Goal: Task Accomplishment & Management: Use online tool/utility

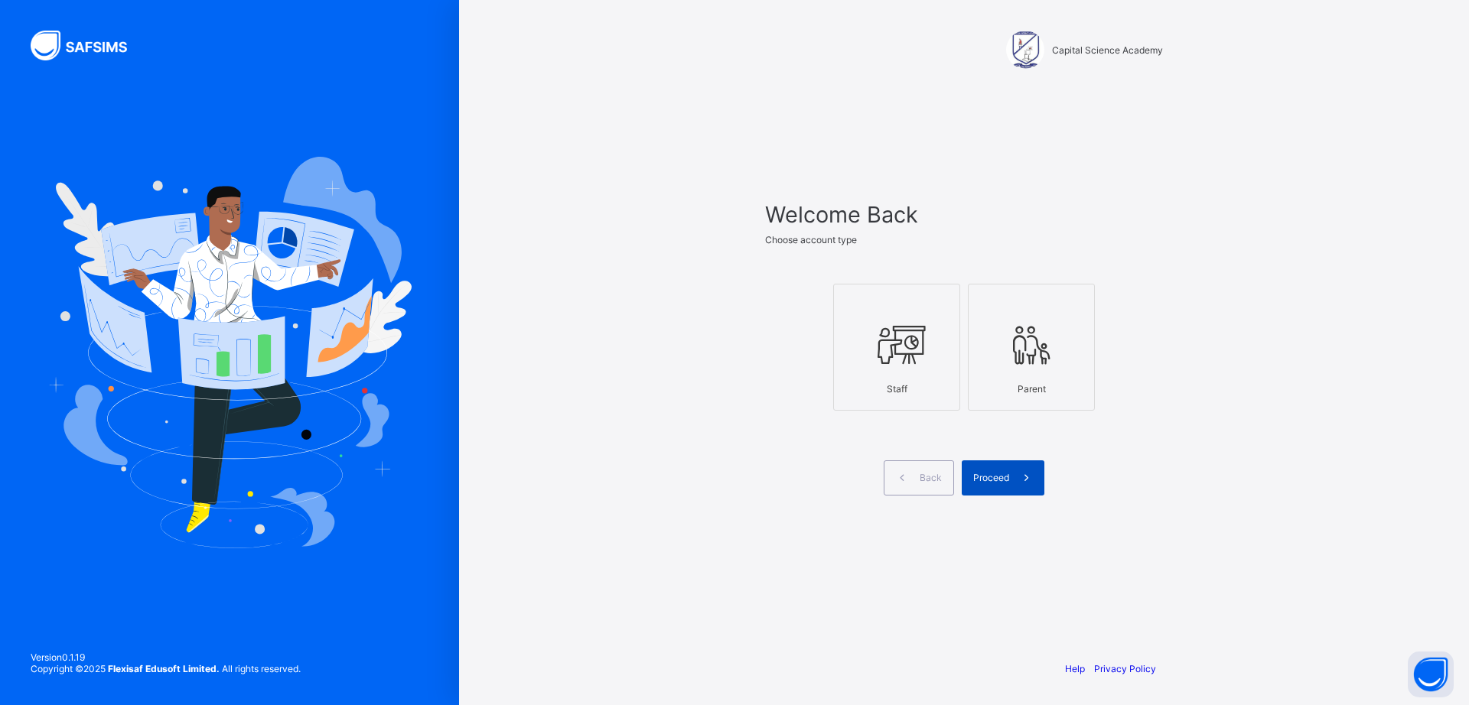
click at [995, 477] on span "Proceed" at bounding box center [991, 477] width 36 height 11
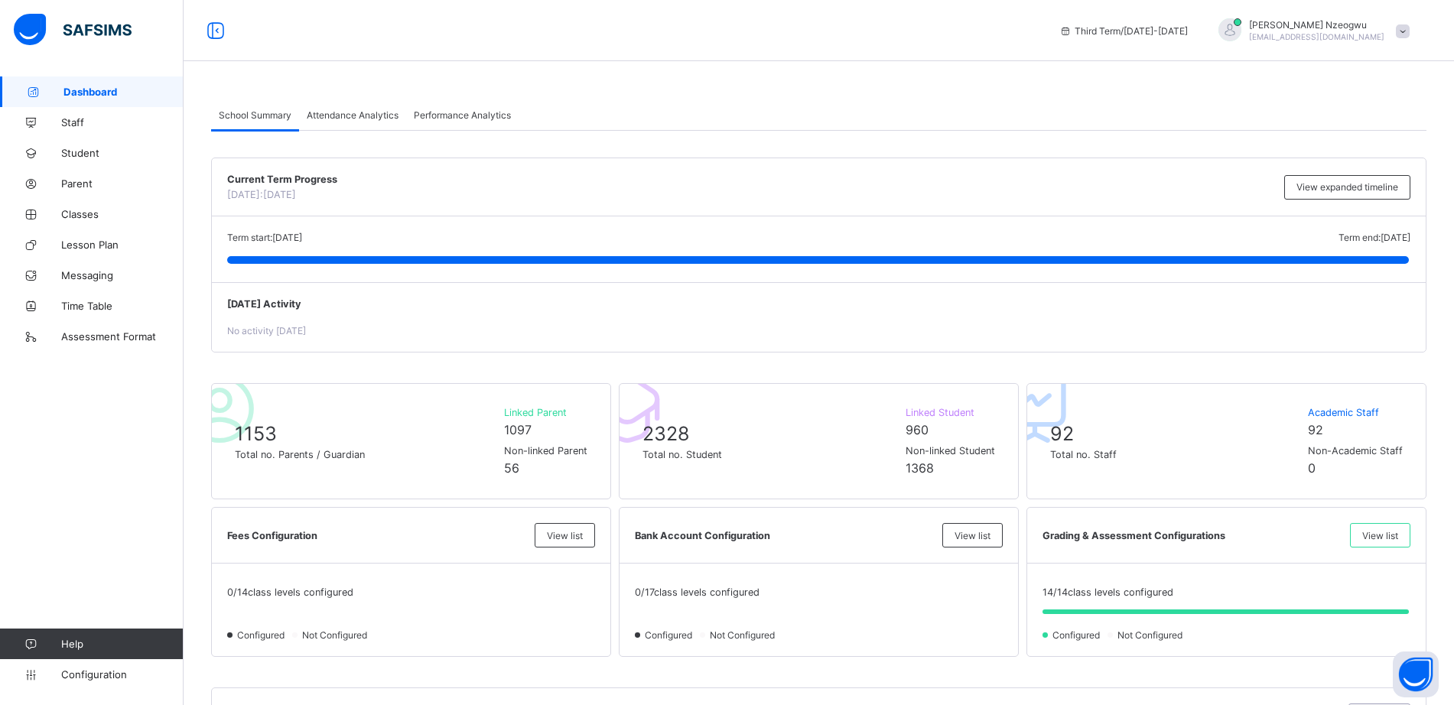
click at [1410, 37] on span at bounding box center [1403, 31] width 14 height 14
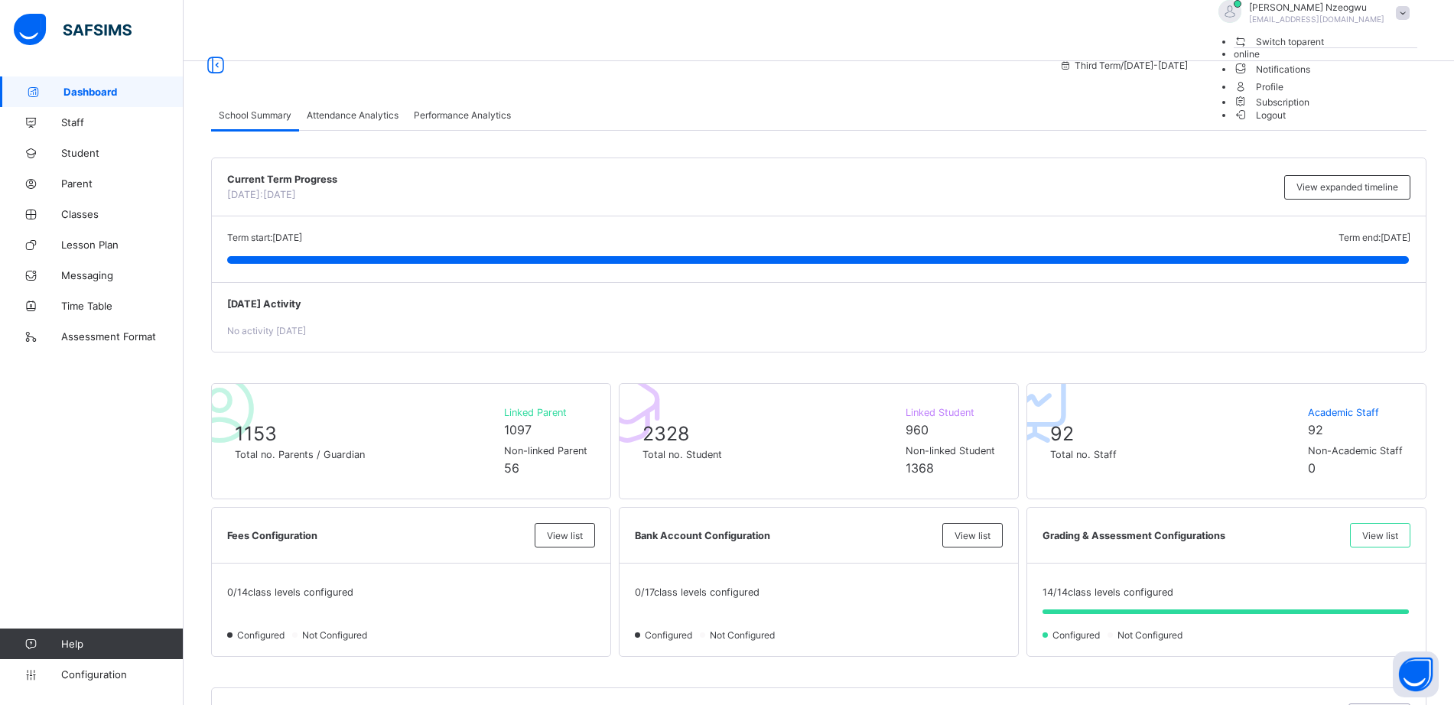
click at [1365, 121] on li "Logout" at bounding box center [1326, 114] width 184 height 13
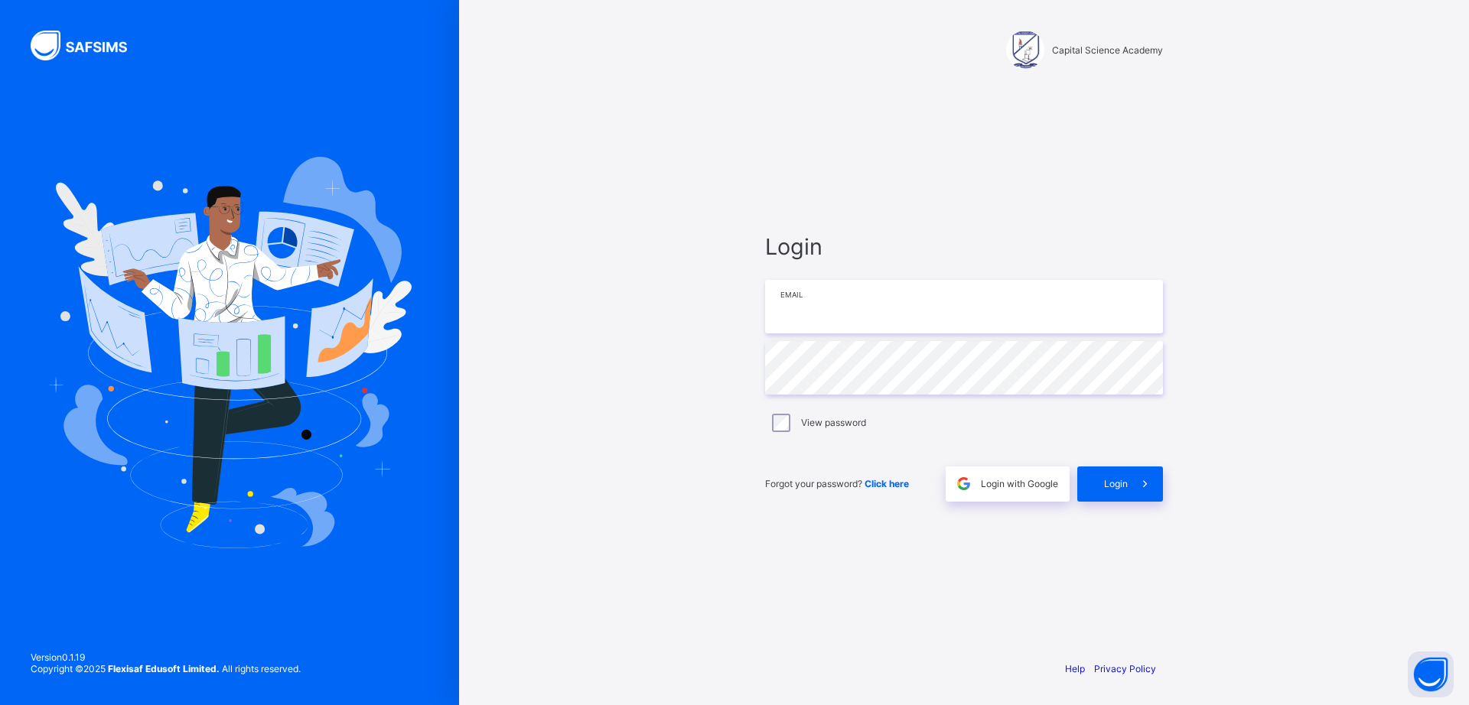
type input "**********"
click at [1118, 490] on div "Login" at bounding box center [1120, 484] width 86 height 35
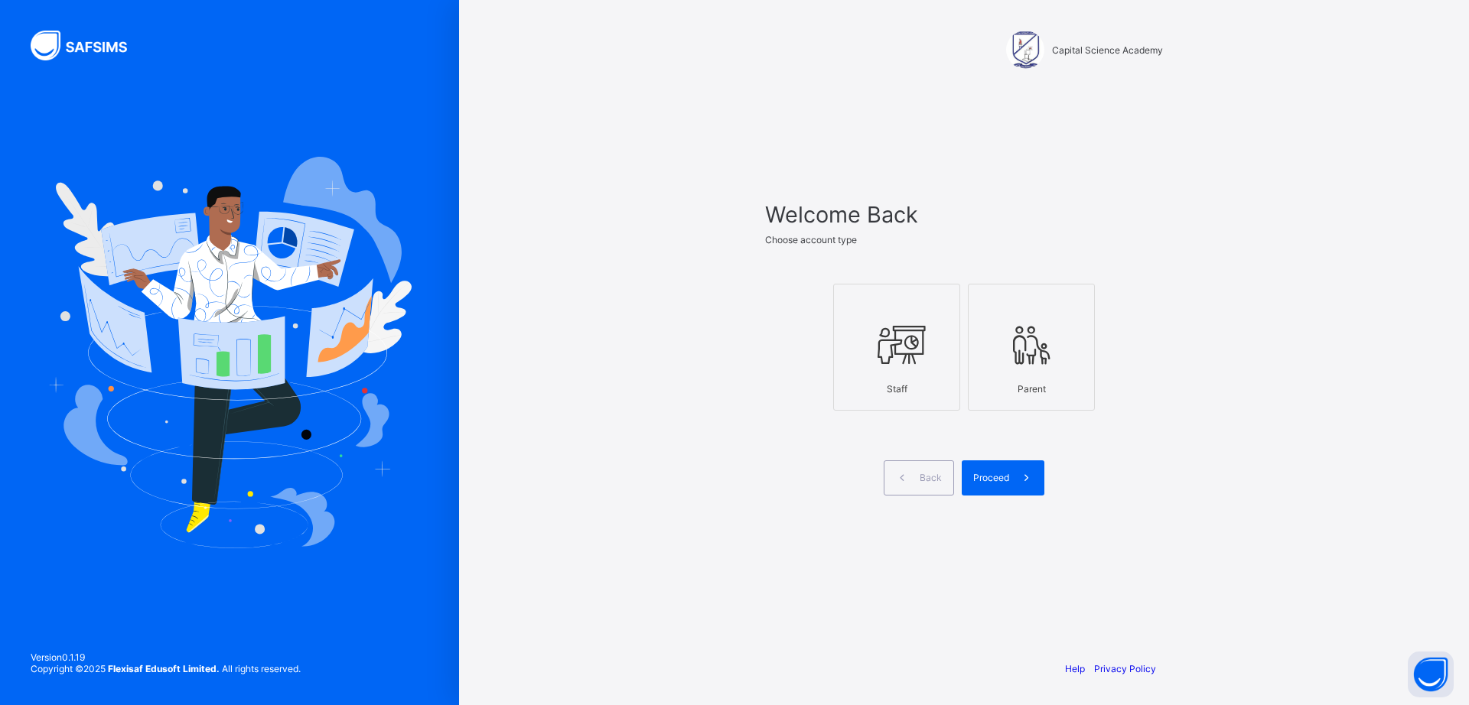
click at [883, 362] on icon at bounding box center [897, 345] width 54 height 46
click at [982, 481] on span "Proceed" at bounding box center [991, 477] width 36 height 11
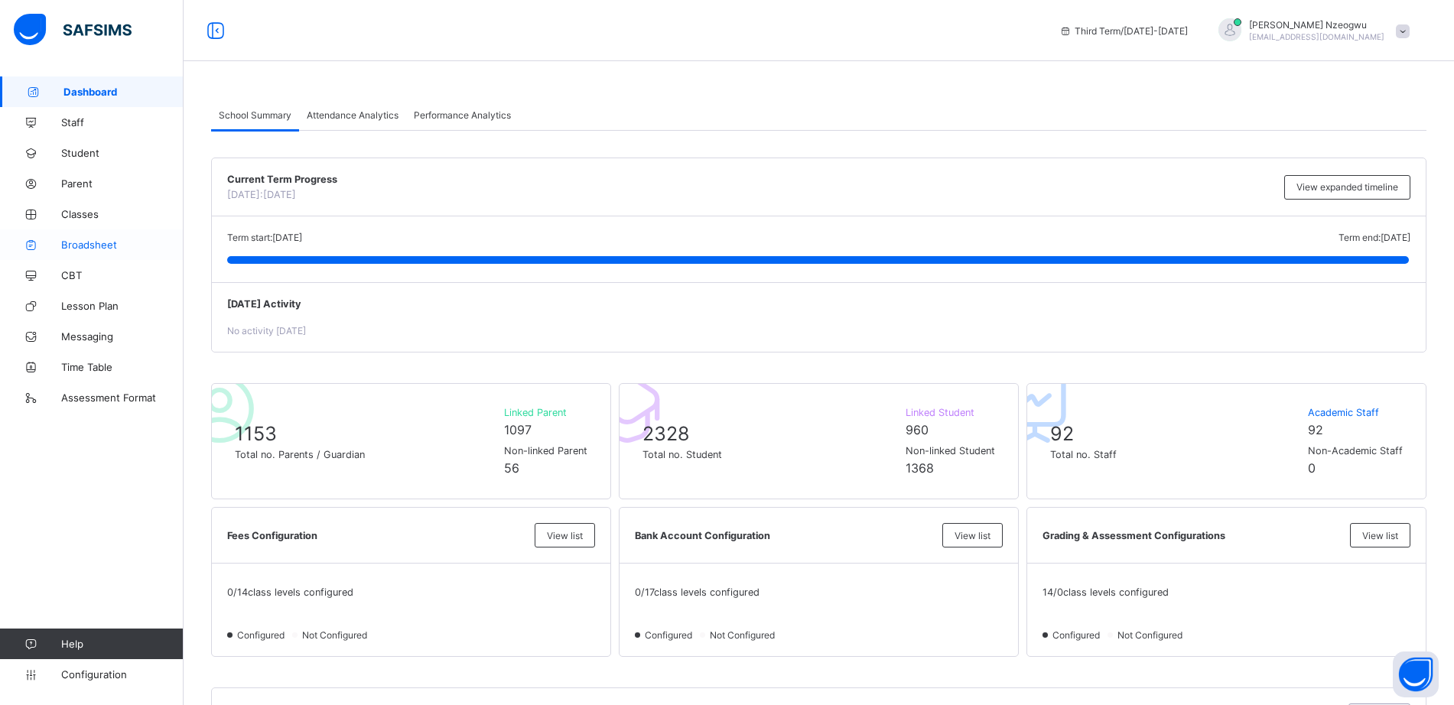
click at [111, 249] on span "Broadsheet" at bounding box center [122, 245] width 122 height 12
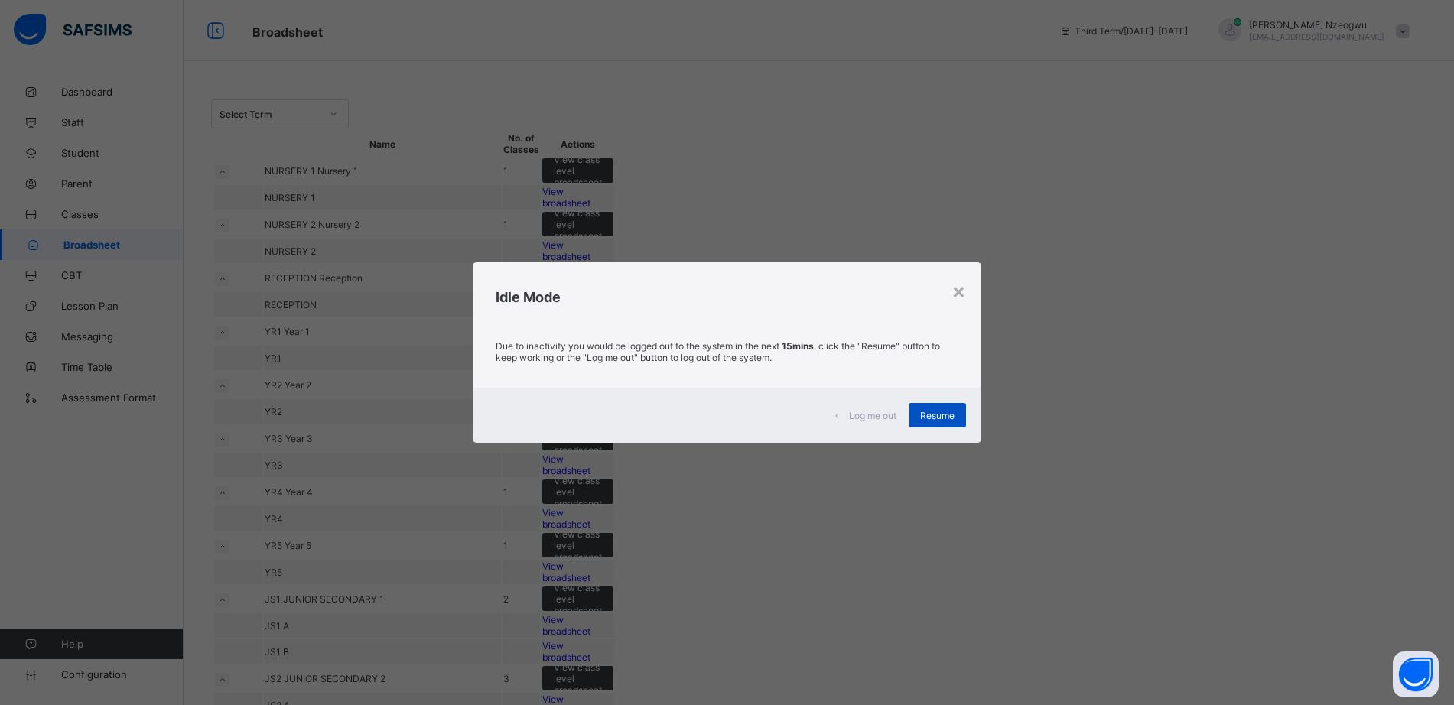
click at [939, 417] on span "Resume" at bounding box center [937, 415] width 34 height 11
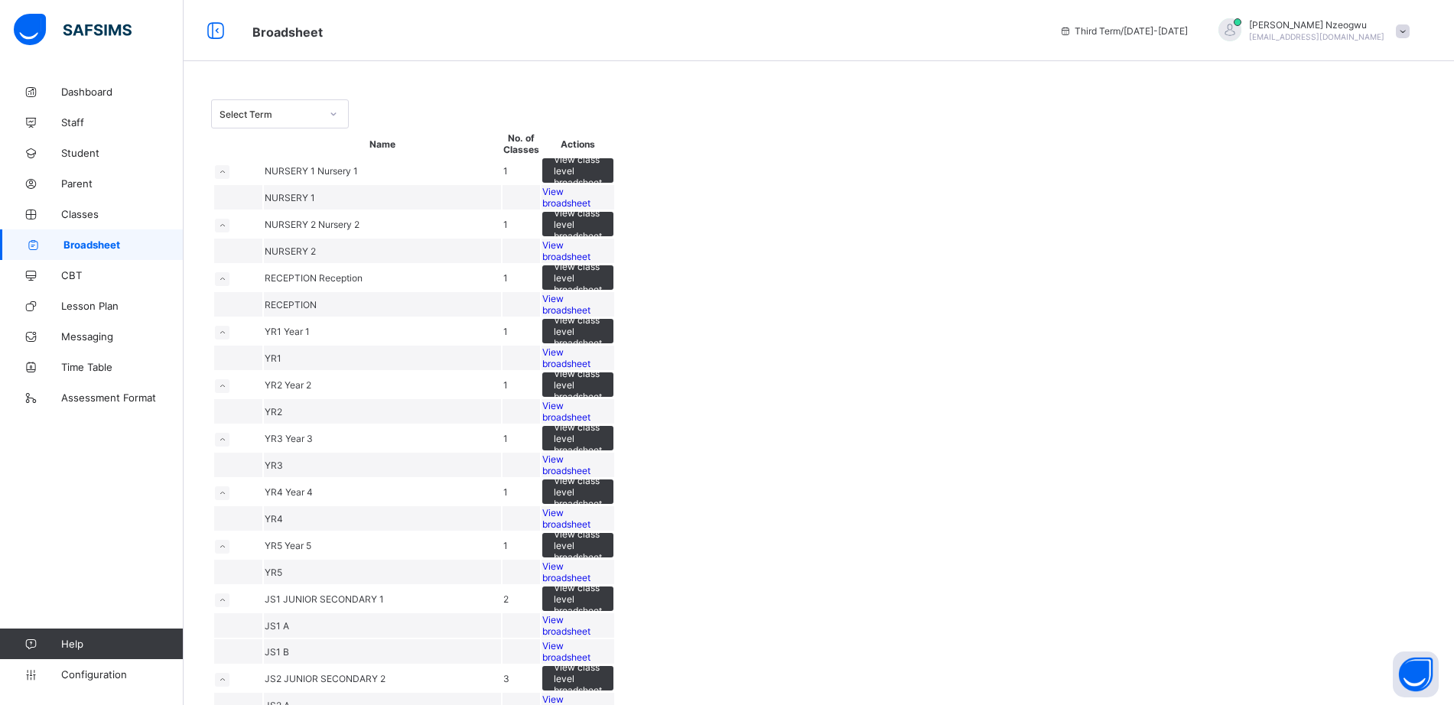
click at [591, 209] on span "View broadsheet" at bounding box center [566, 197] width 48 height 23
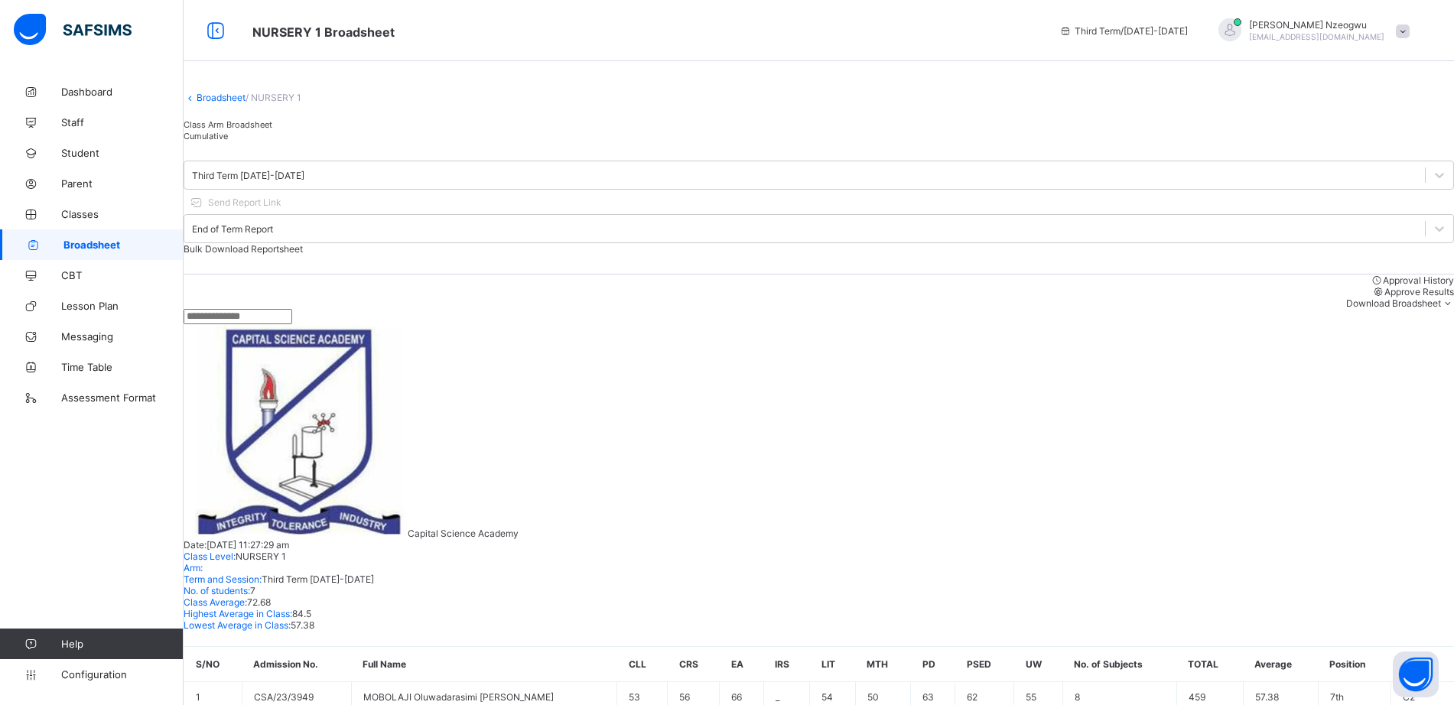
click at [1385, 294] on span "Approve Results" at bounding box center [1420, 291] width 70 height 11
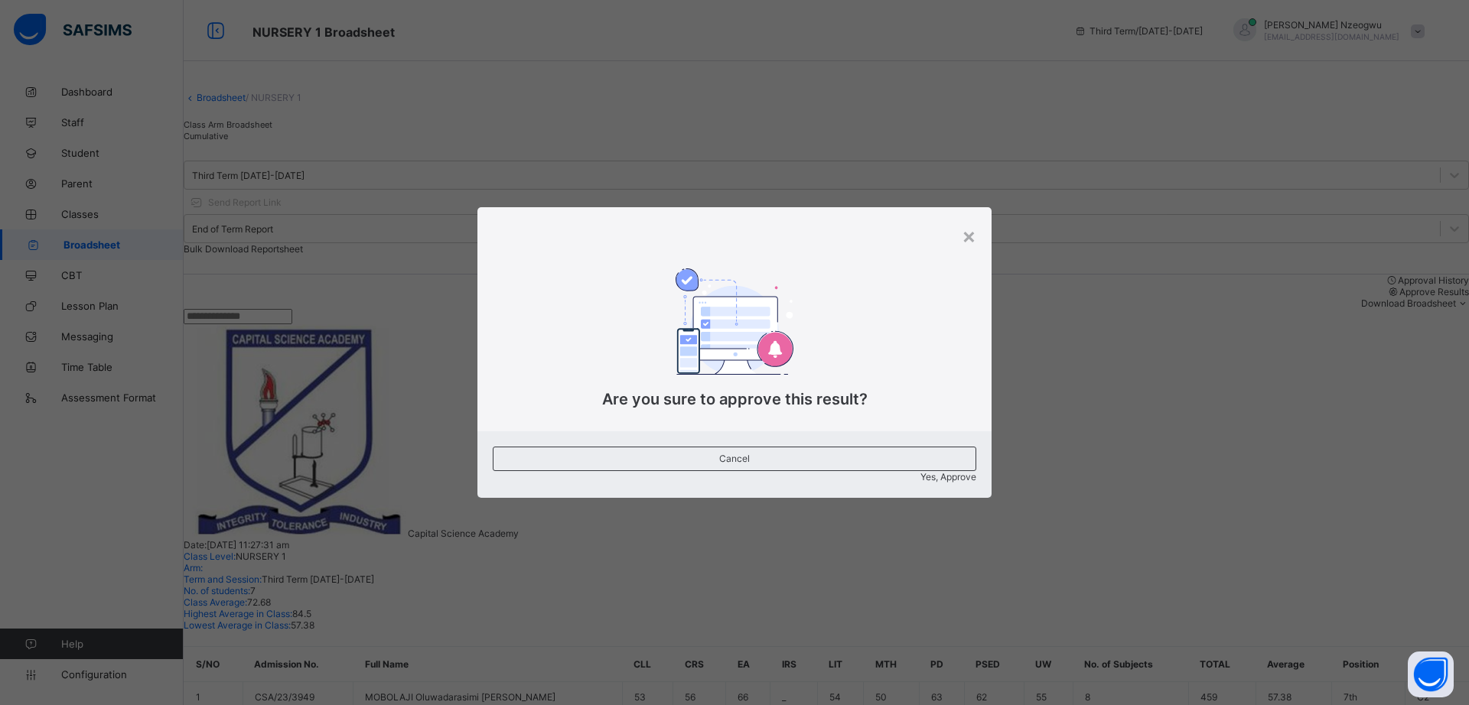
click at [874, 471] on div "Yes, Approve" at bounding box center [734, 476] width 483 height 11
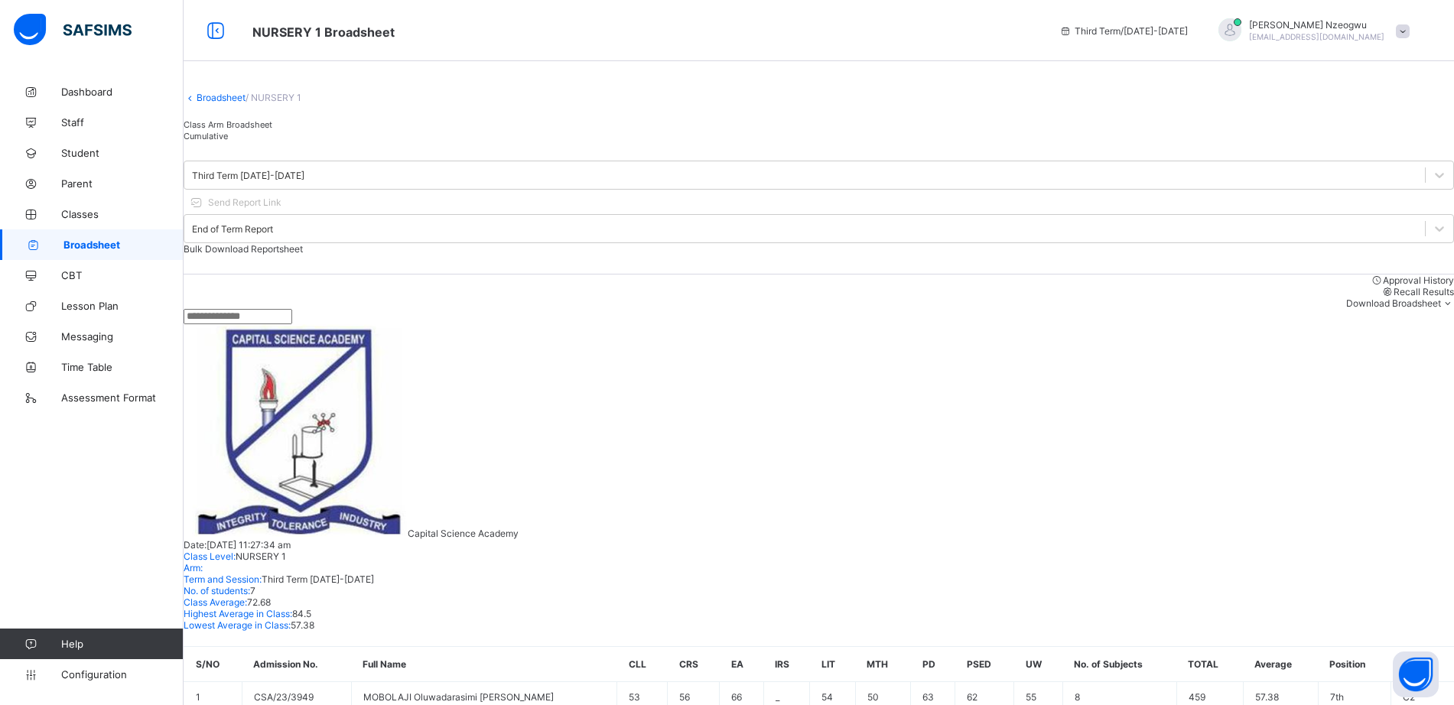
click at [112, 247] on span "Broadsheet" at bounding box center [123, 245] width 120 height 12
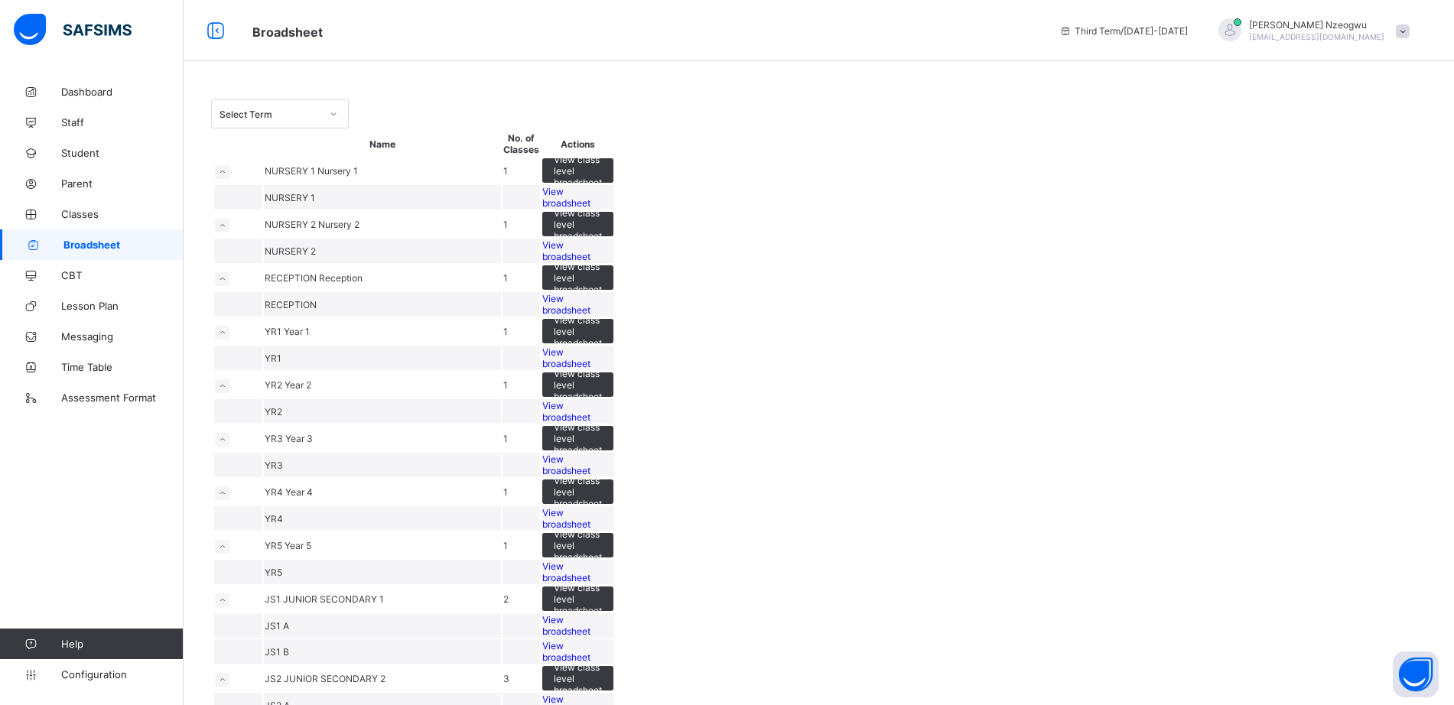
click at [613, 262] on div "View broadsheet" at bounding box center [577, 250] width 71 height 23
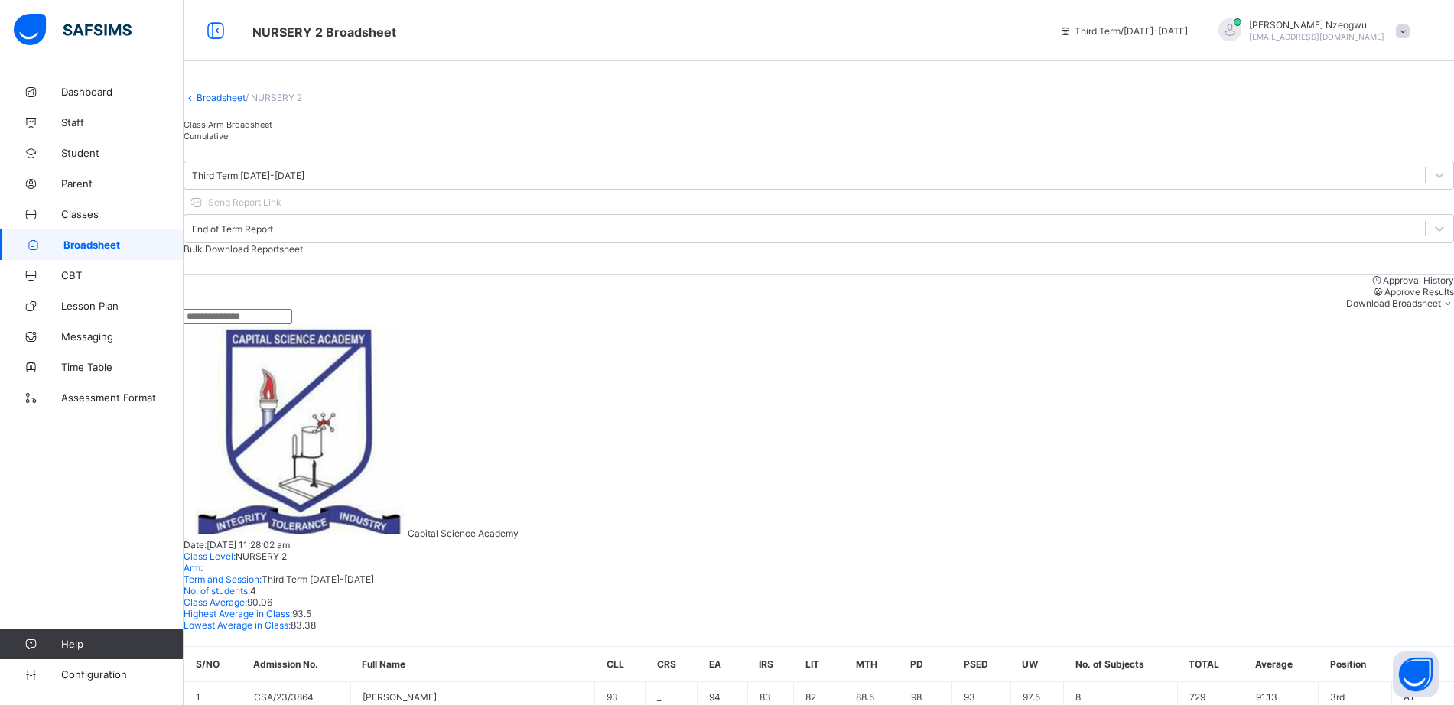
click at [1385, 295] on span "Approve Results" at bounding box center [1420, 291] width 70 height 11
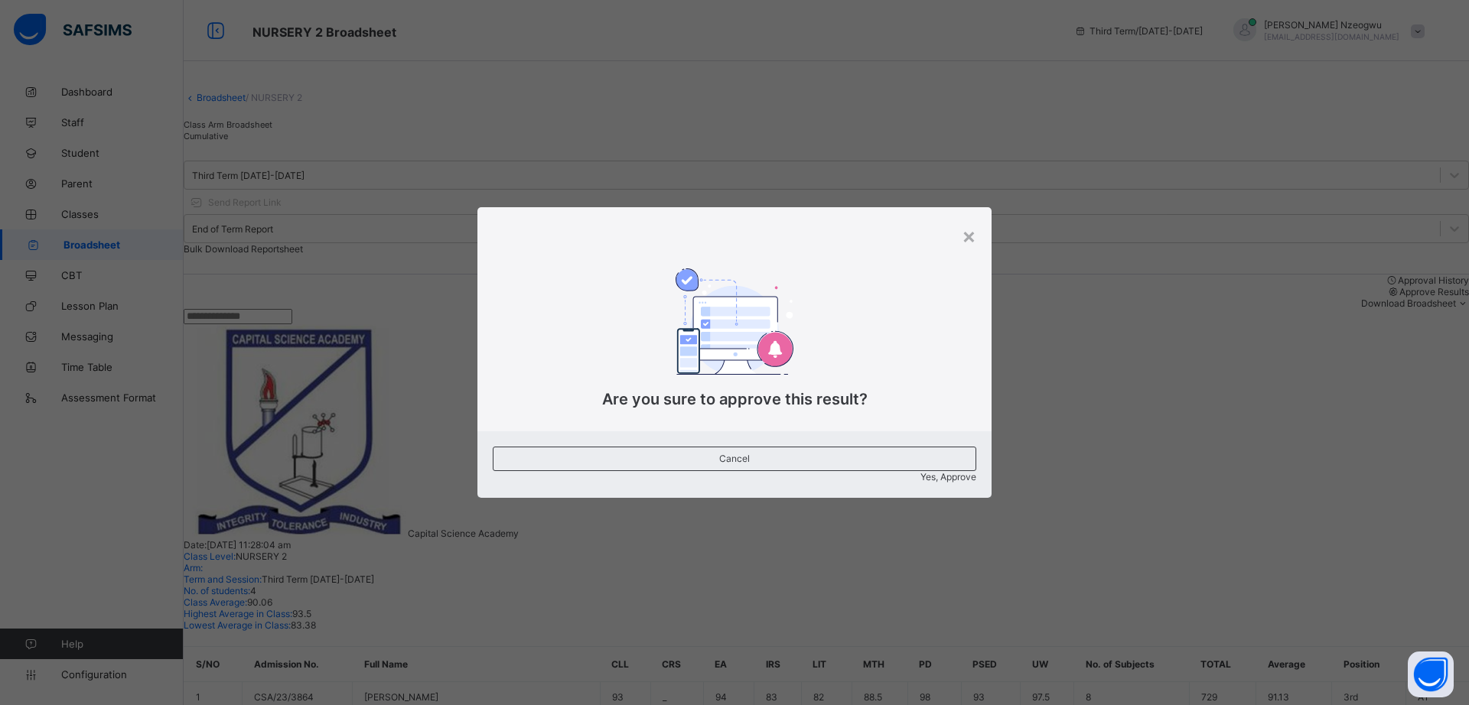
click at [920, 471] on span "Yes, Approve" at bounding box center [948, 476] width 56 height 11
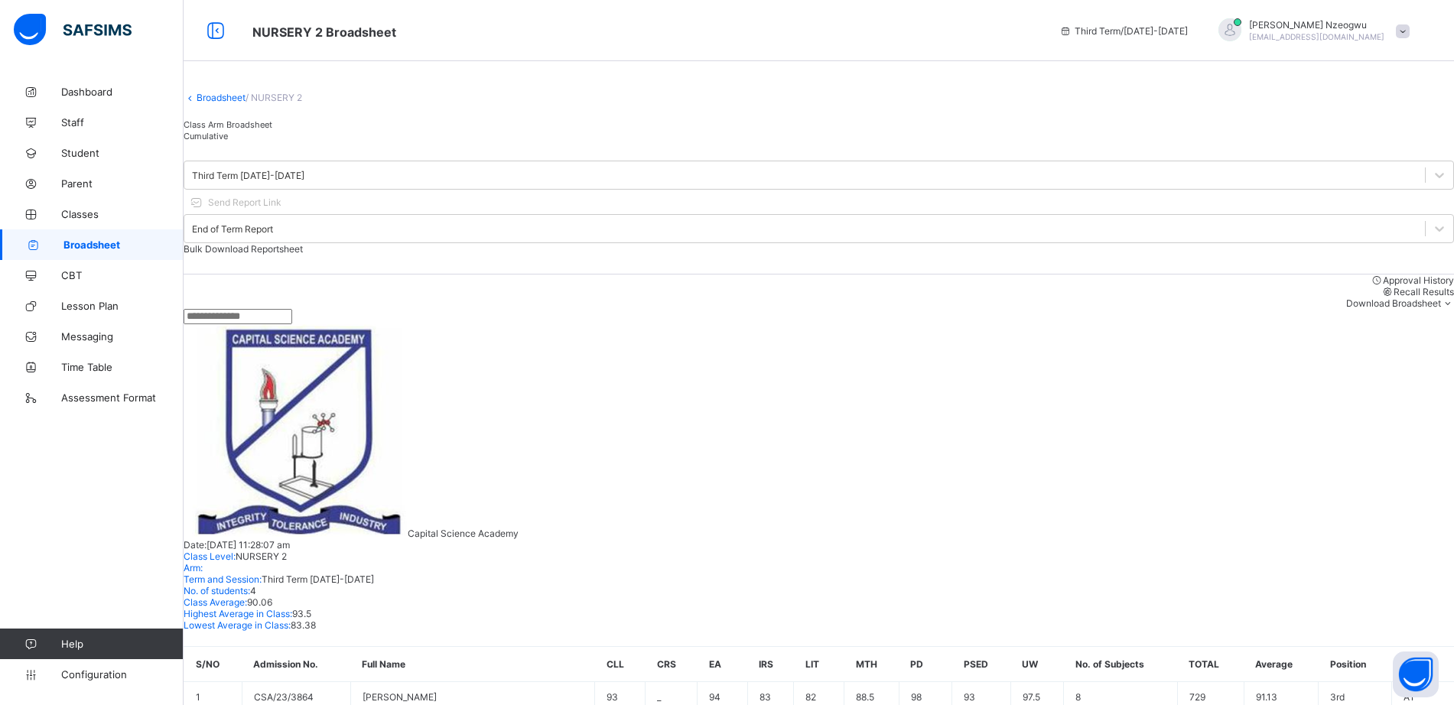
click at [216, 103] on link "Broadsheet" at bounding box center [221, 97] width 49 height 11
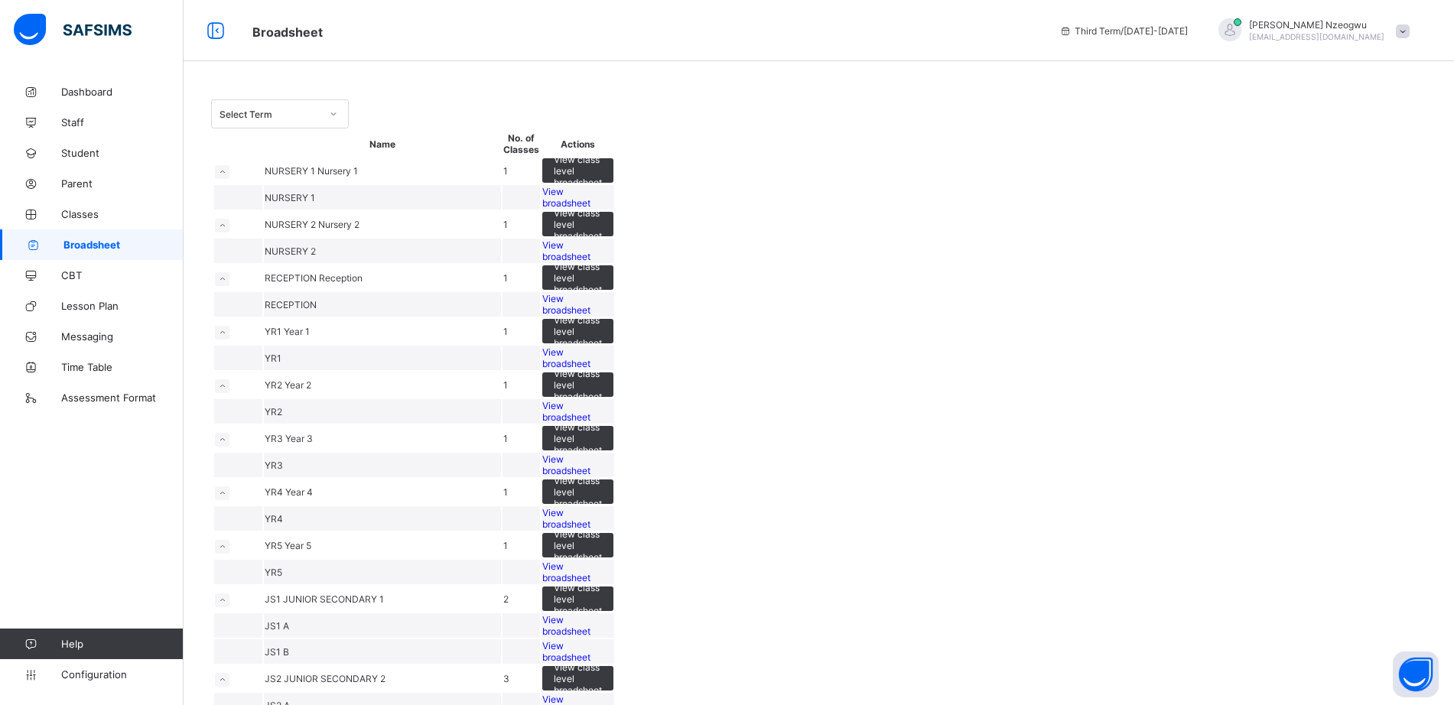
click at [591, 316] on span "View broadsheet" at bounding box center [566, 304] width 48 height 23
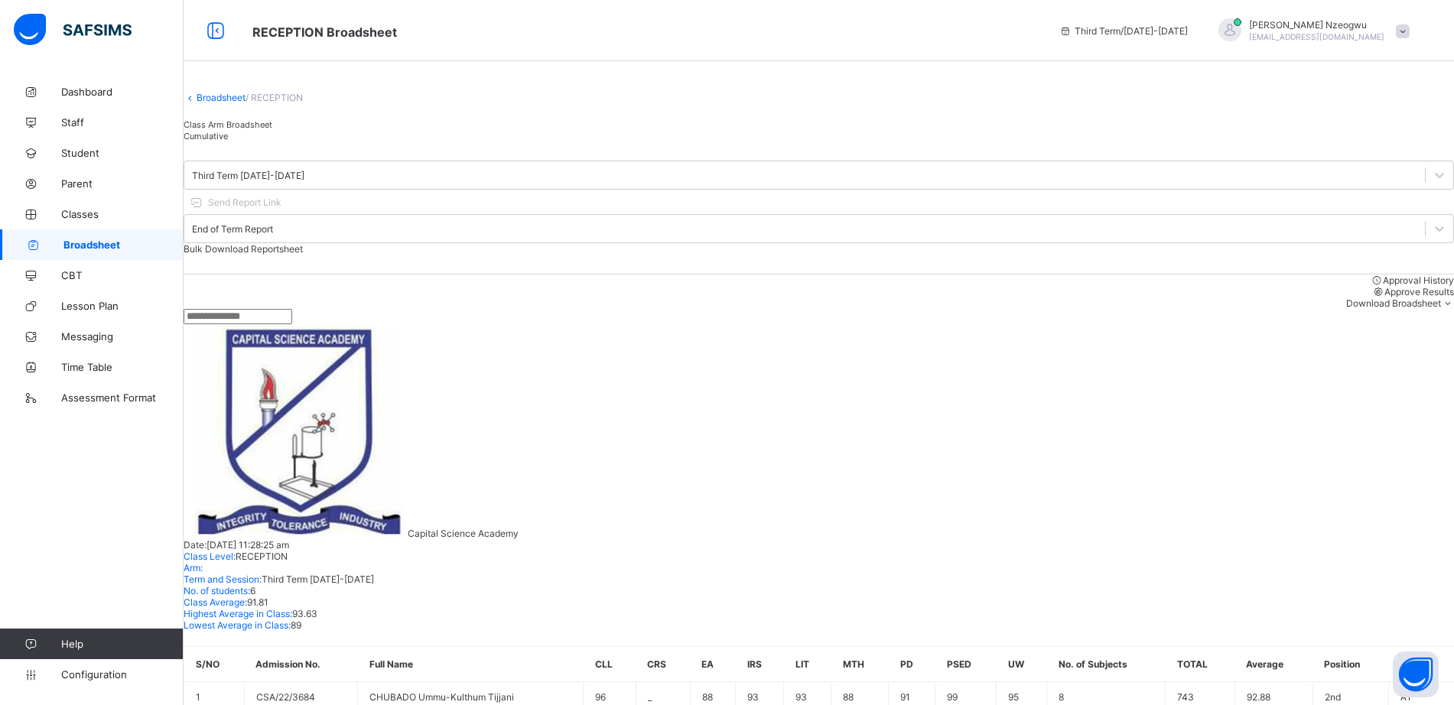
click at [1385, 290] on span "Approve Results" at bounding box center [1420, 291] width 70 height 11
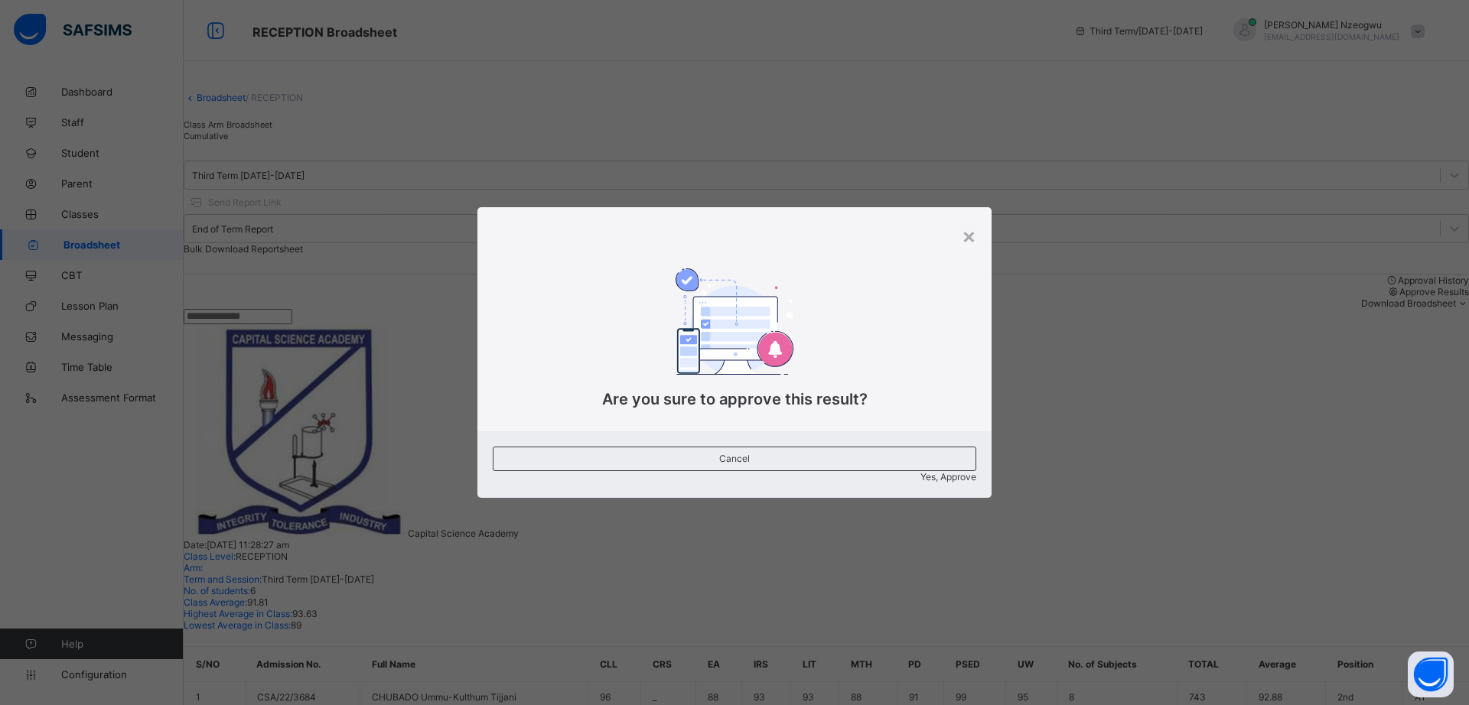
click at [920, 471] on span "Yes, Approve" at bounding box center [948, 476] width 56 height 11
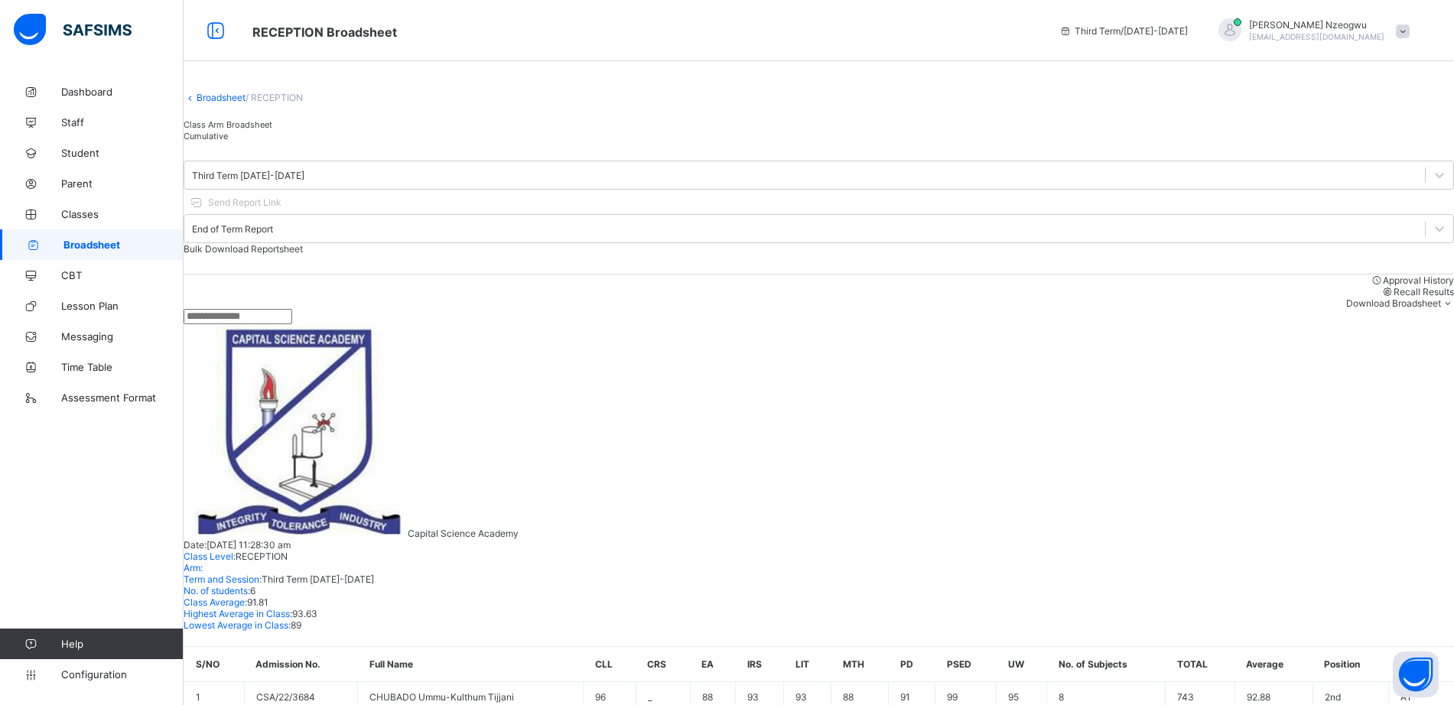
click at [237, 103] on link "Broadsheet" at bounding box center [221, 97] width 49 height 11
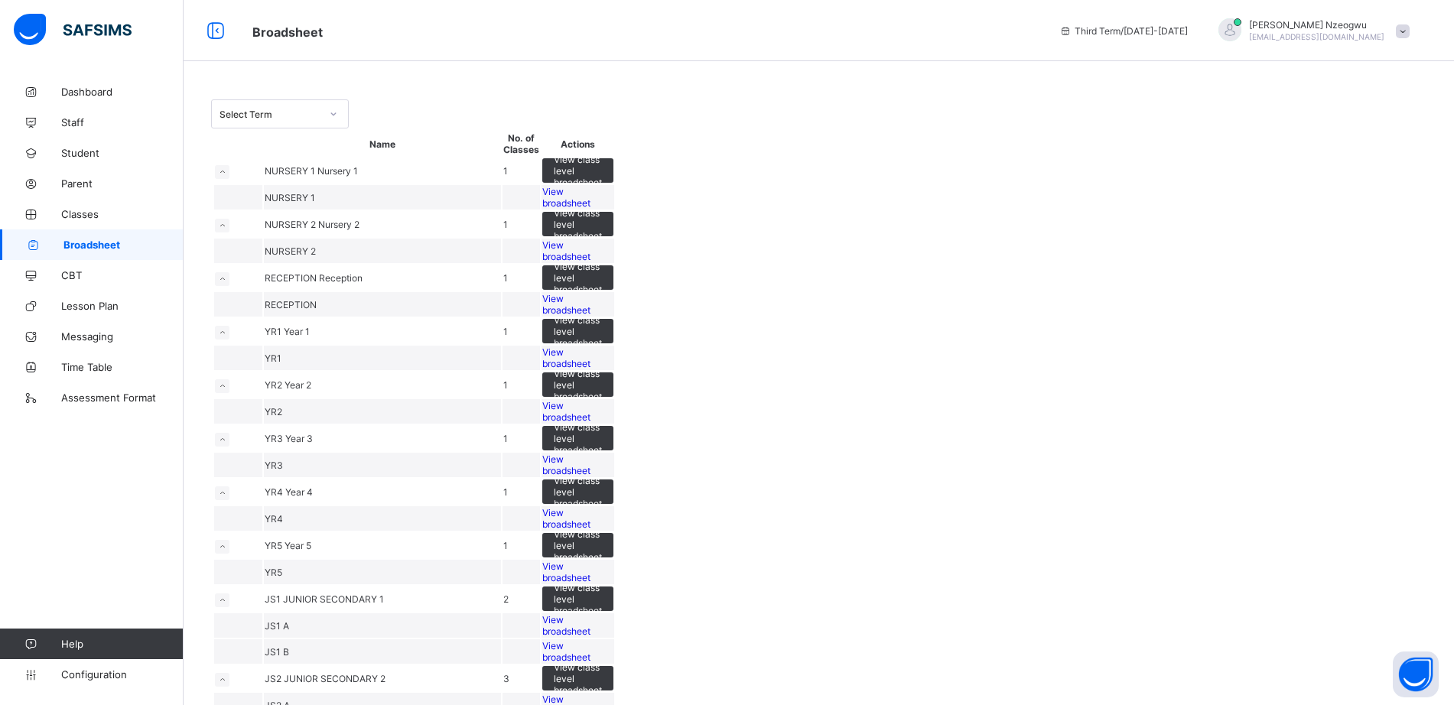
click at [613, 369] on div "View broadsheet" at bounding box center [577, 358] width 71 height 23
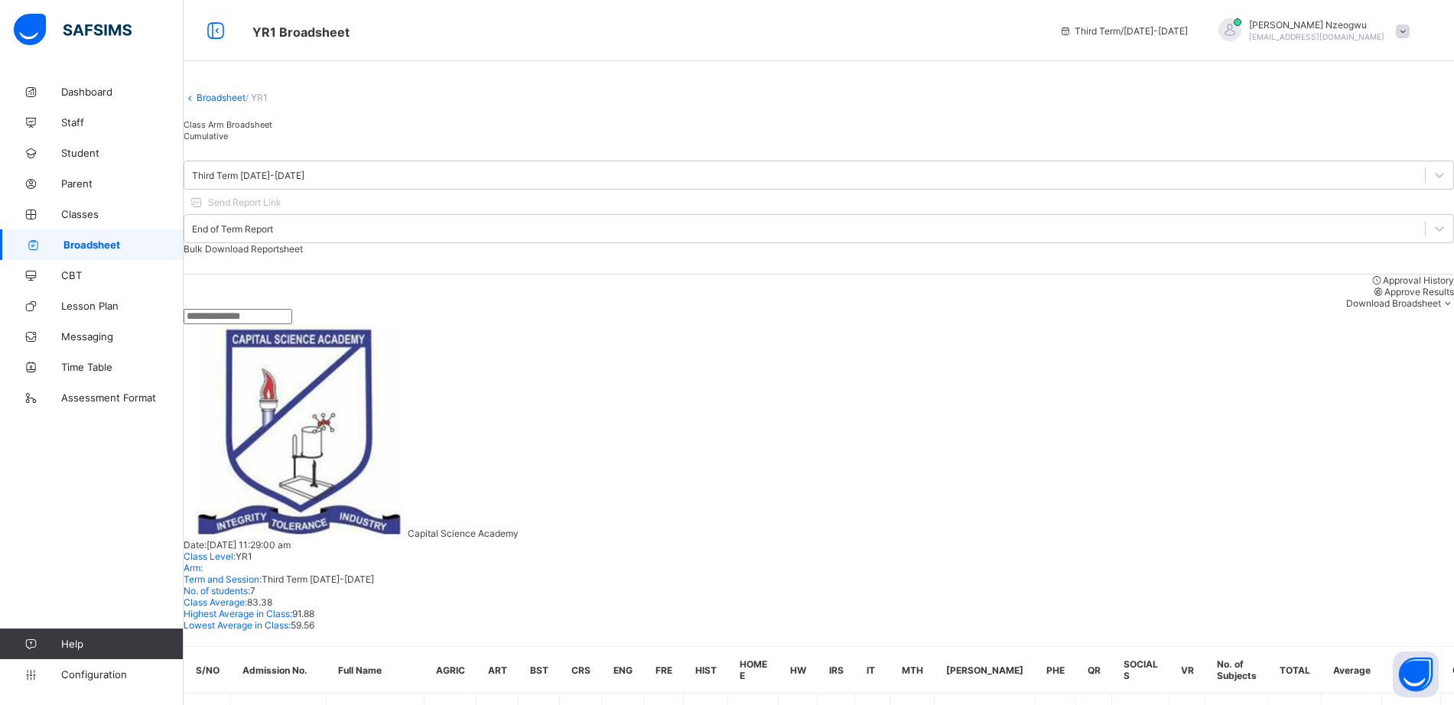
click at [1385, 291] on span "Approve Results" at bounding box center [1420, 291] width 70 height 11
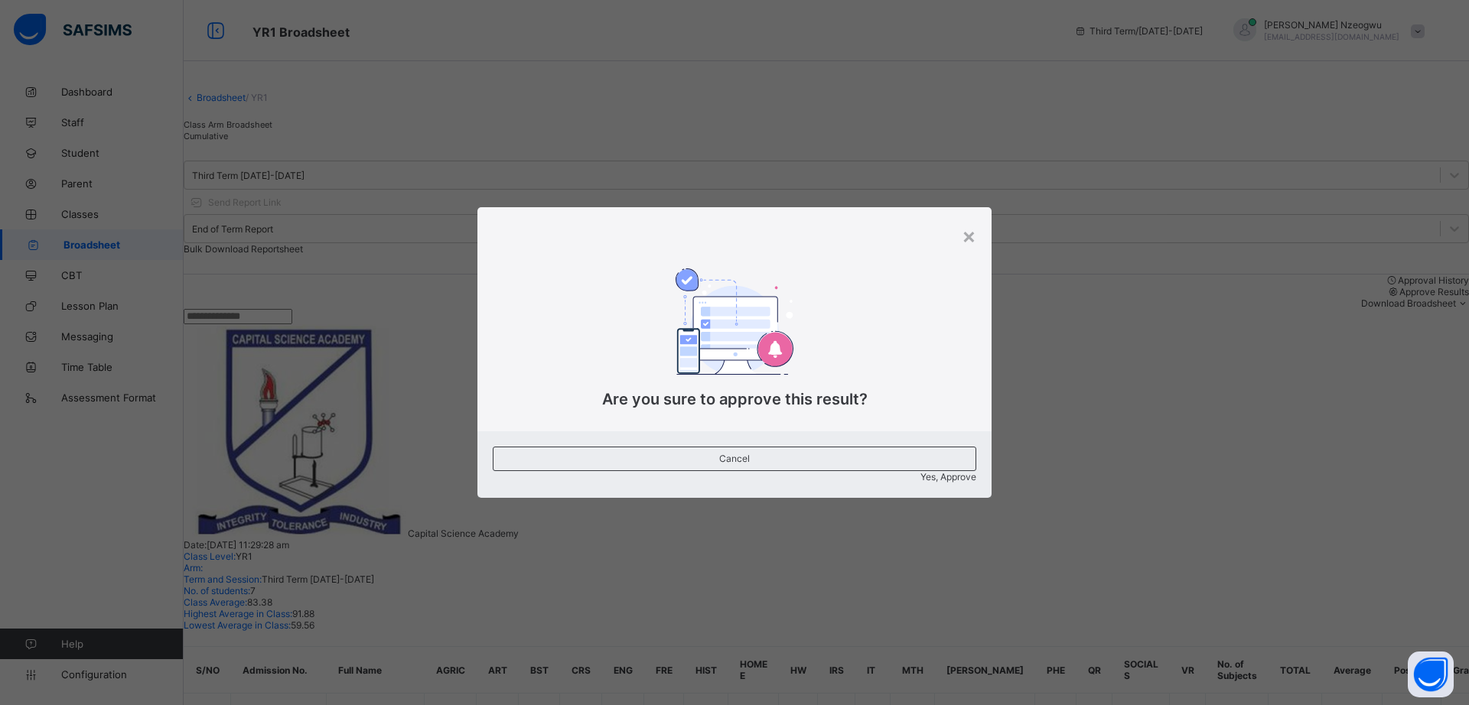
click at [920, 471] on span "Yes, Approve" at bounding box center [948, 476] width 56 height 11
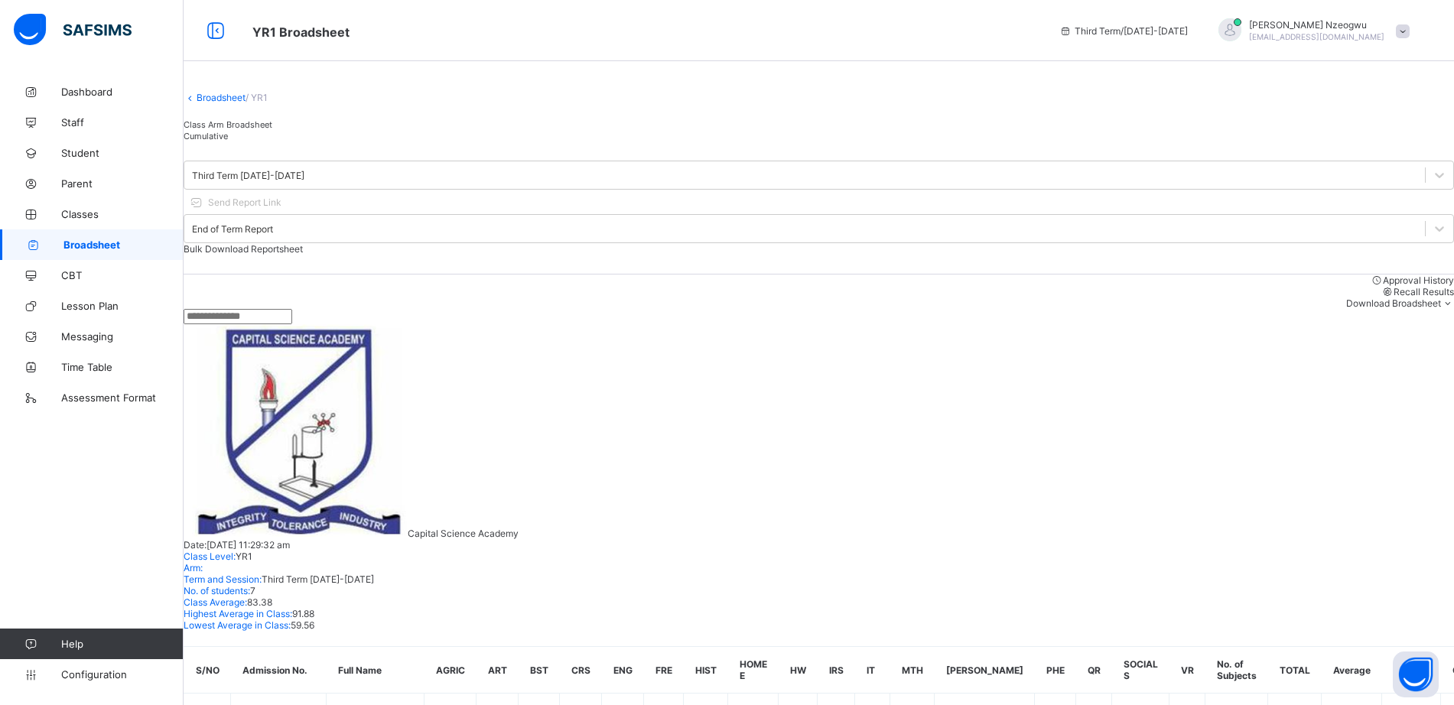
click at [233, 103] on link "Broadsheet" at bounding box center [221, 97] width 49 height 11
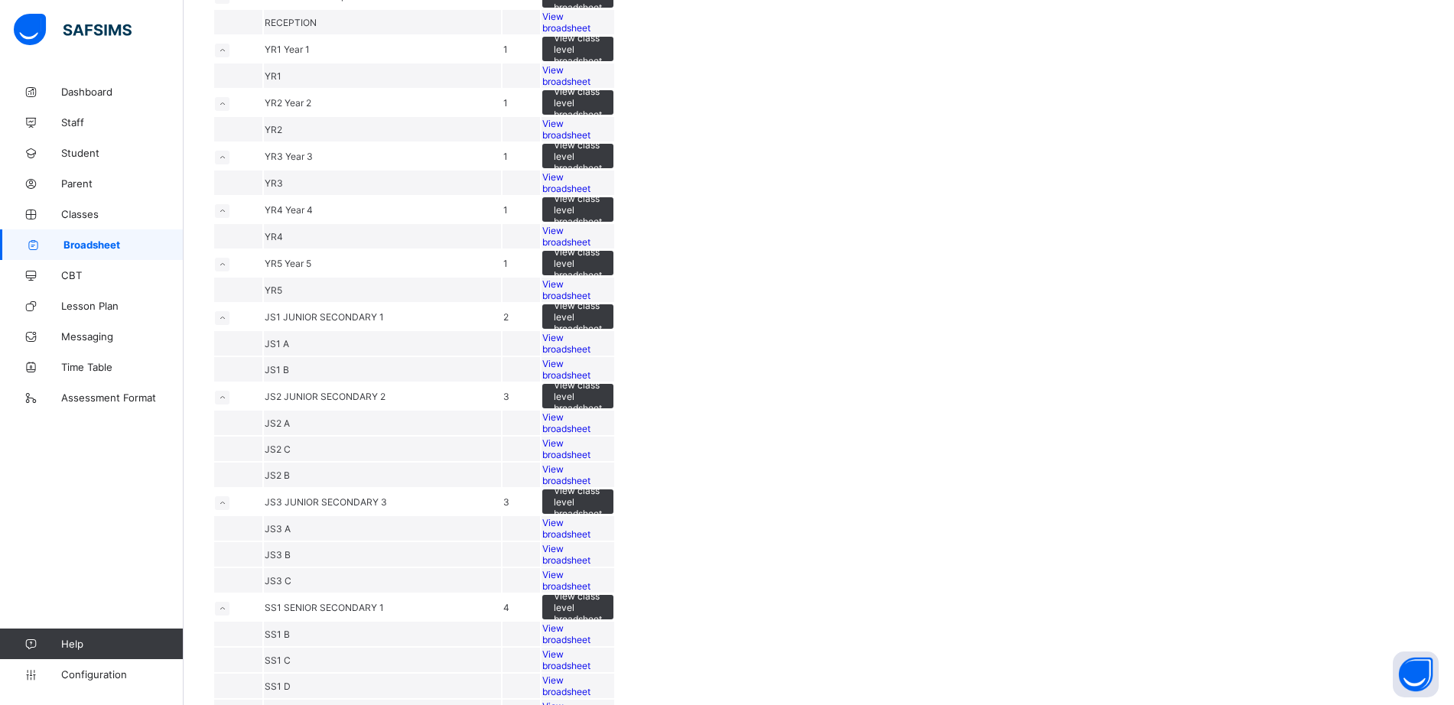
scroll to position [302, 0]
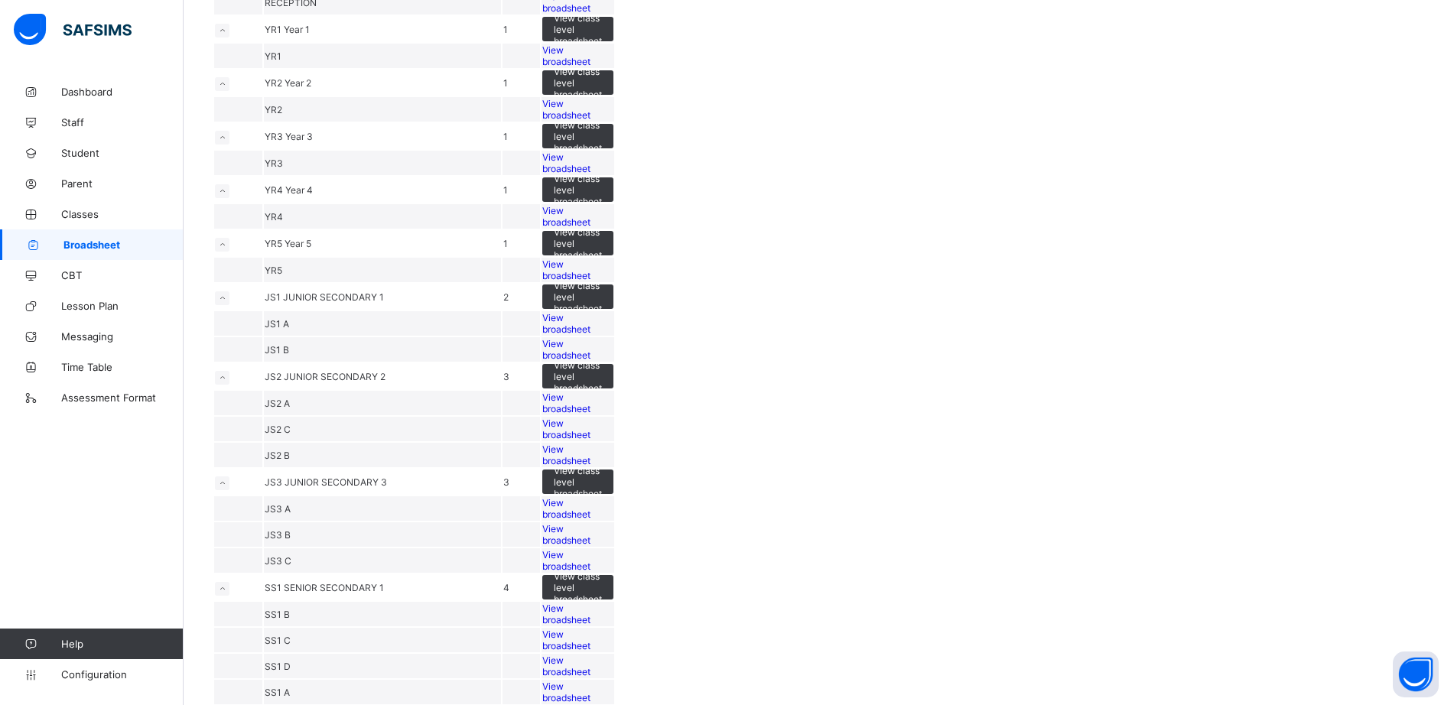
click at [591, 121] on span "View broadsheet" at bounding box center [566, 109] width 48 height 23
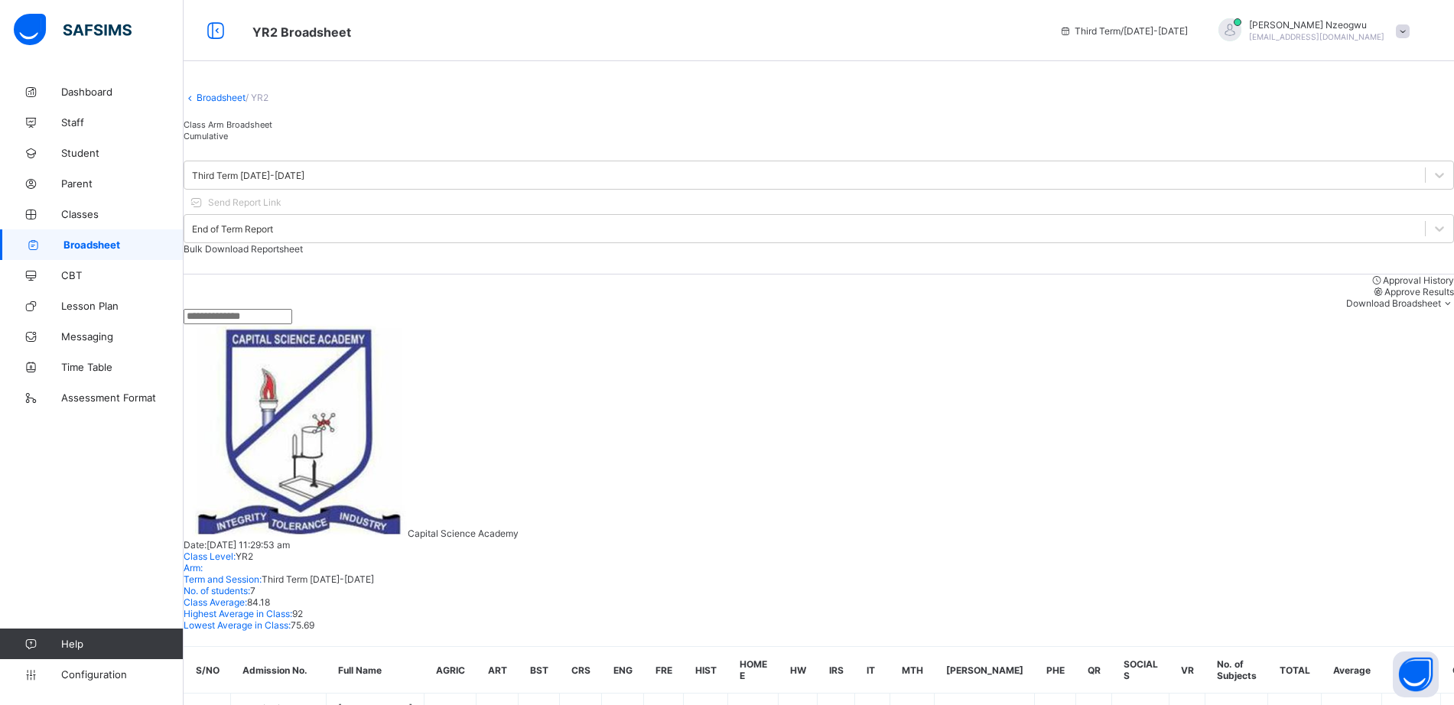
click at [1385, 298] on span "Approve Results" at bounding box center [1420, 291] width 70 height 11
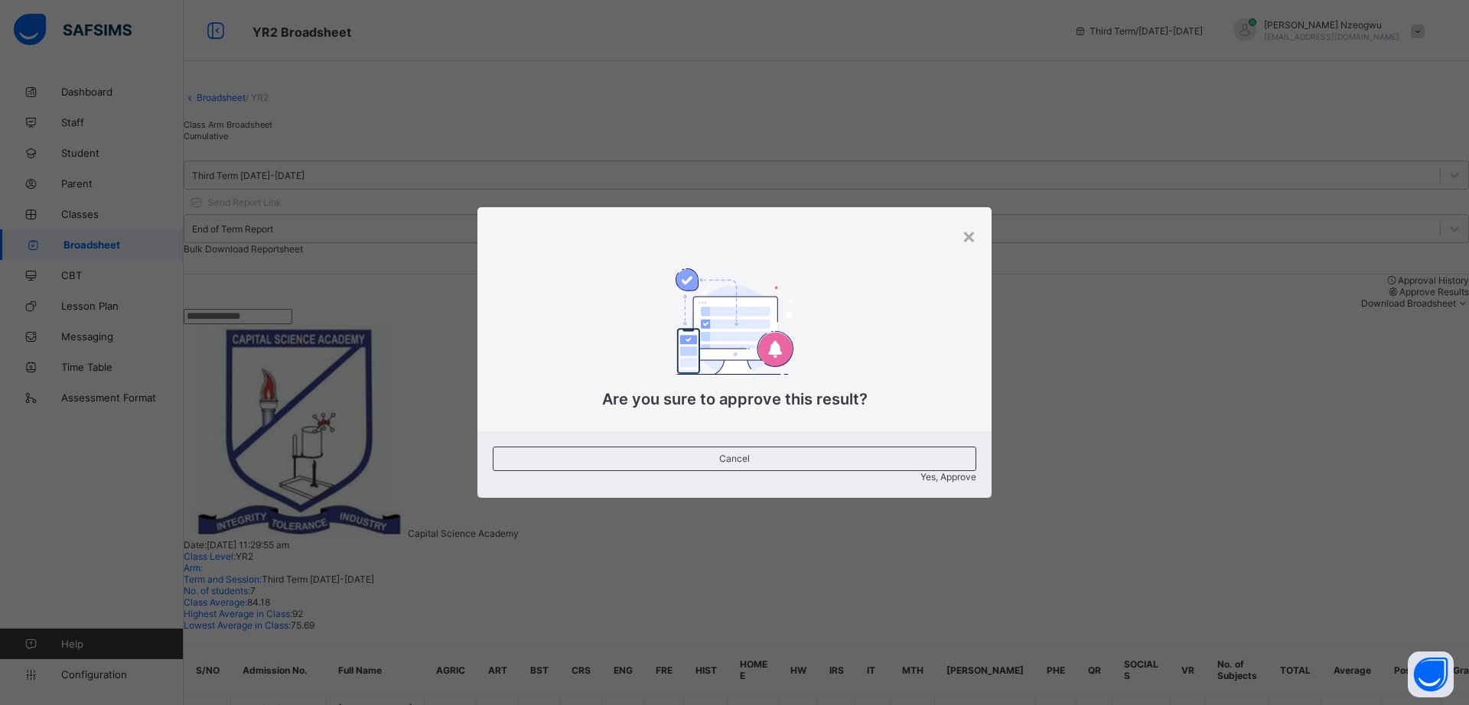
click at [920, 471] on span "Yes, Approve" at bounding box center [948, 476] width 56 height 11
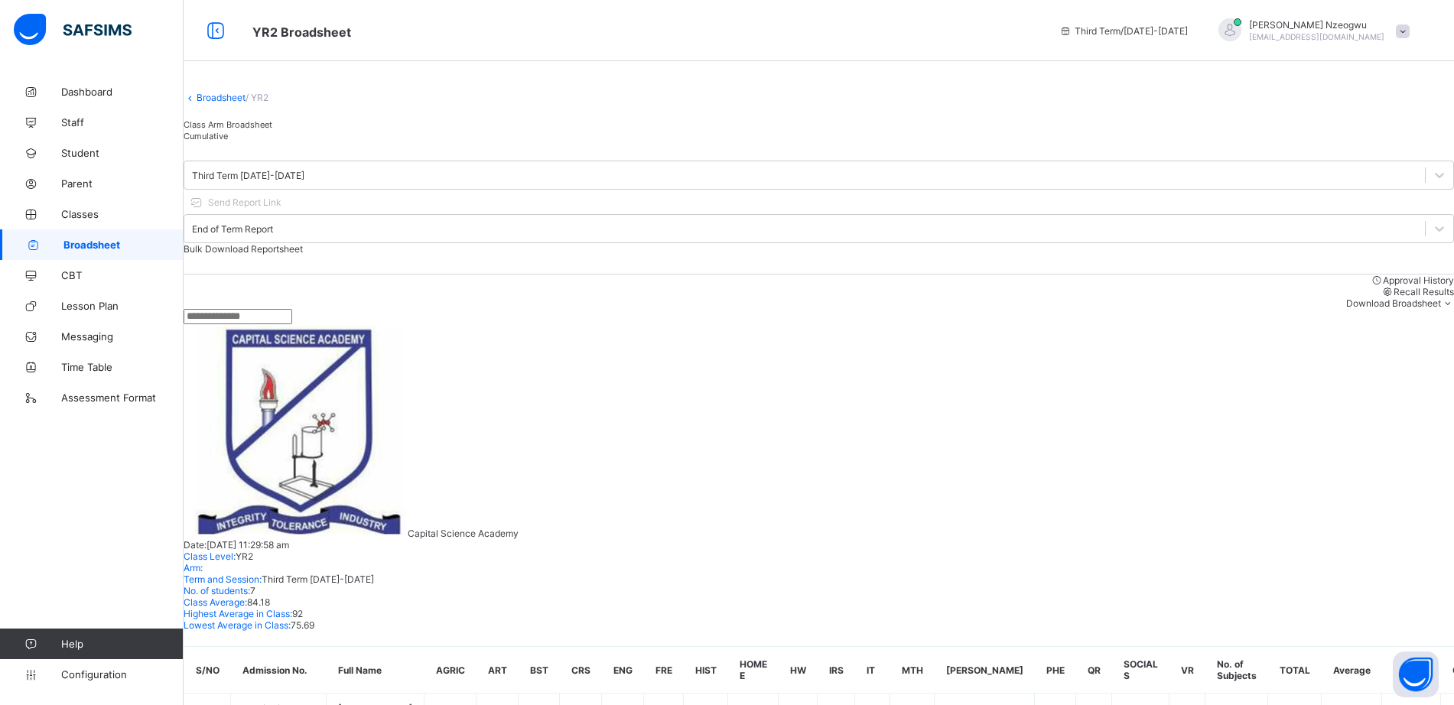
click at [239, 103] on link "Broadsheet" at bounding box center [221, 97] width 49 height 11
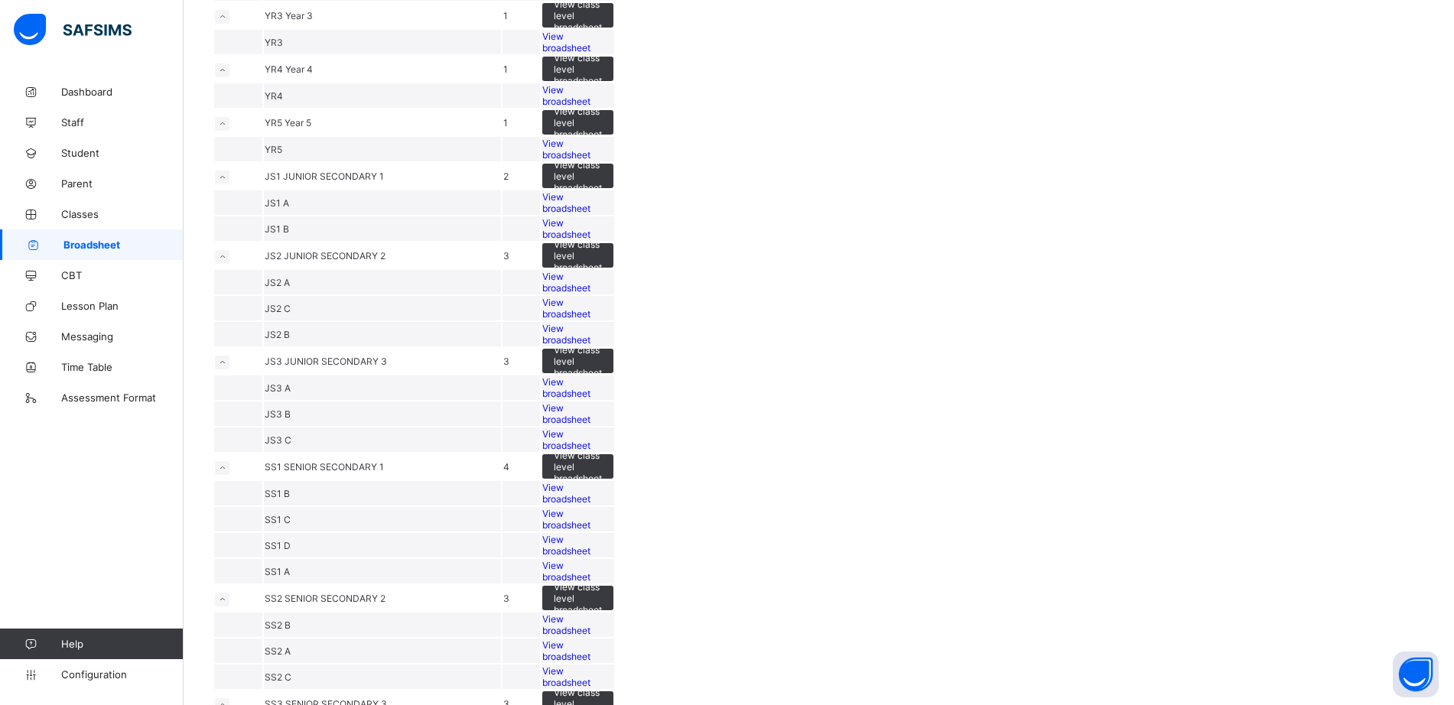
scroll to position [454, 0]
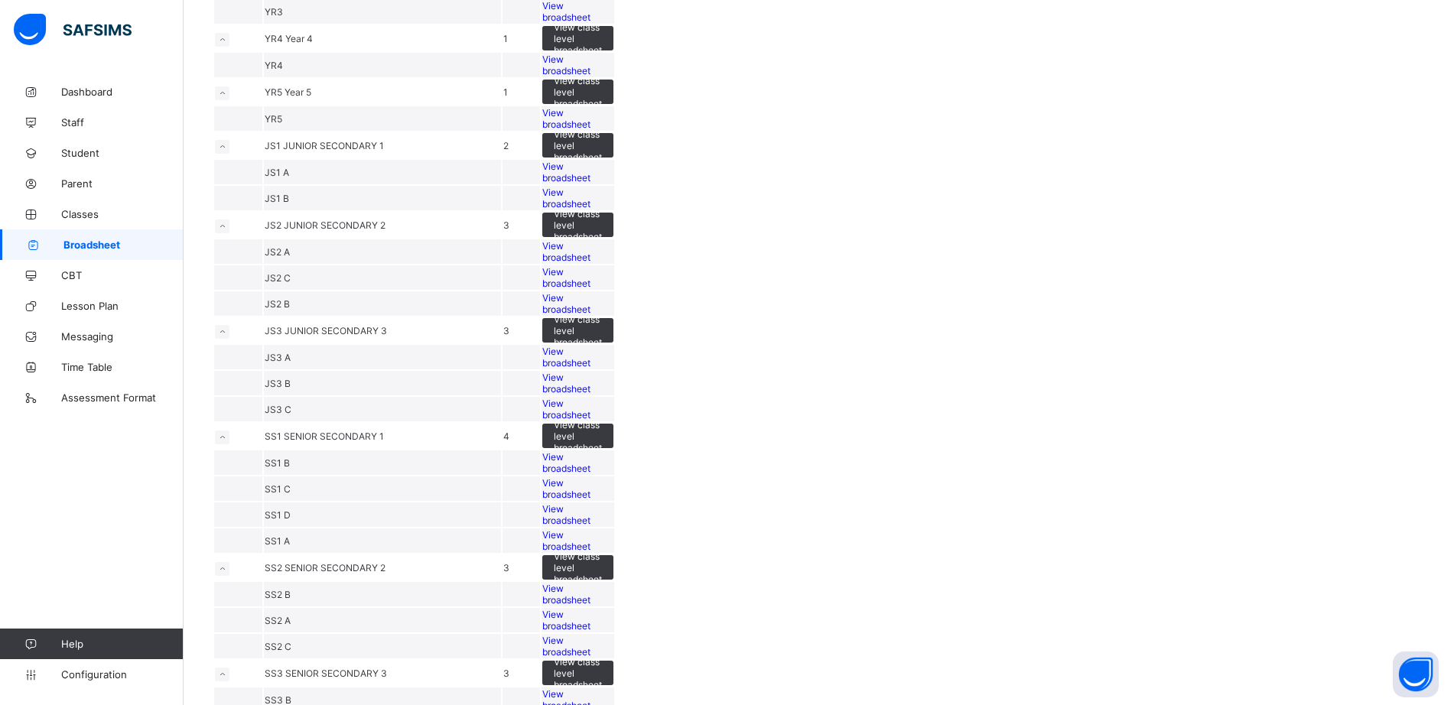
click at [591, 23] on span "View broadsheet" at bounding box center [566, 11] width 48 height 23
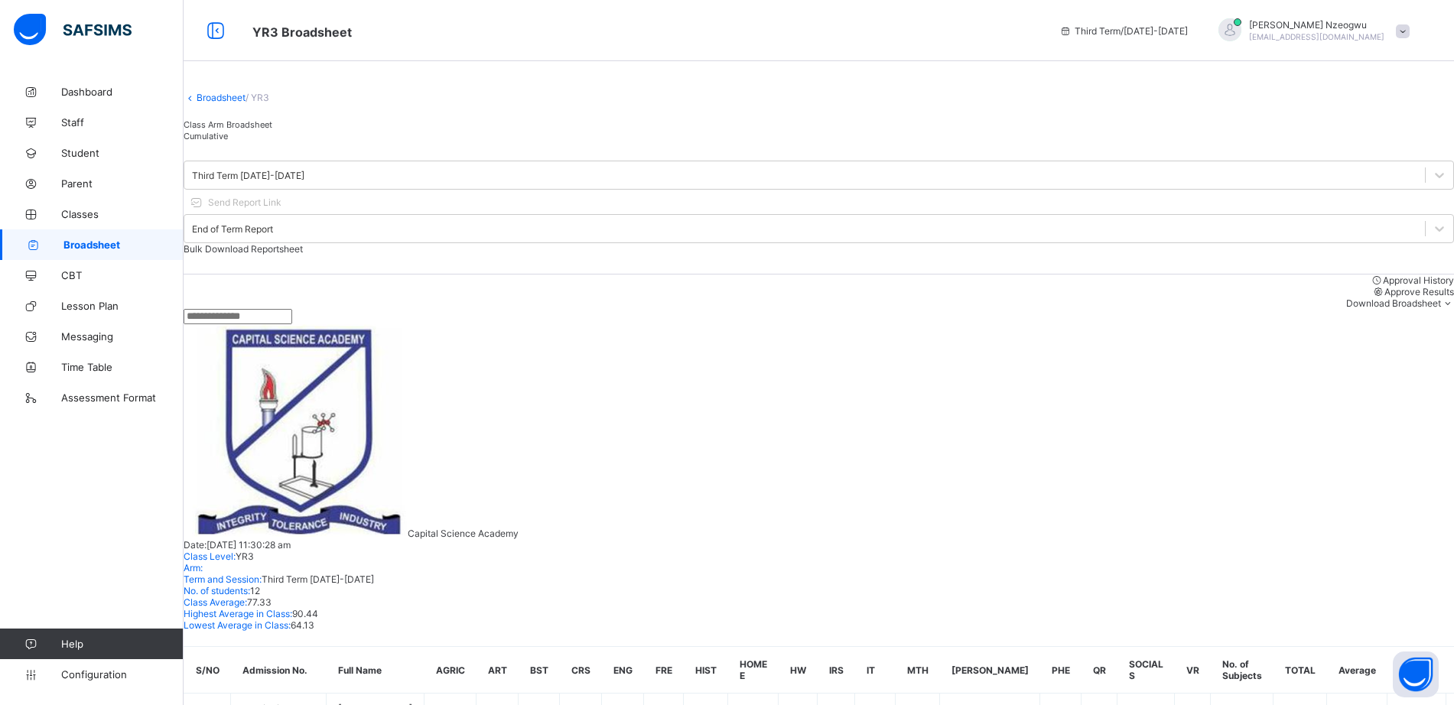
click at [1249, 298] on div "Approve Results" at bounding box center [819, 291] width 1271 height 11
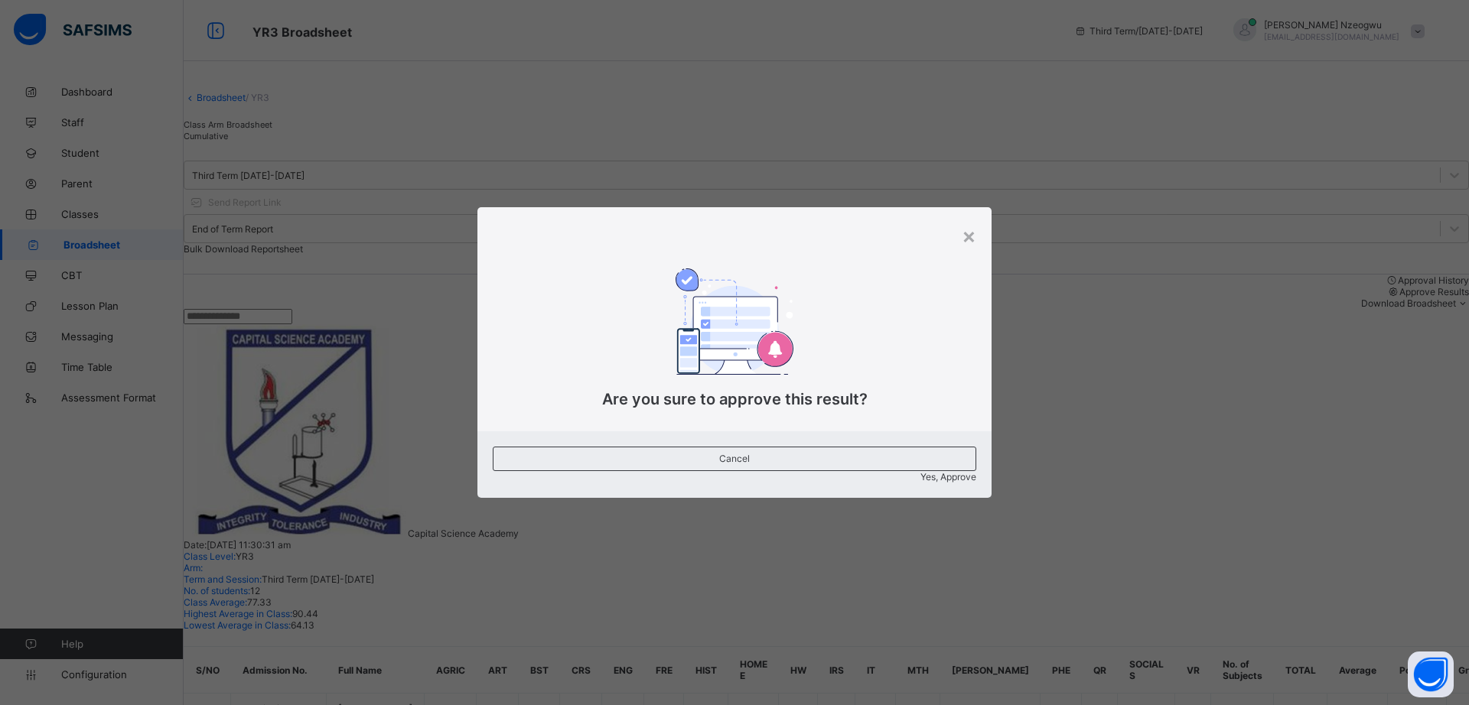
click at [920, 471] on span "Yes, Approve" at bounding box center [948, 476] width 56 height 11
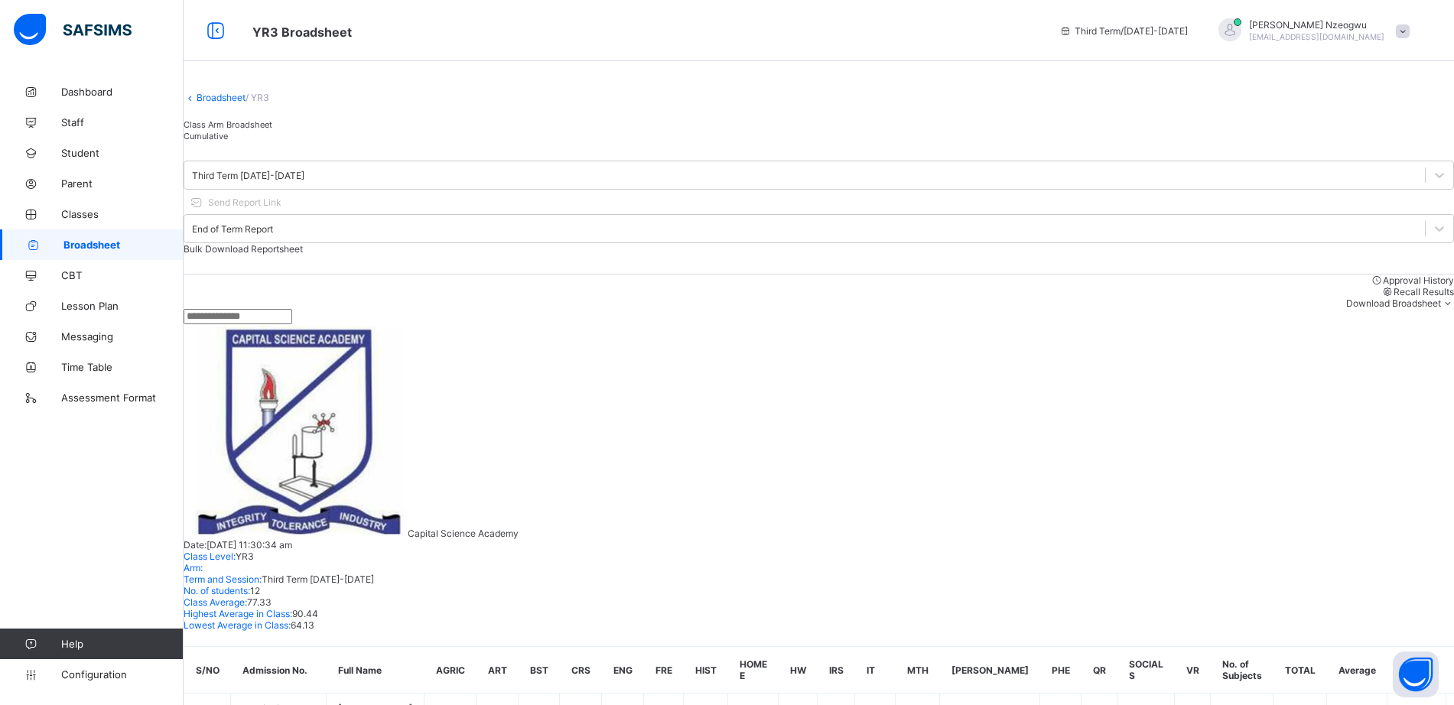
click at [234, 103] on link "Broadsheet" at bounding box center [221, 97] width 49 height 11
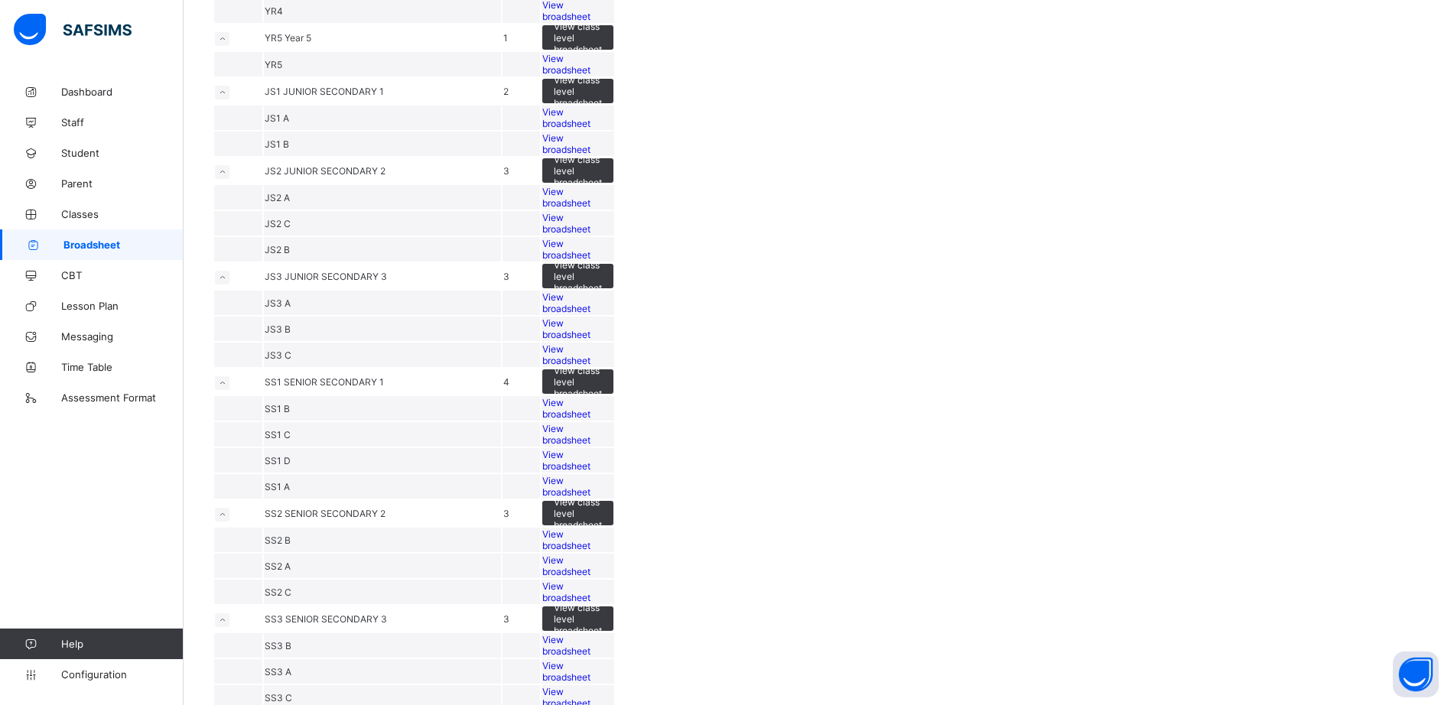
scroll to position [517, 0]
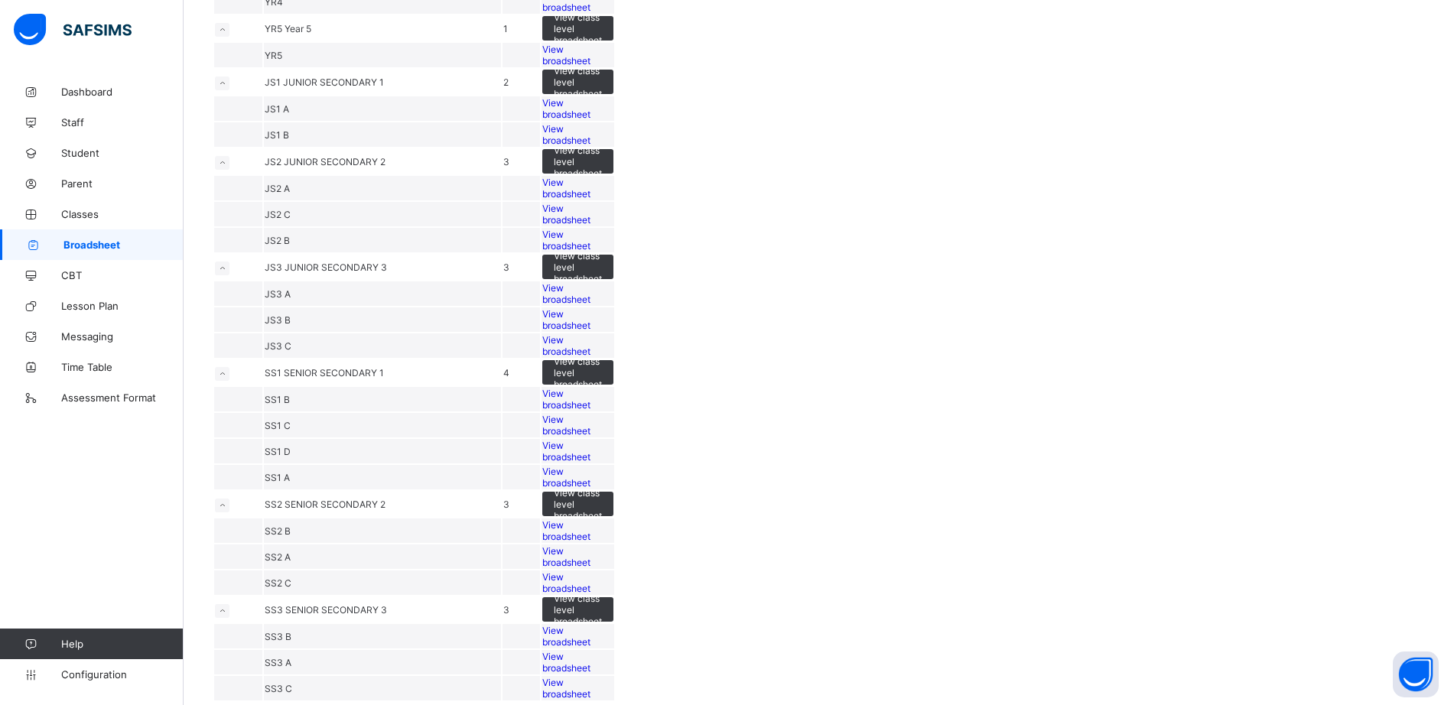
click at [591, 13] on span "View broadsheet" at bounding box center [566, 1] width 48 height 23
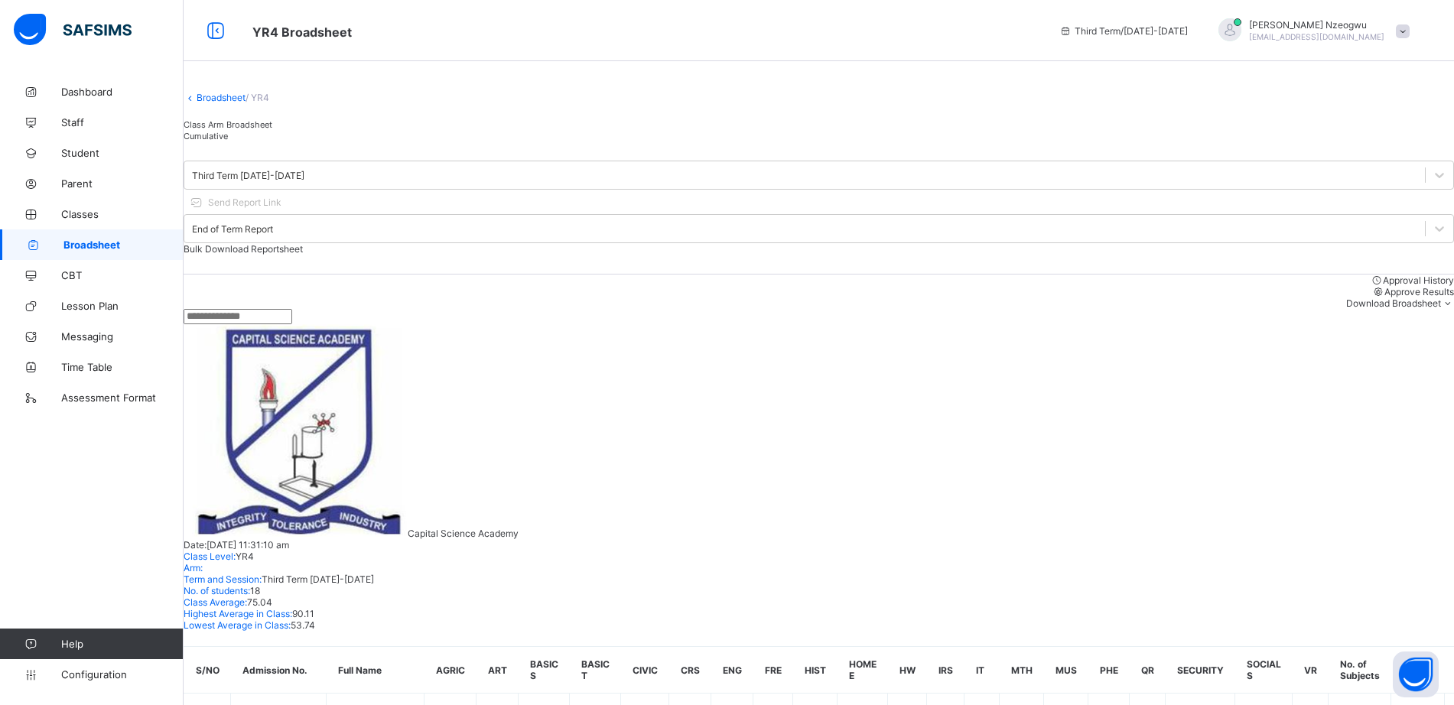
click at [1385, 293] on span "Approve Results" at bounding box center [1420, 291] width 70 height 11
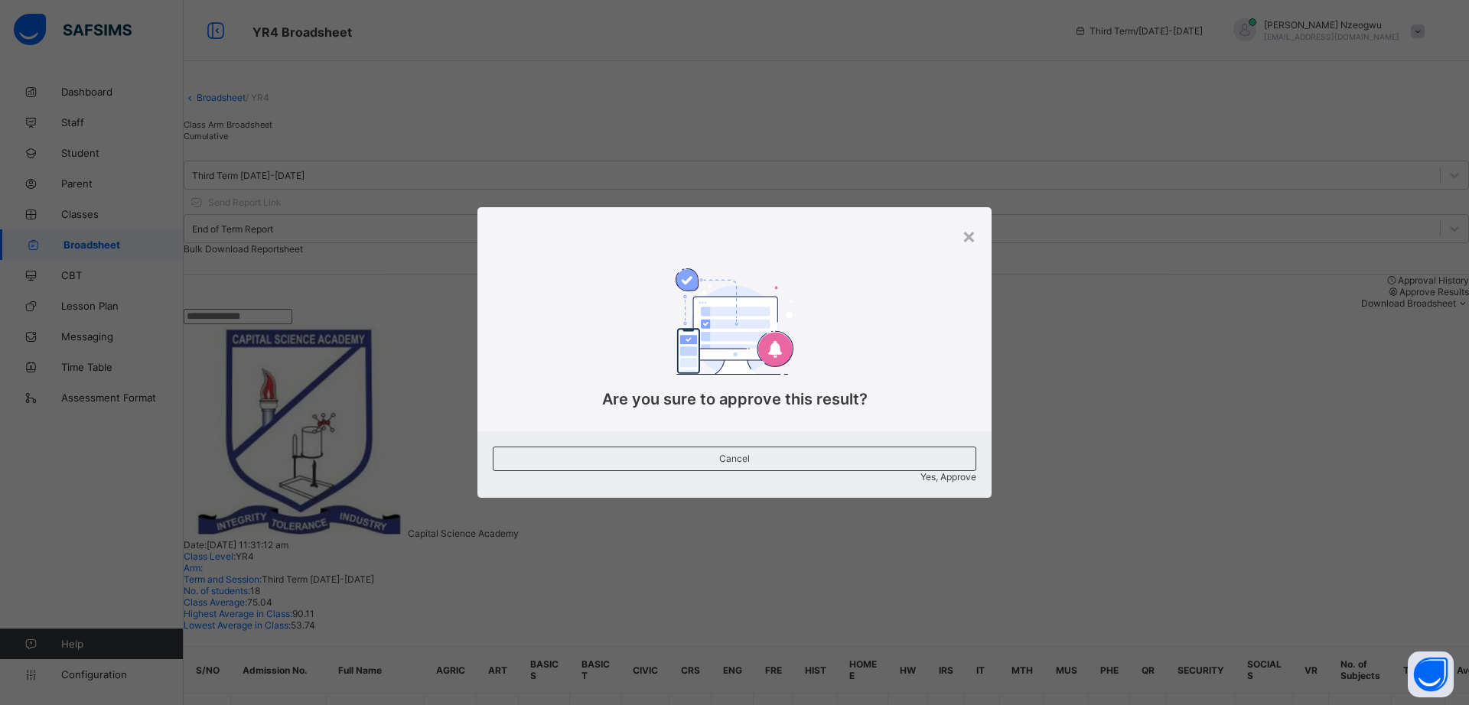
click at [920, 471] on span "Yes, Approve" at bounding box center [948, 476] width 56 height 11
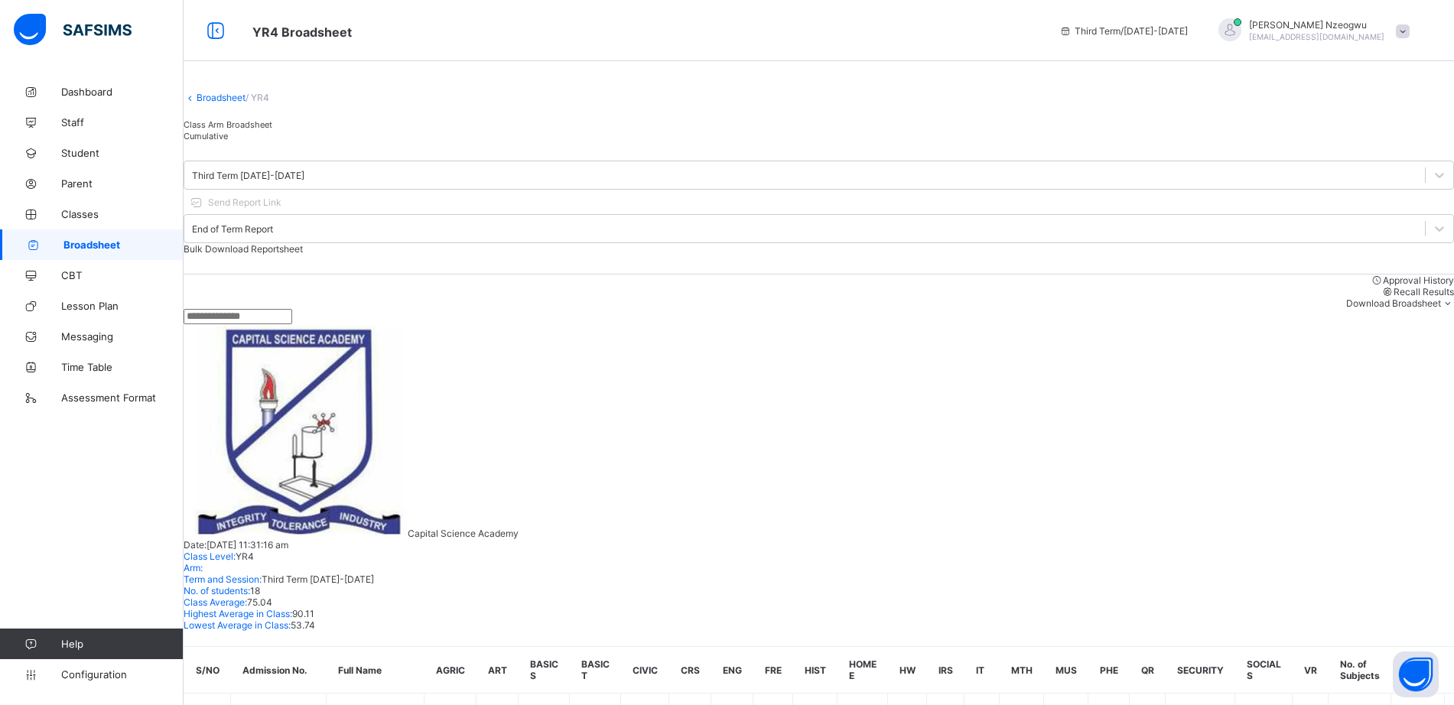
click at [238, 103] on link "Broadsheet" at bounding box center [221, 97] width 49 height 11
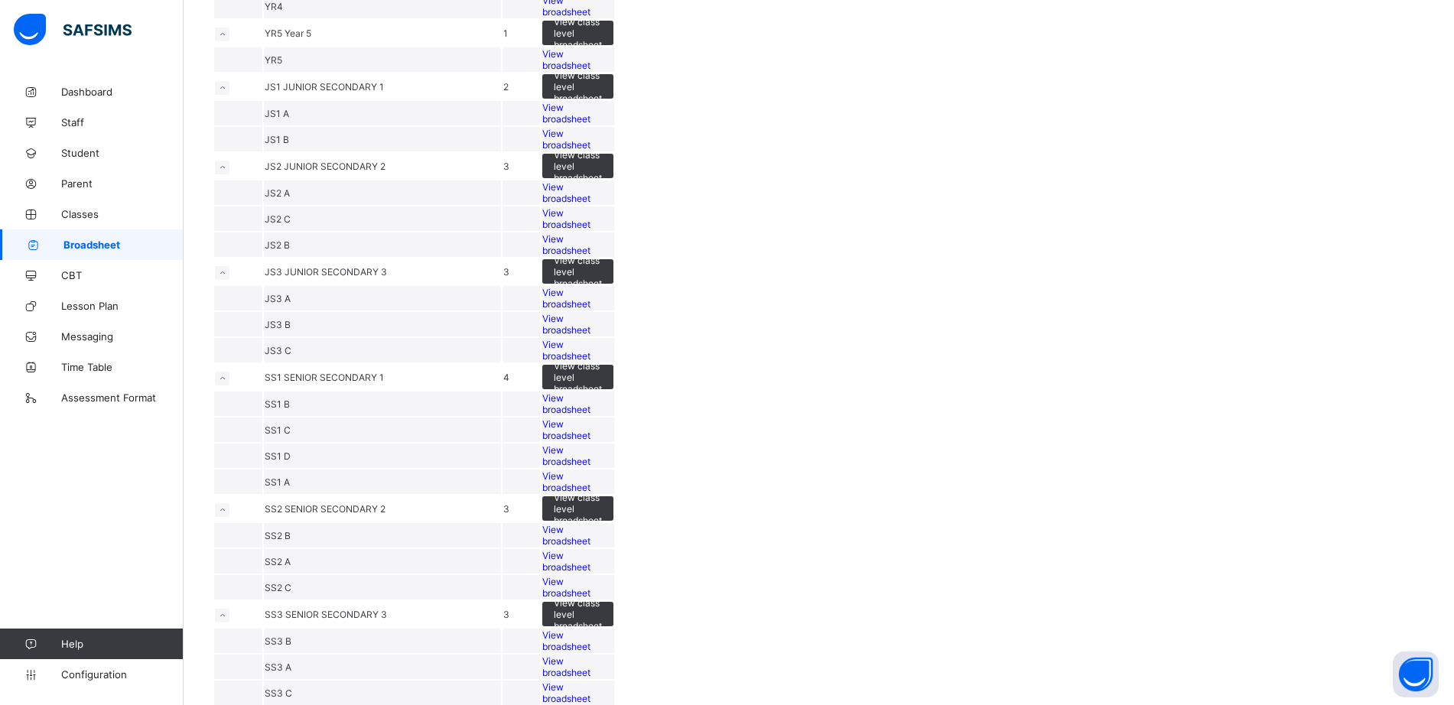
scroll to position [523, 0]
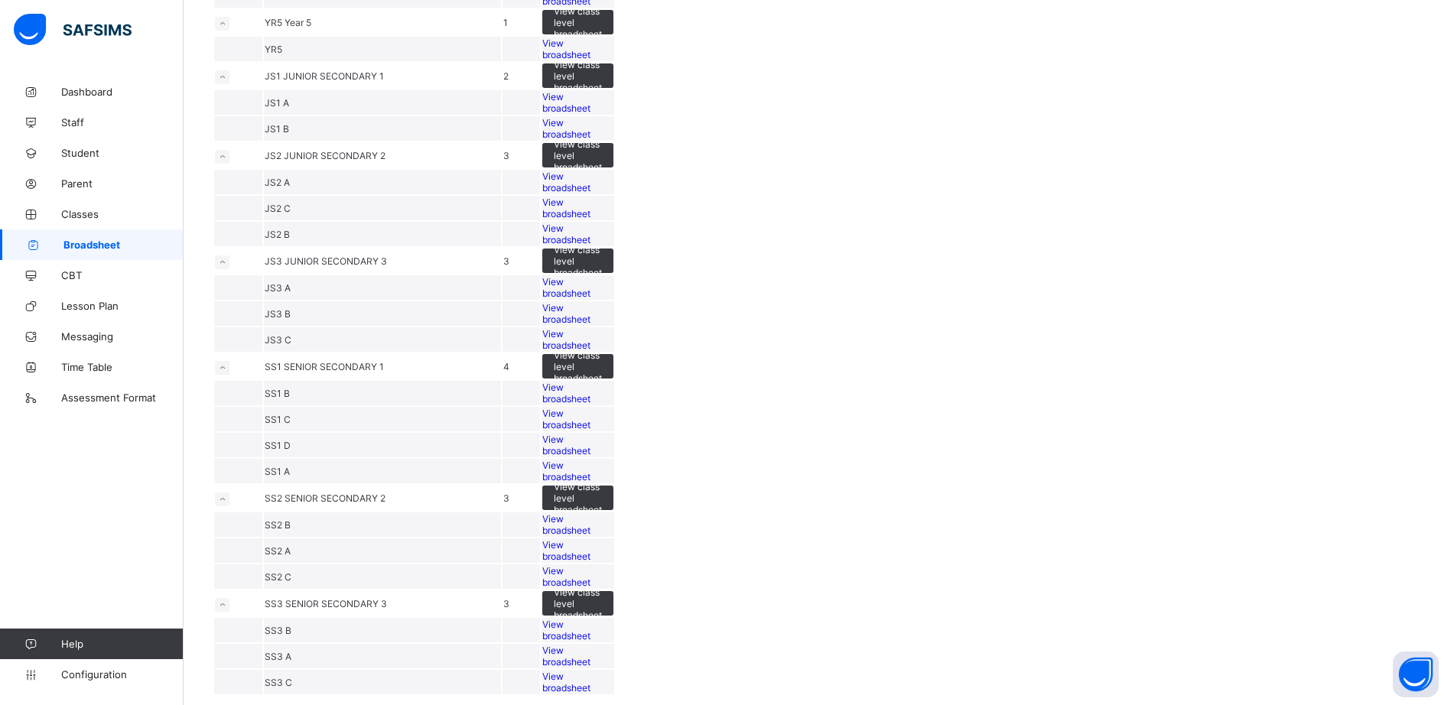
click at [591, 60] on span "View broadsheet" at bounding box center [566, 48] width 48 height 23
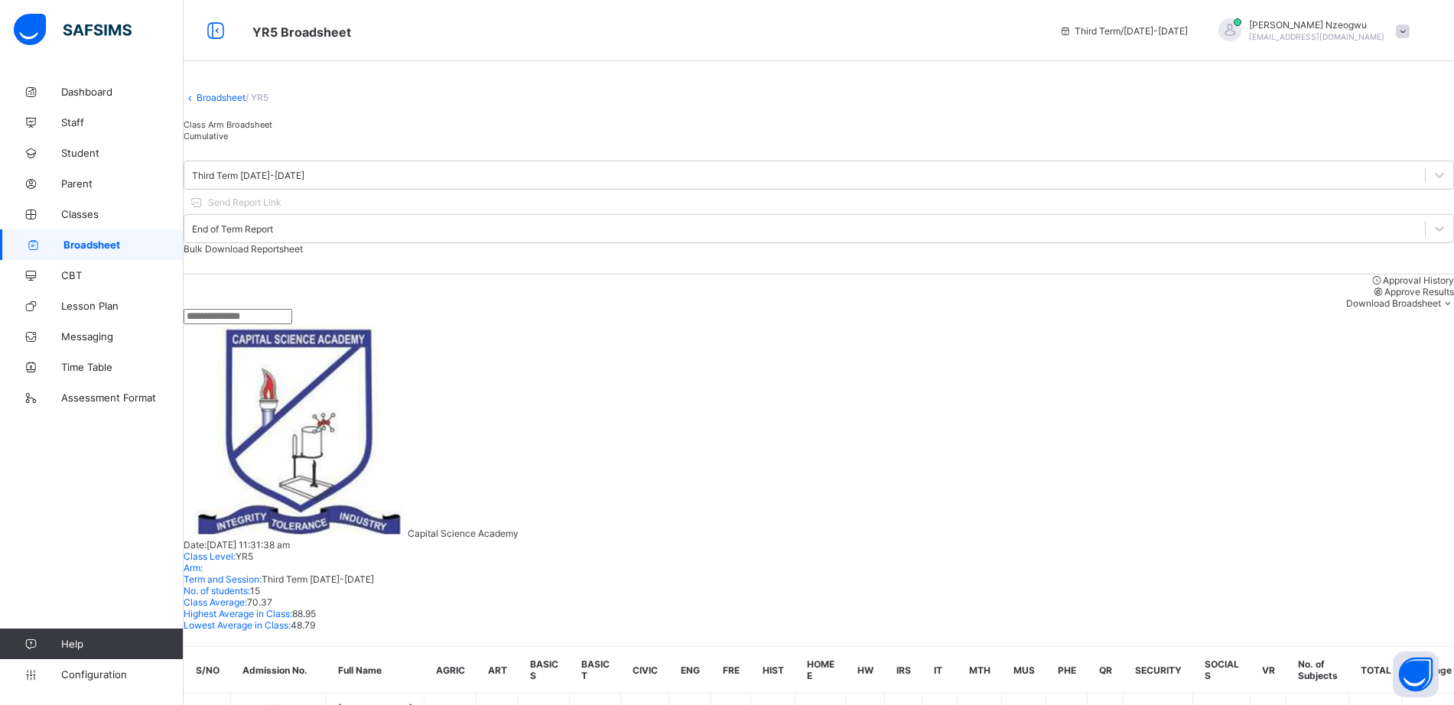
click at [1385, 293] on span "Approve Results" at bounding box center [1420, 291] width 70 height 11
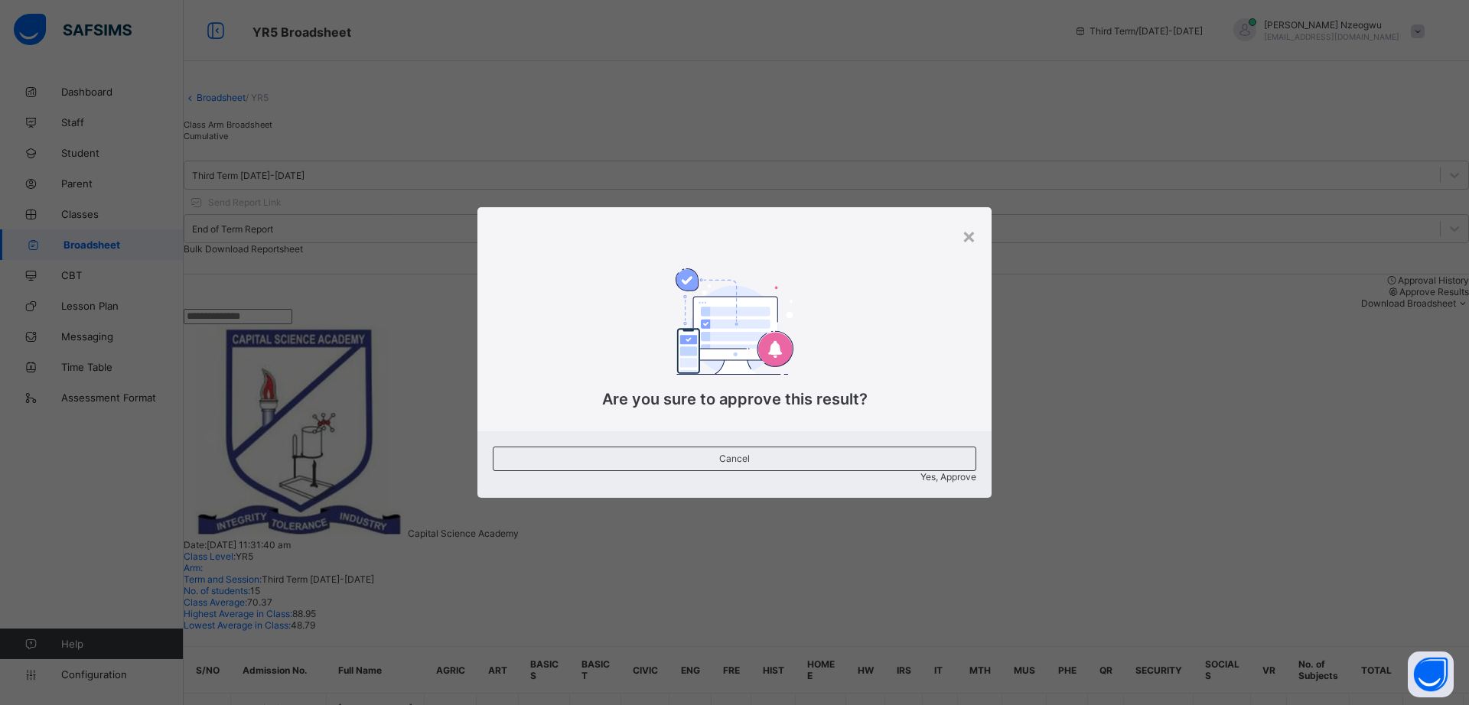
click at [920, 471] on span "Yes, Approve" at bounding box center [948, 476] width 56 height 11
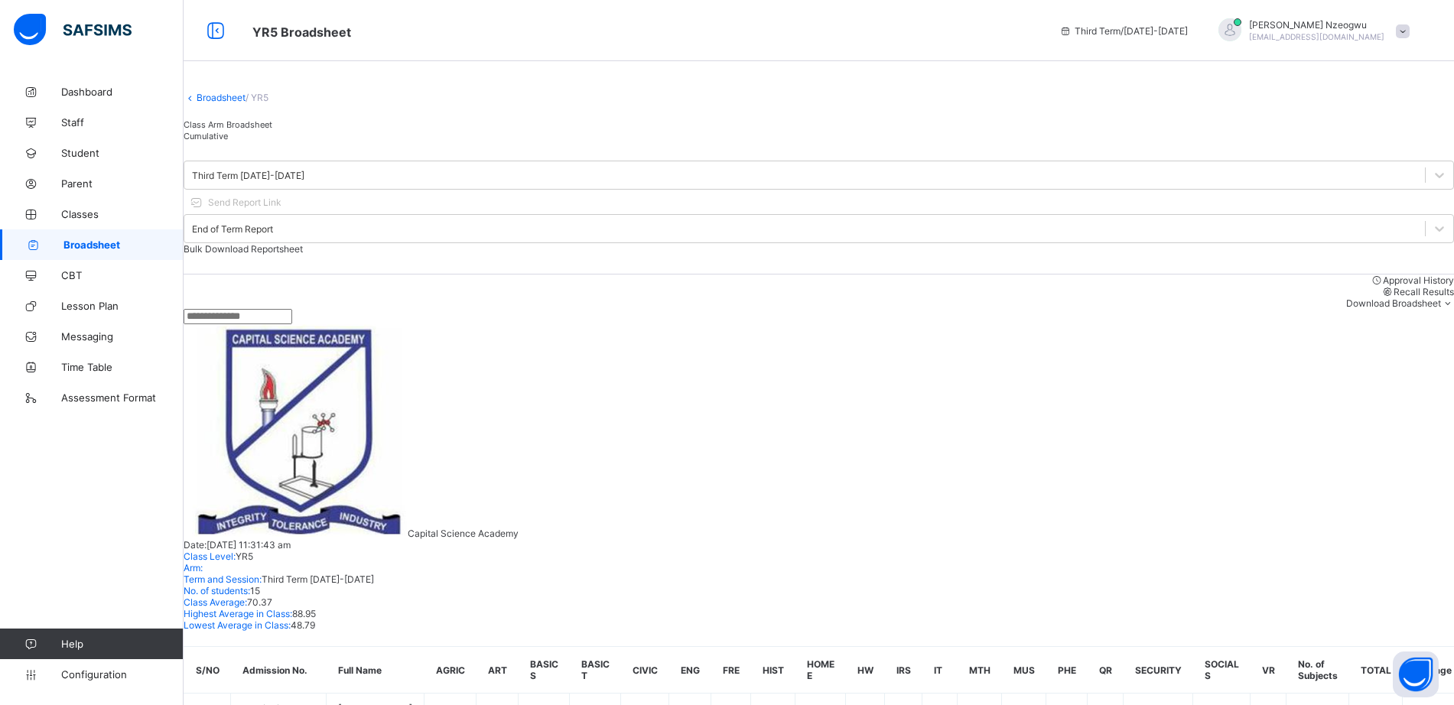
click at [226, 103] on link "Broadsheet" at bounding box center [221, 97] width 49 height 11
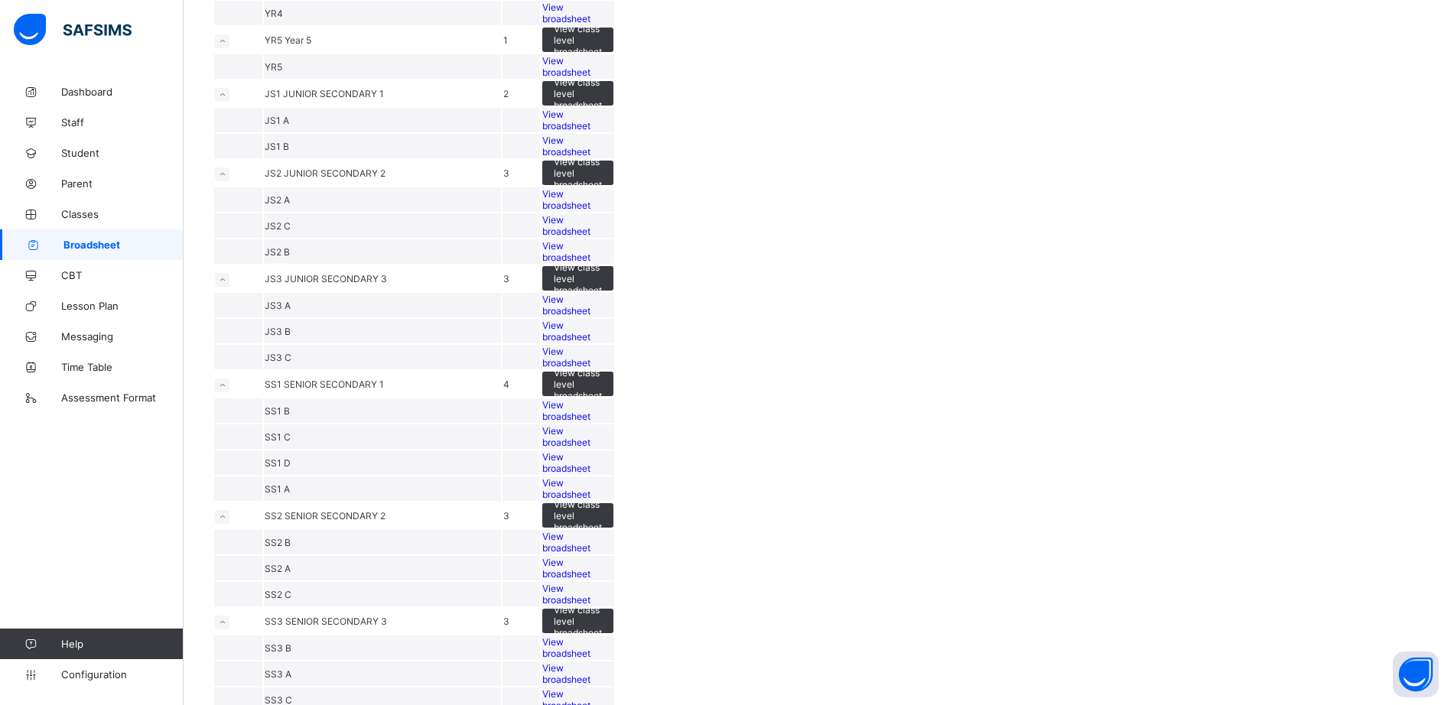
scroll to position [517, 0]
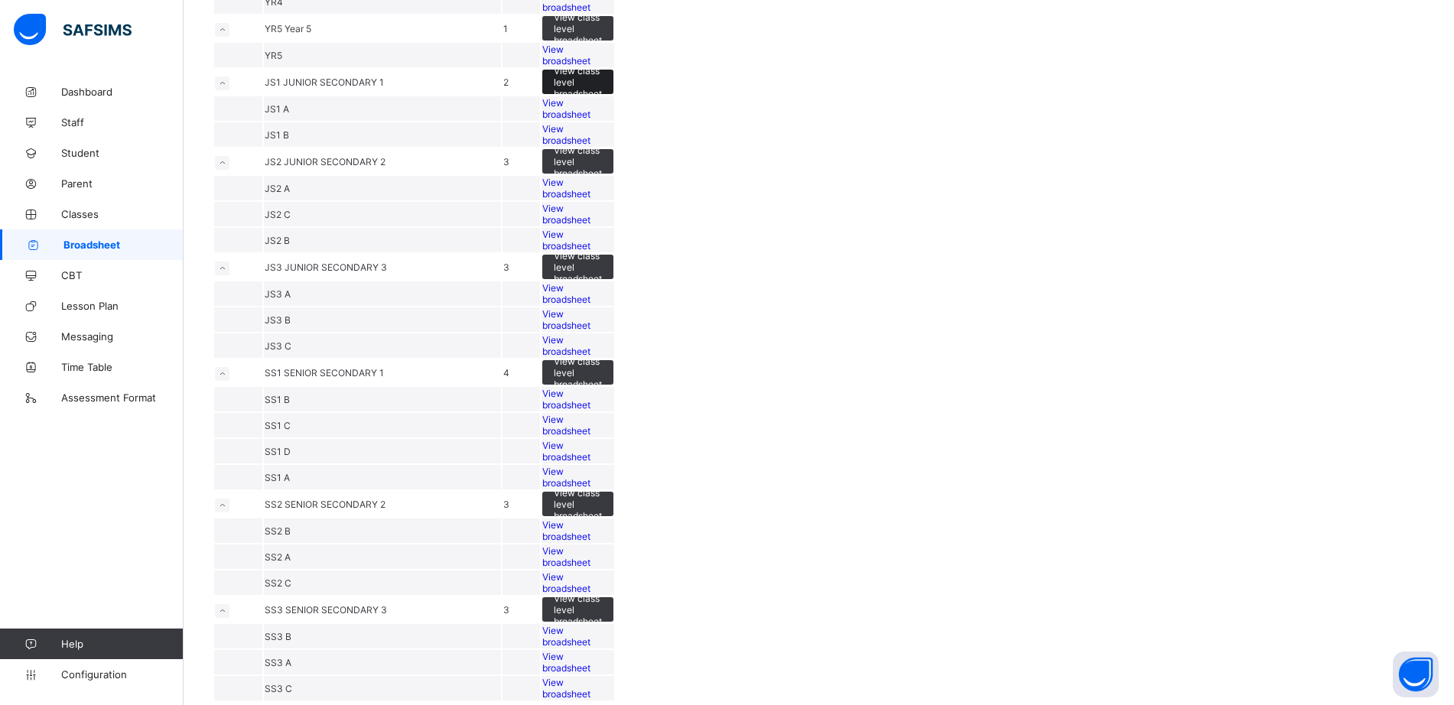
click at [602, 99] on span "View class level broadsheet" at bounding box center [578, 82] width 48 height 34
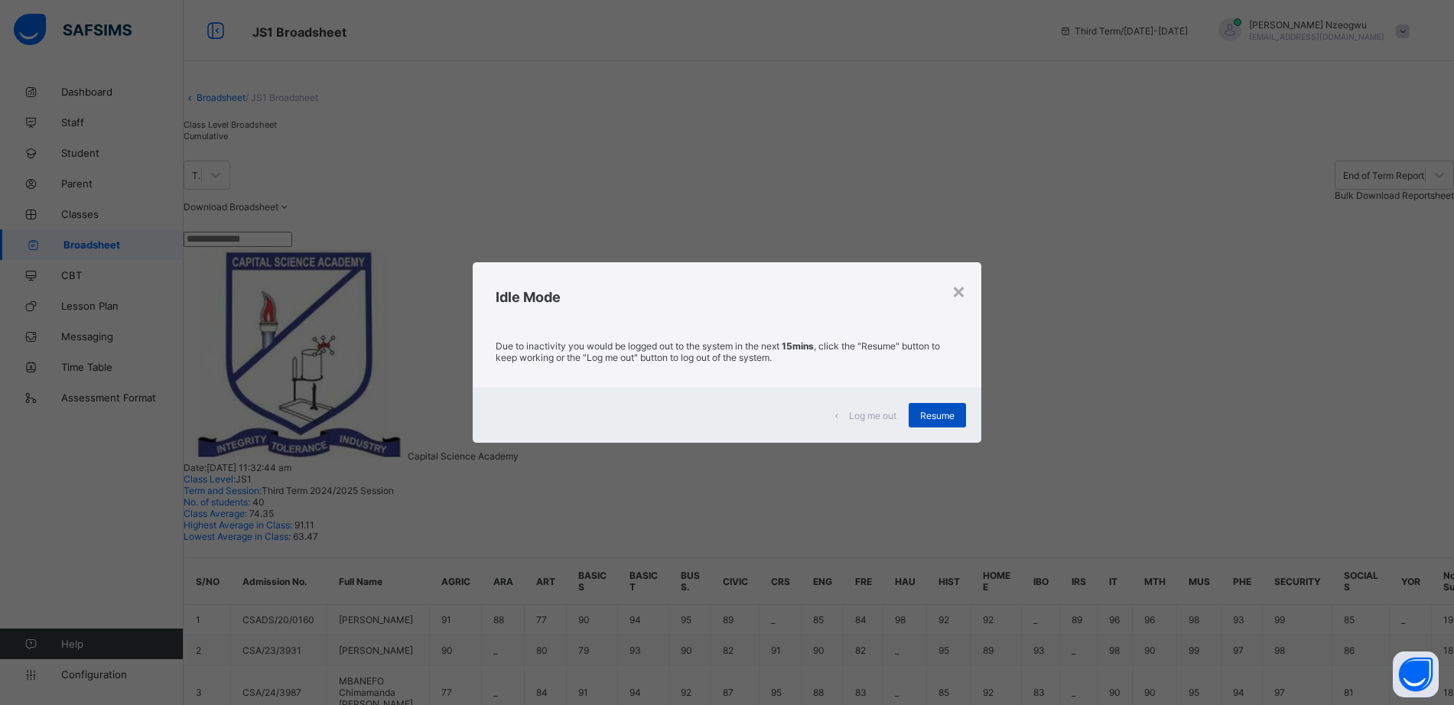
click at [948, 410] on span "Resume" at bounding box center [937, 415] width 34 height 11
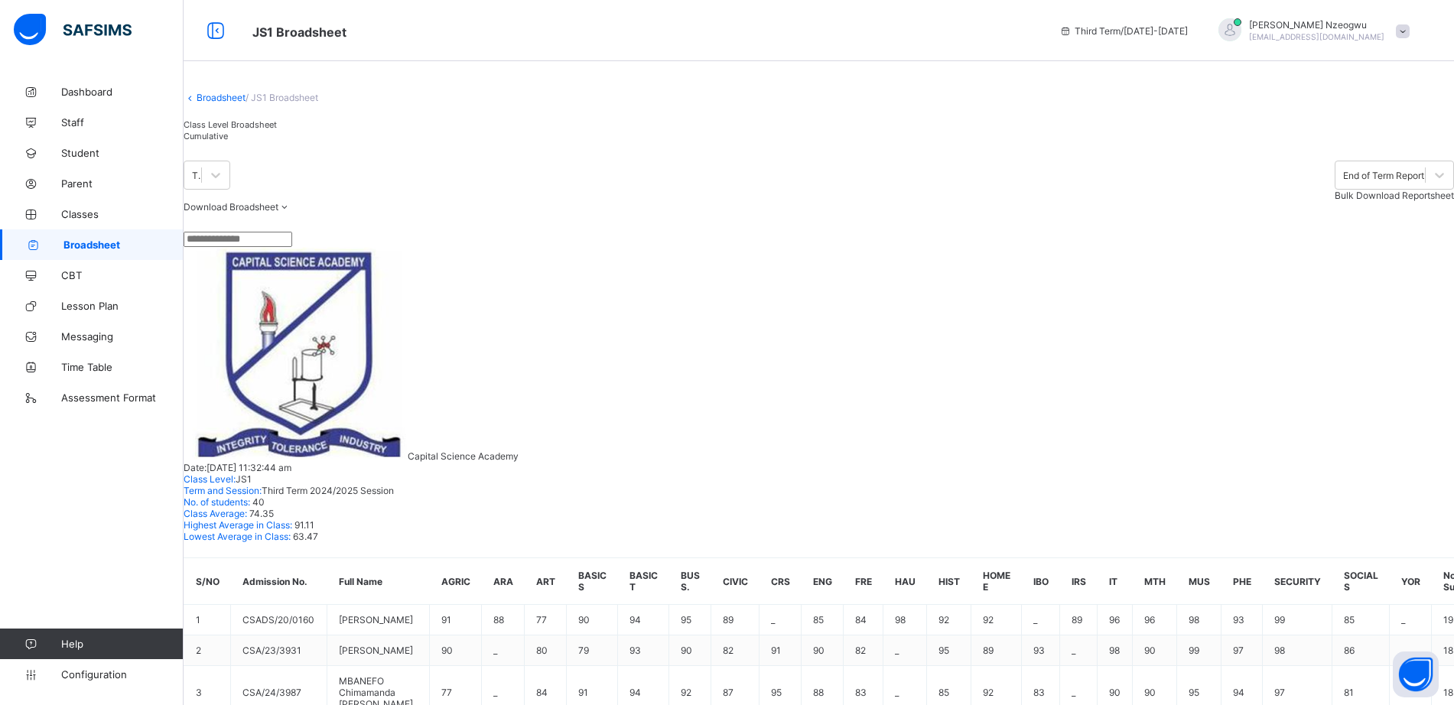
click at [221, 103] on link "Broadsheet" at bounding box center [221, 97] width 49 height 11
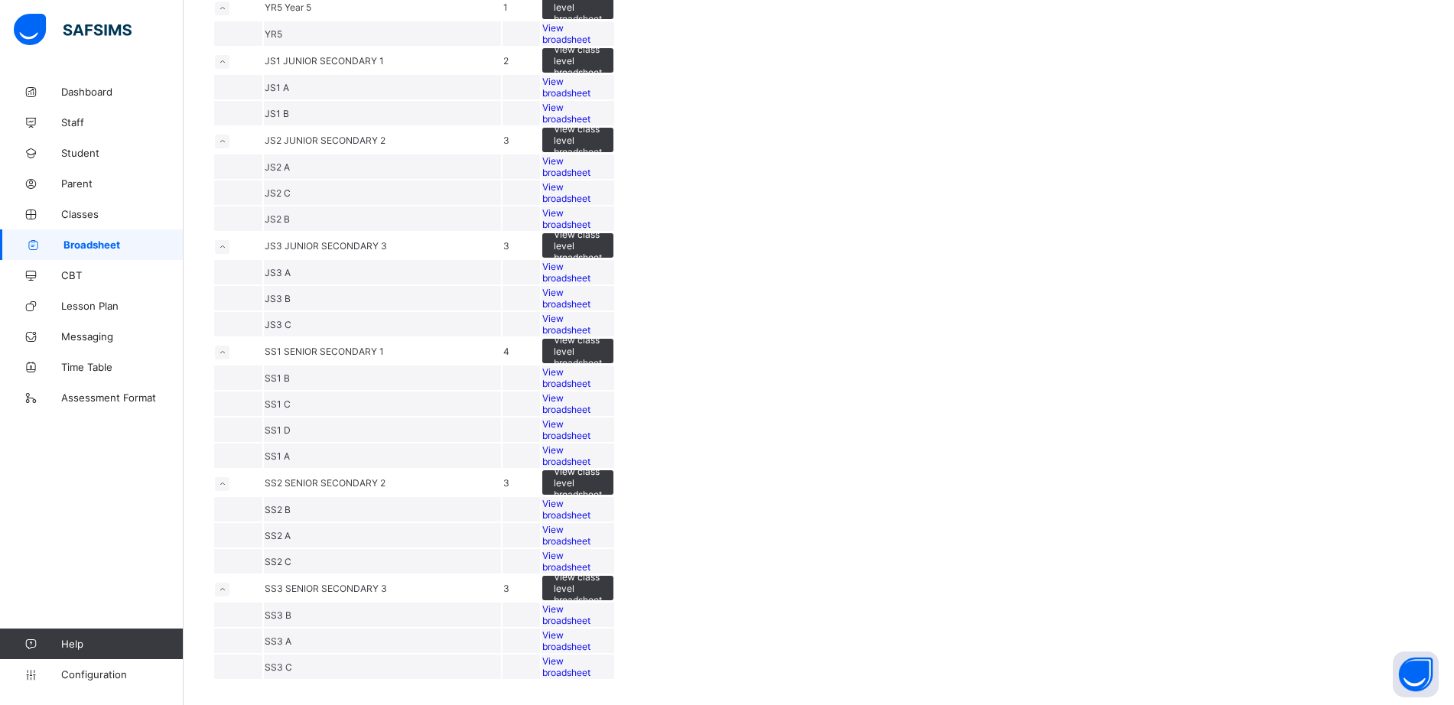
scroll to position [620, 0]
click at [591, 99] on span "View broadsheet" at bounding box center [566, 87] width 48 height 23
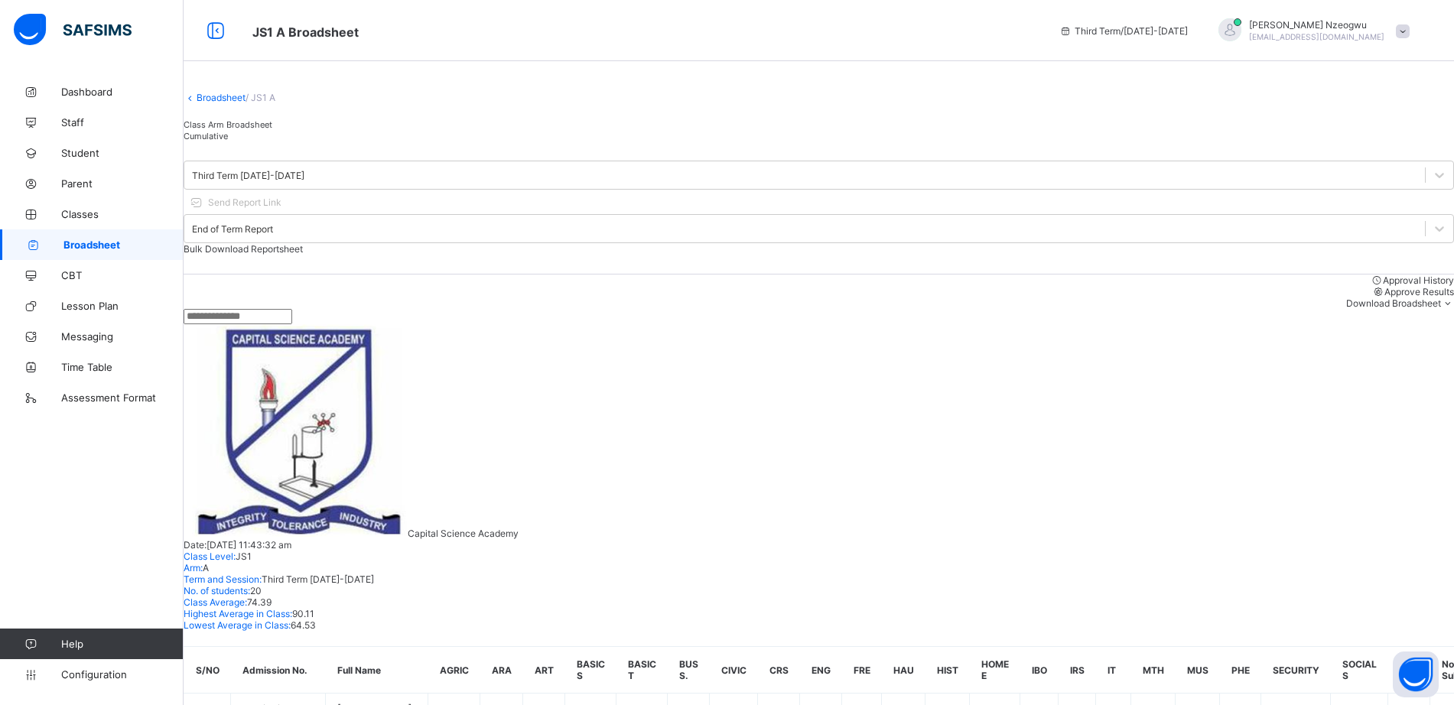
click at [1385, 293] on span "Approve Results" at bounding box center [1420, 291] width 70 height 11
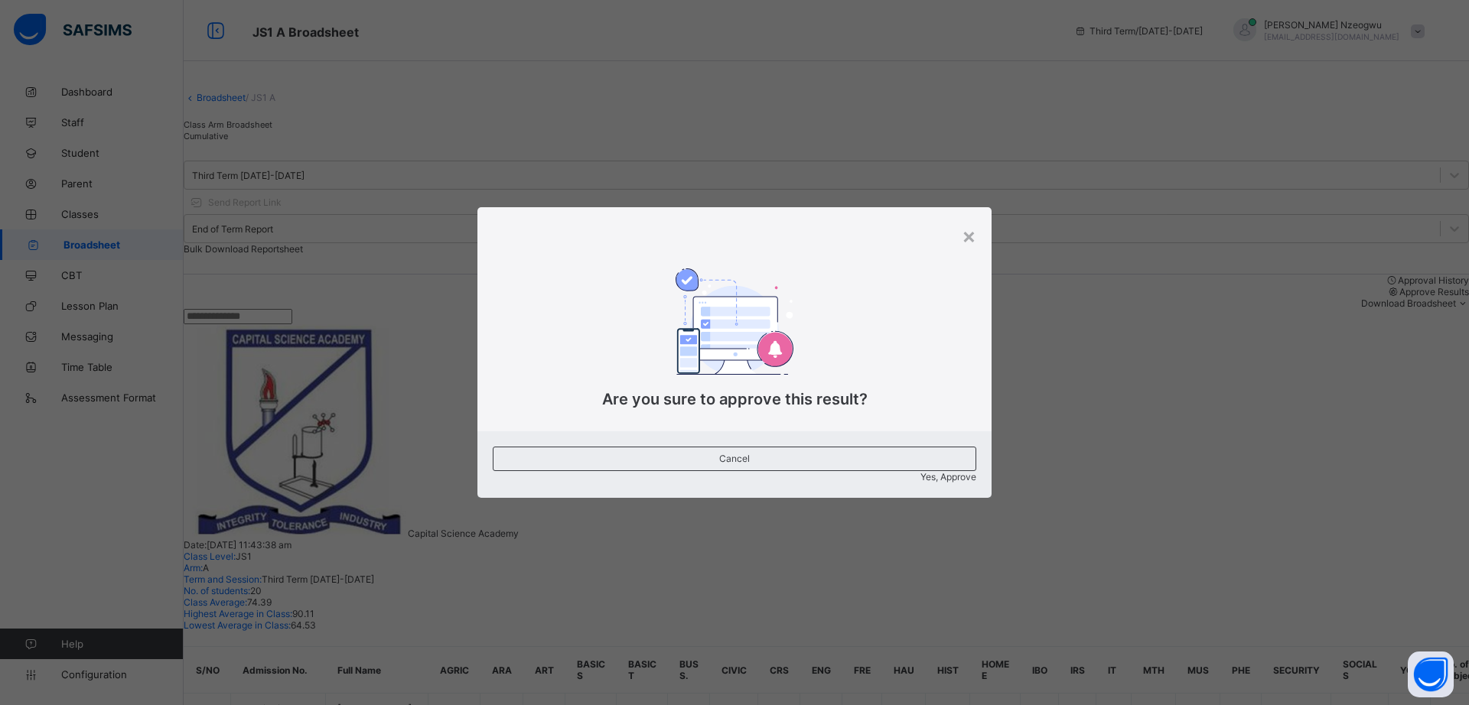
click at [920, 471] on span "Yes, Approve" at bounding box center [948, 476] width 56 height 11
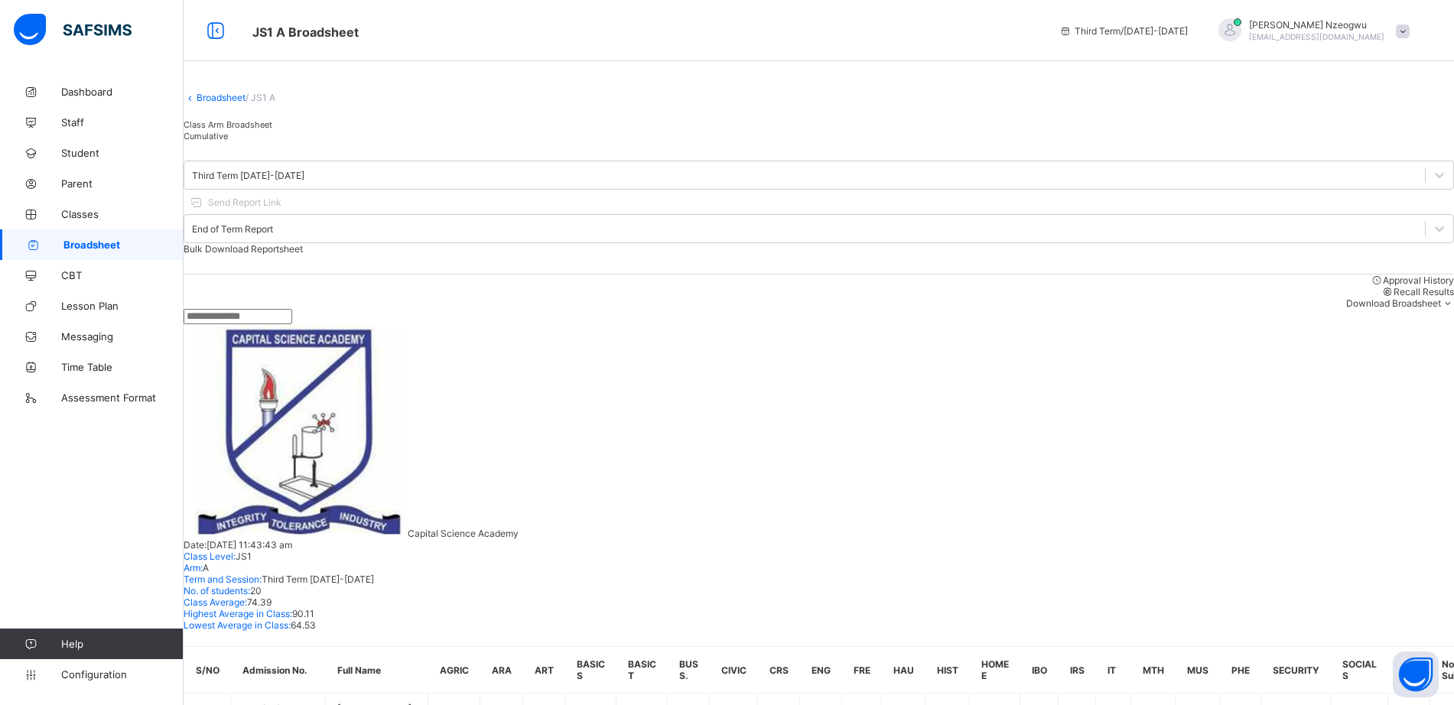
click at [236, 103] on link "Broadsheet" at bounding box center [221, 97] width 49 height 11
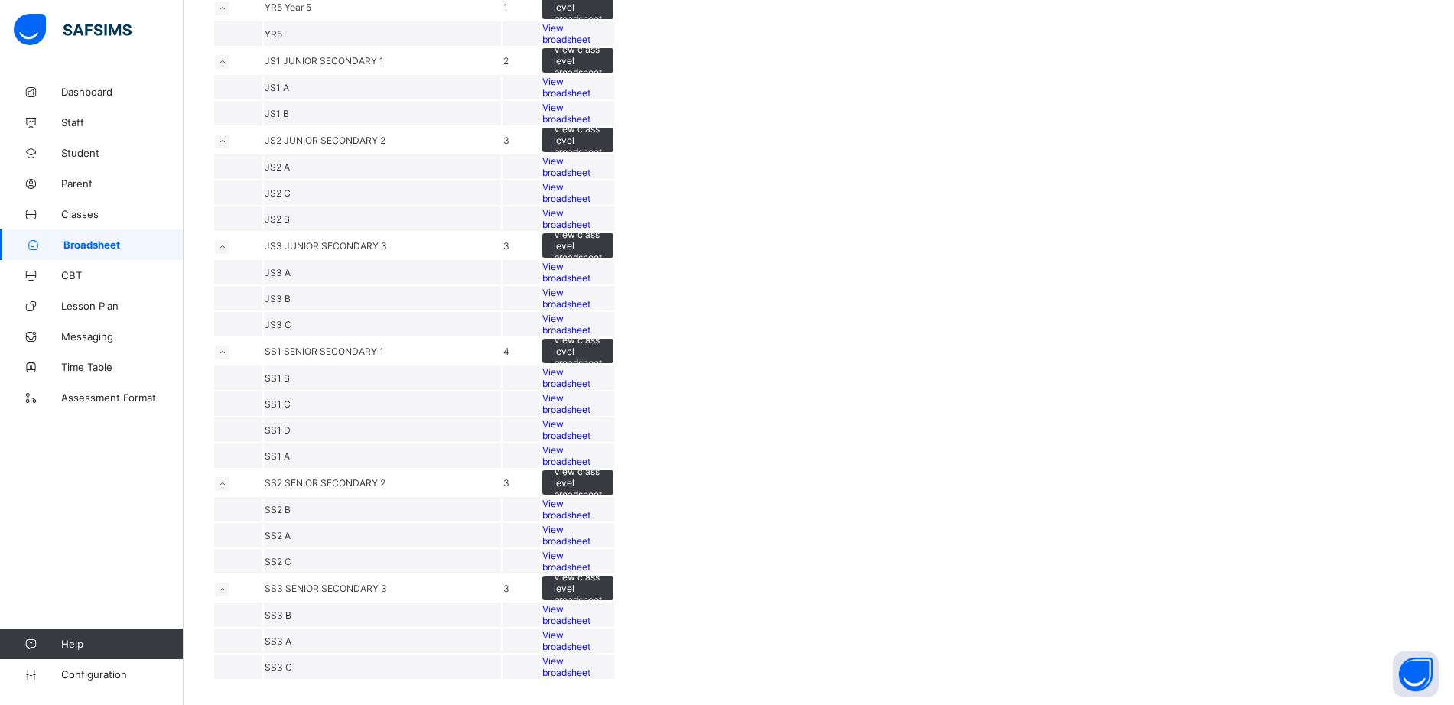
scroll to position [672, 0]
click at [591, 125] on span "View broadsheet" at bounding box center [566, 113] width 48 height 23
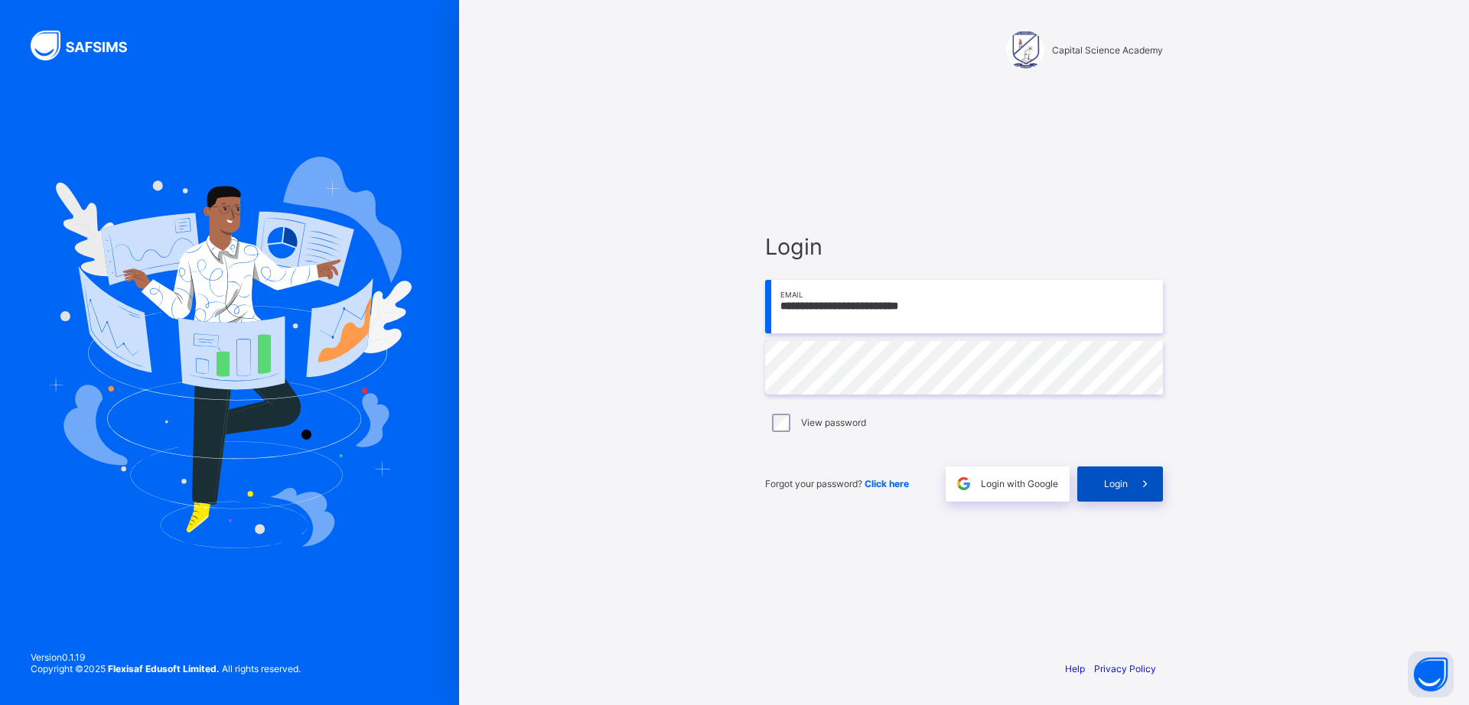
click at [1134, 483] on span at bounding box center [1145, 484] width 35 height 35
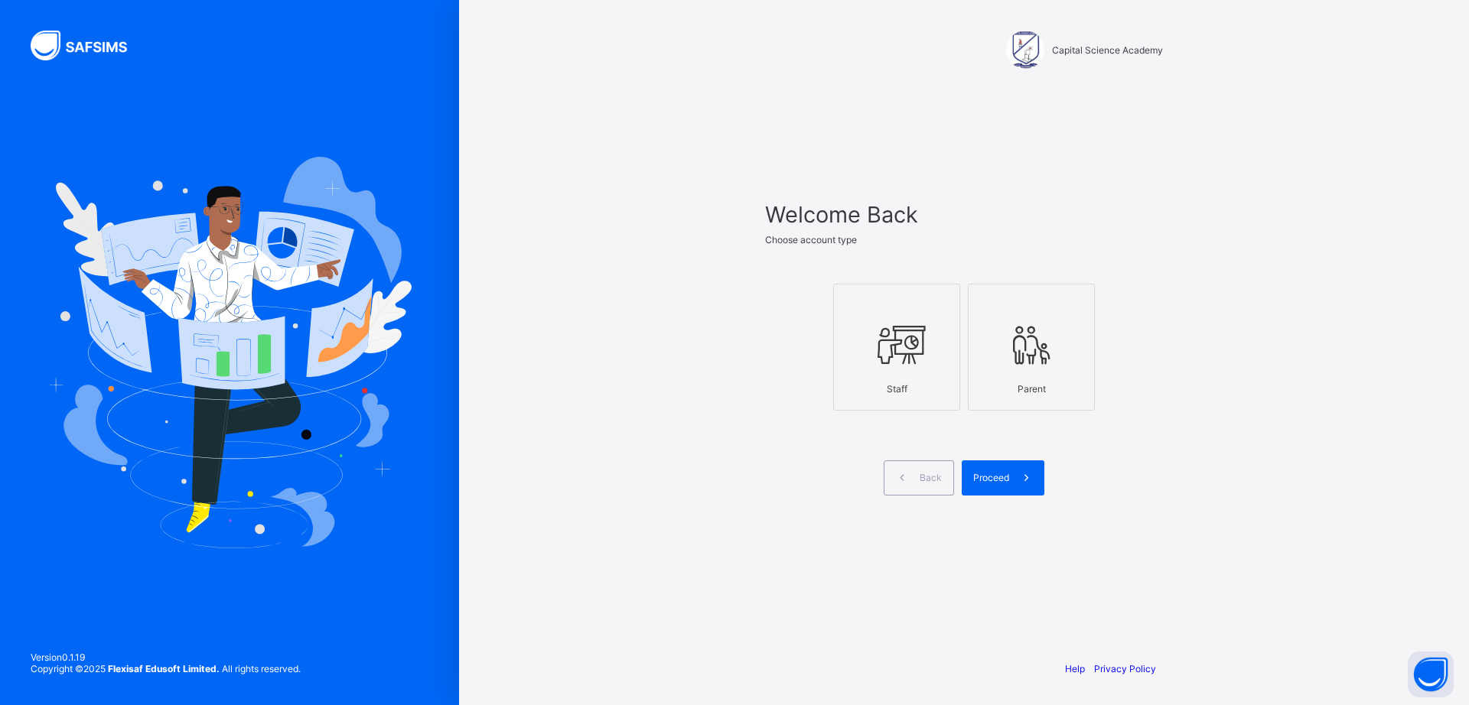
click at [926, 343] on div at bounding box center [896, 345] width 110 height 60
click at [1004, 473] on span "Proceed" at bounding box center [991, 477] width 36 height 11
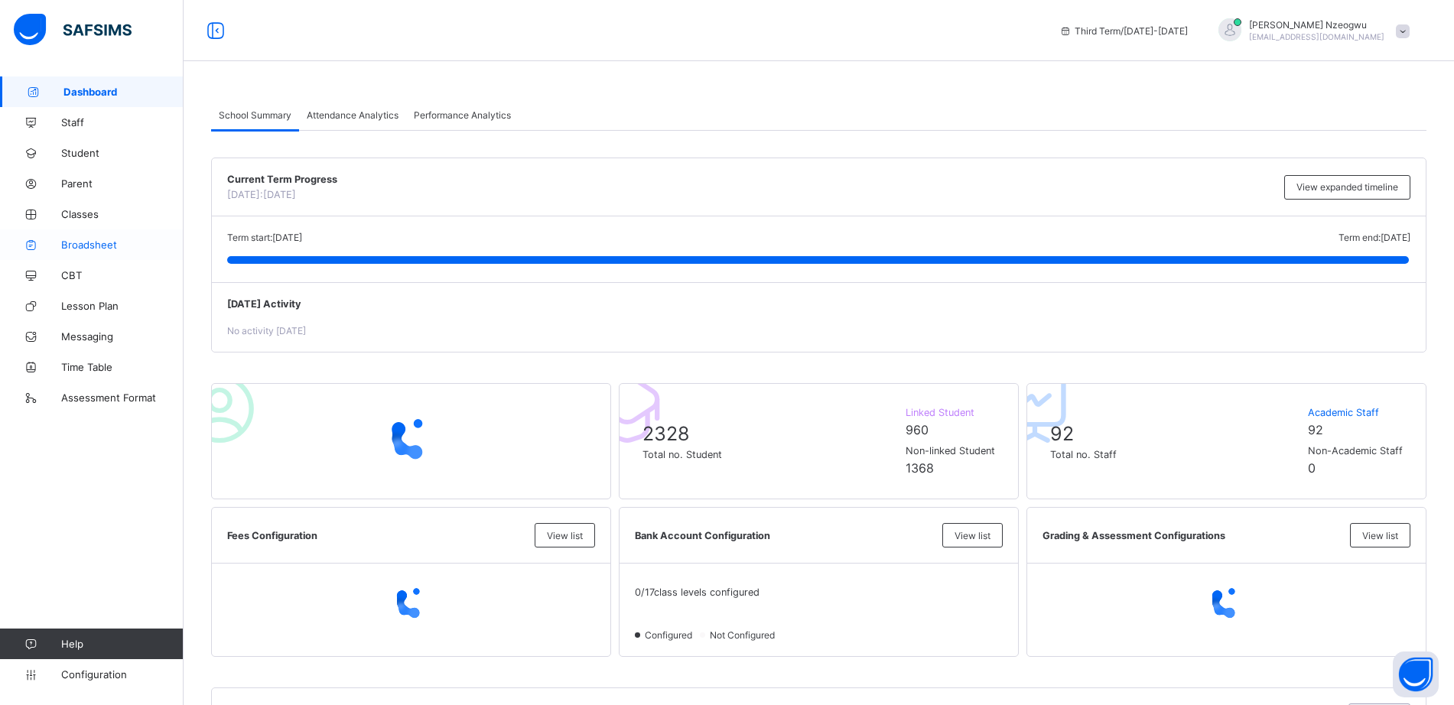
click at [88, 258] on link "Broadsheet" at bounding box center [92, 244] width 184 height 31
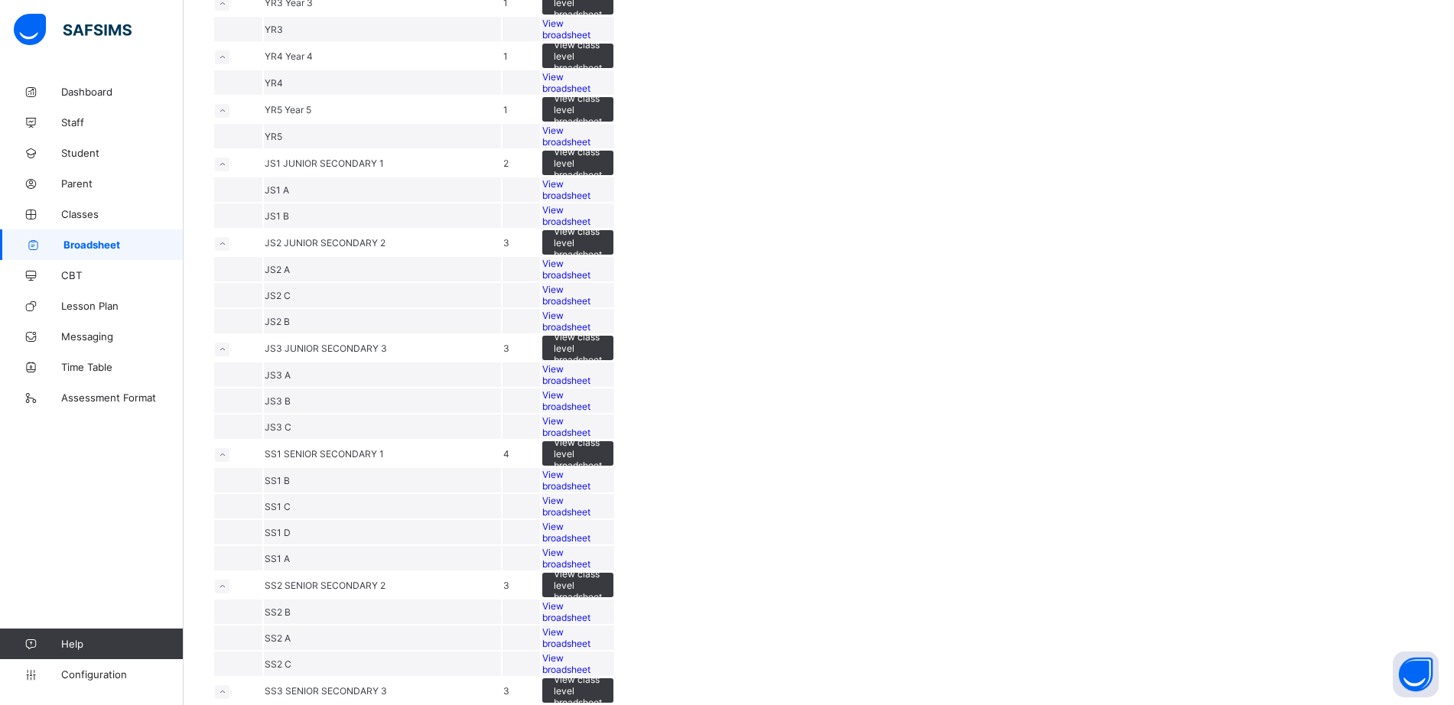
scroll to position [440, 0]
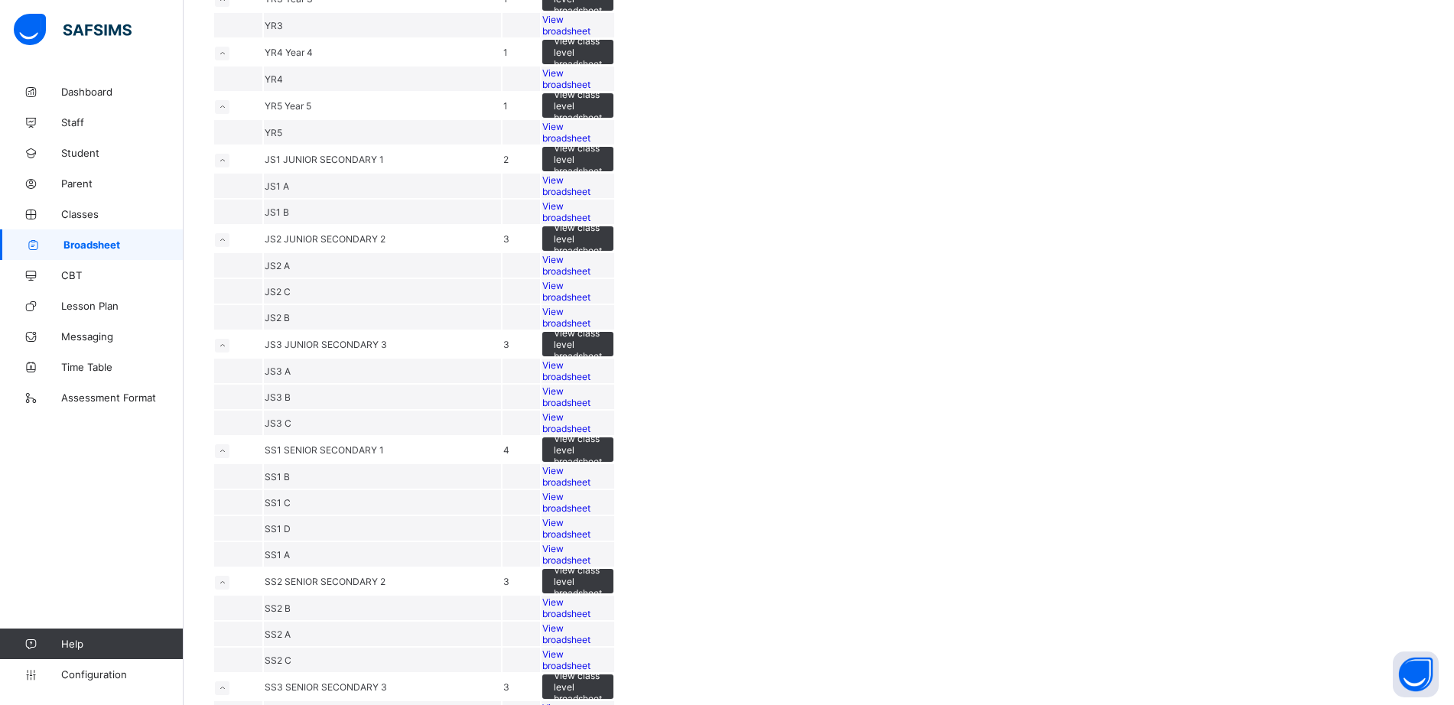
click at [591, 223] on span "View broadsheet" at bounding box center [566, 211] width 48 height 23
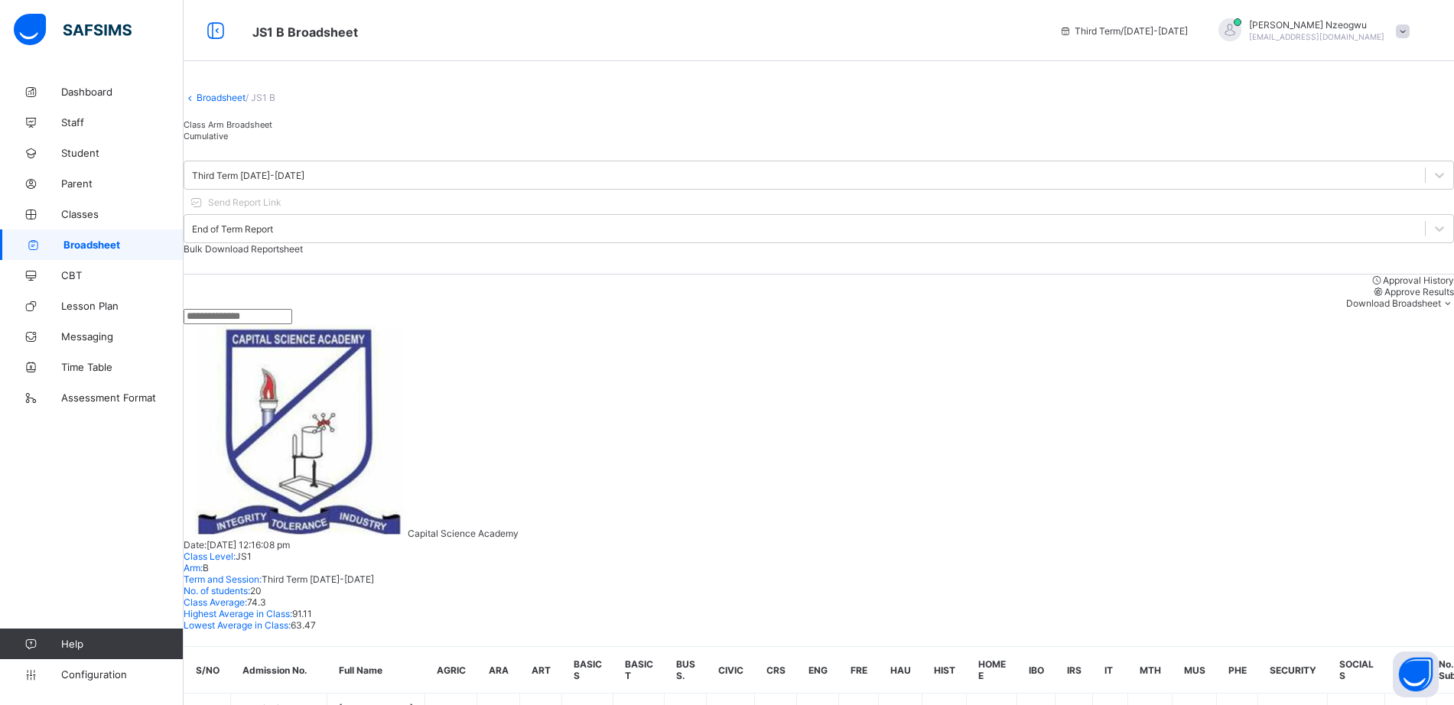
click at [1385, 292] on span "Approve Results" at bounding box center [1420, 291] width 70 height 11
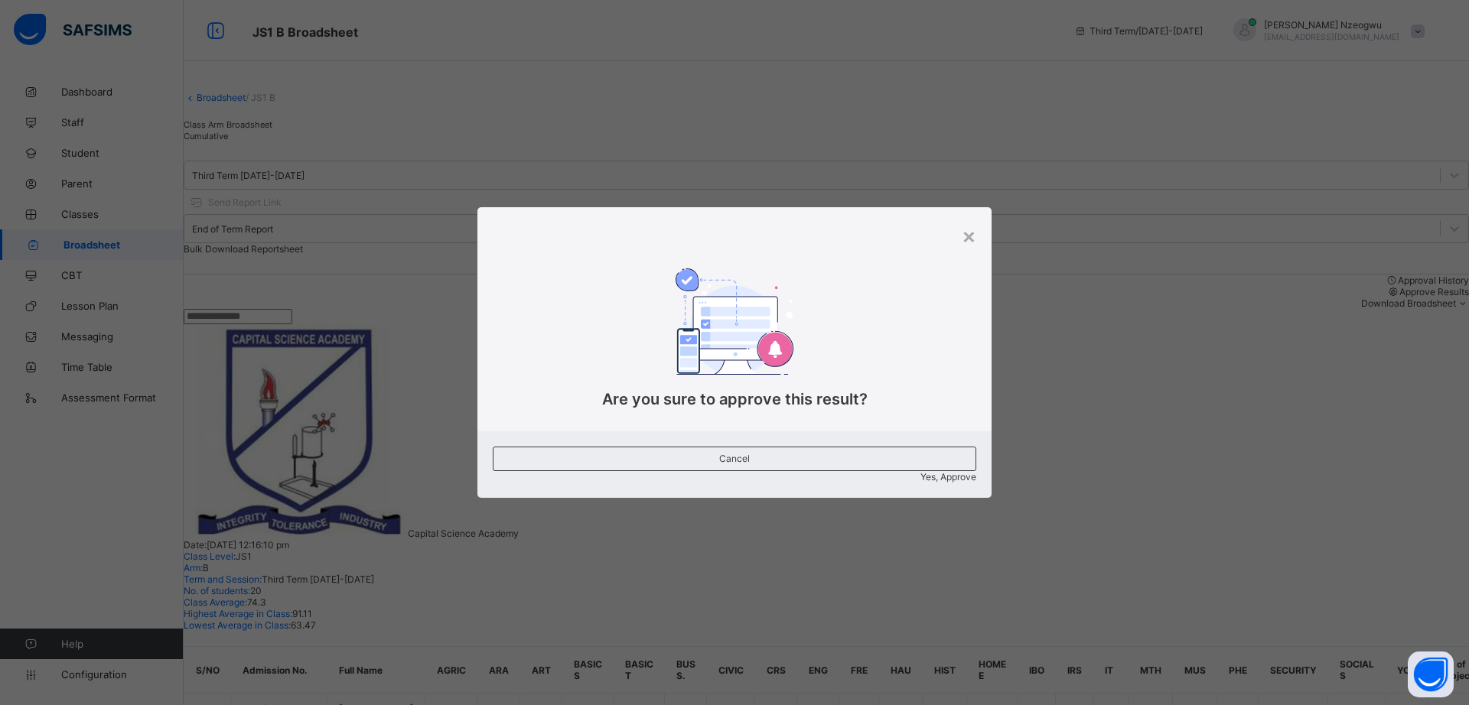
click at [920, 471] on span "Yes, Approve" at bounding box center [948, 476] width 56 height 11
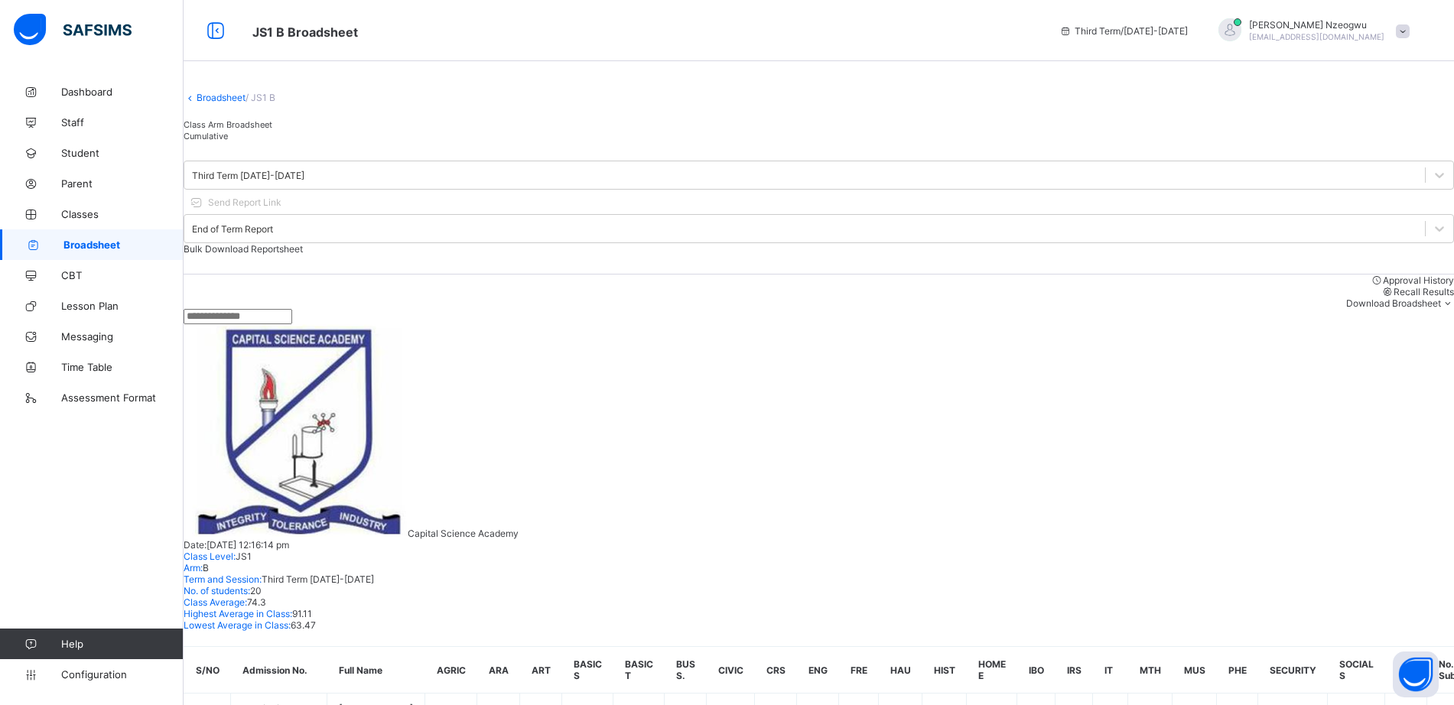
click at [236, 103] on link "Broadsheet" at bounding box center [221, 97] width 49 height 11
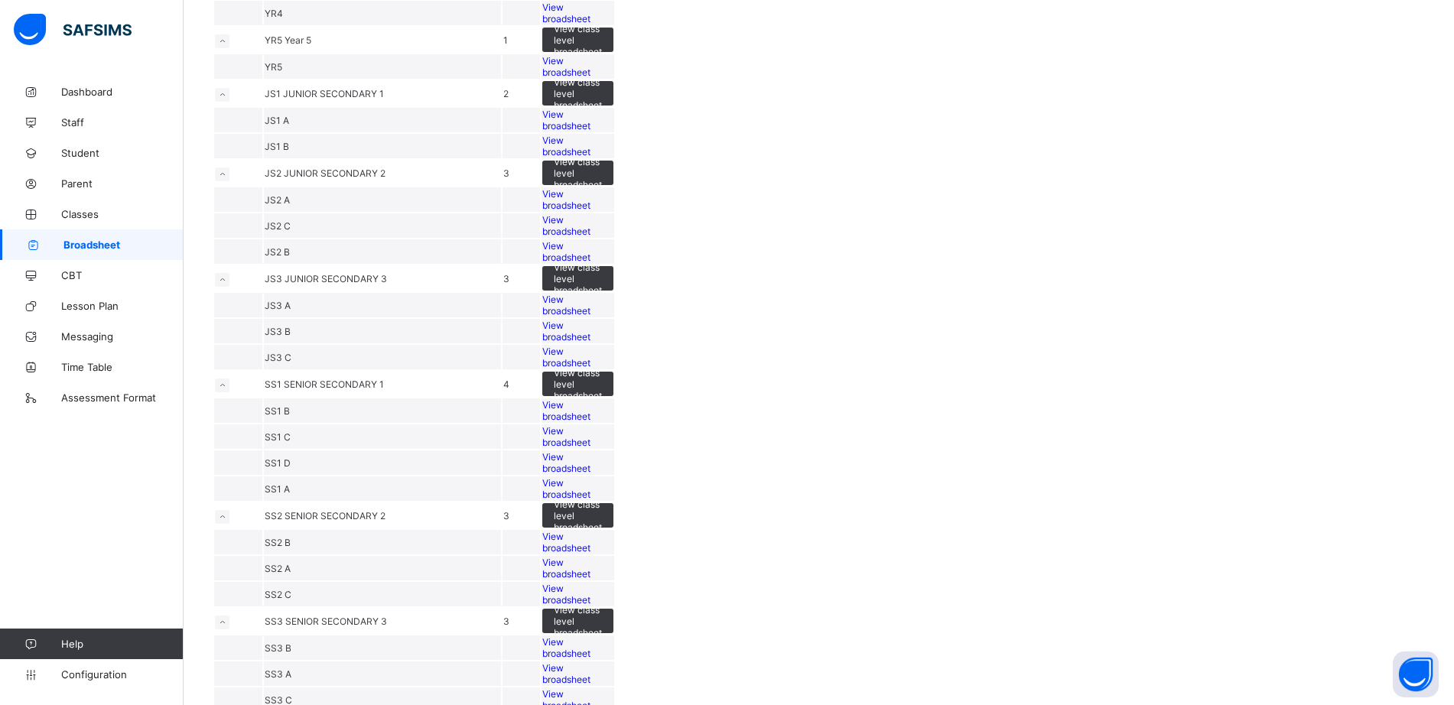
scroll to position [513, 0]
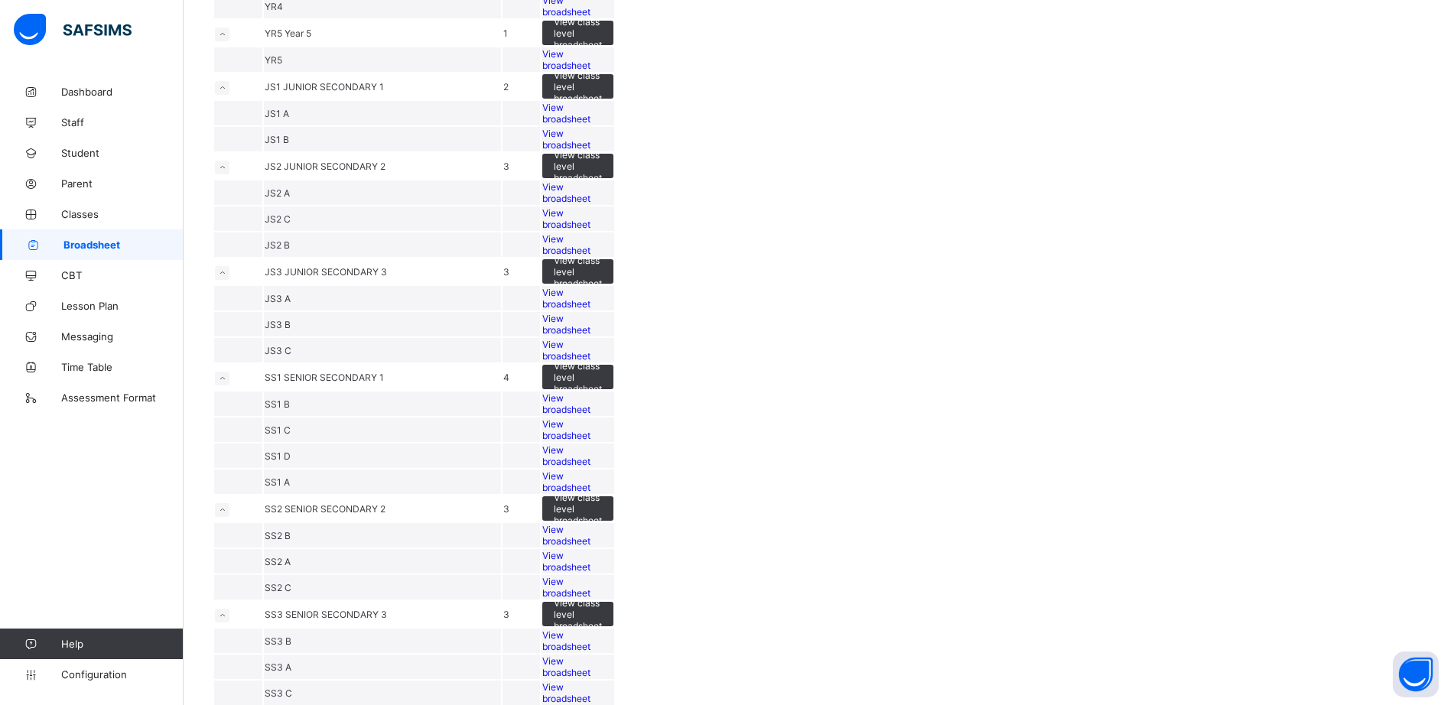
click at [591, 125] on span "View broadsheet" at bounding box center [566, 113] width 48 height 23
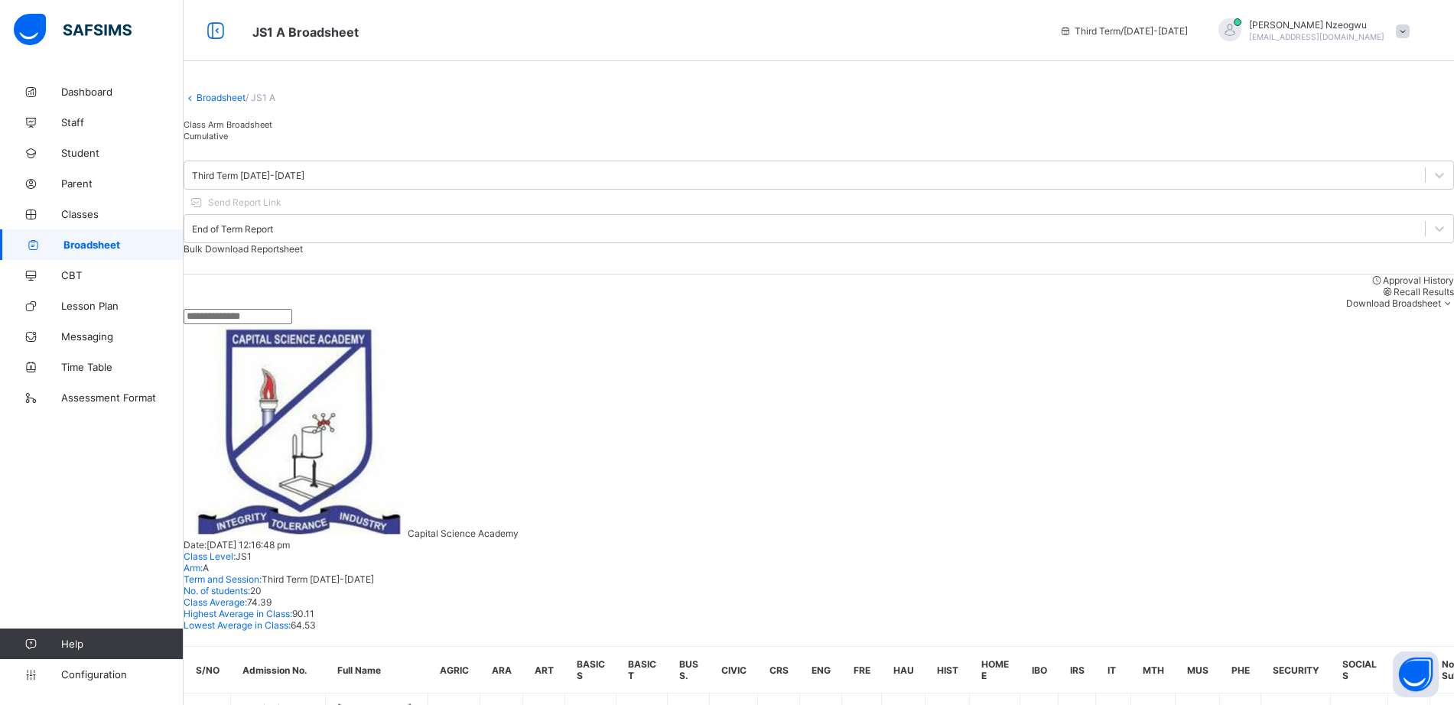
click at [231, 103] on link "Broadsheet" at bounding box center [221, 97] width 49 height 11
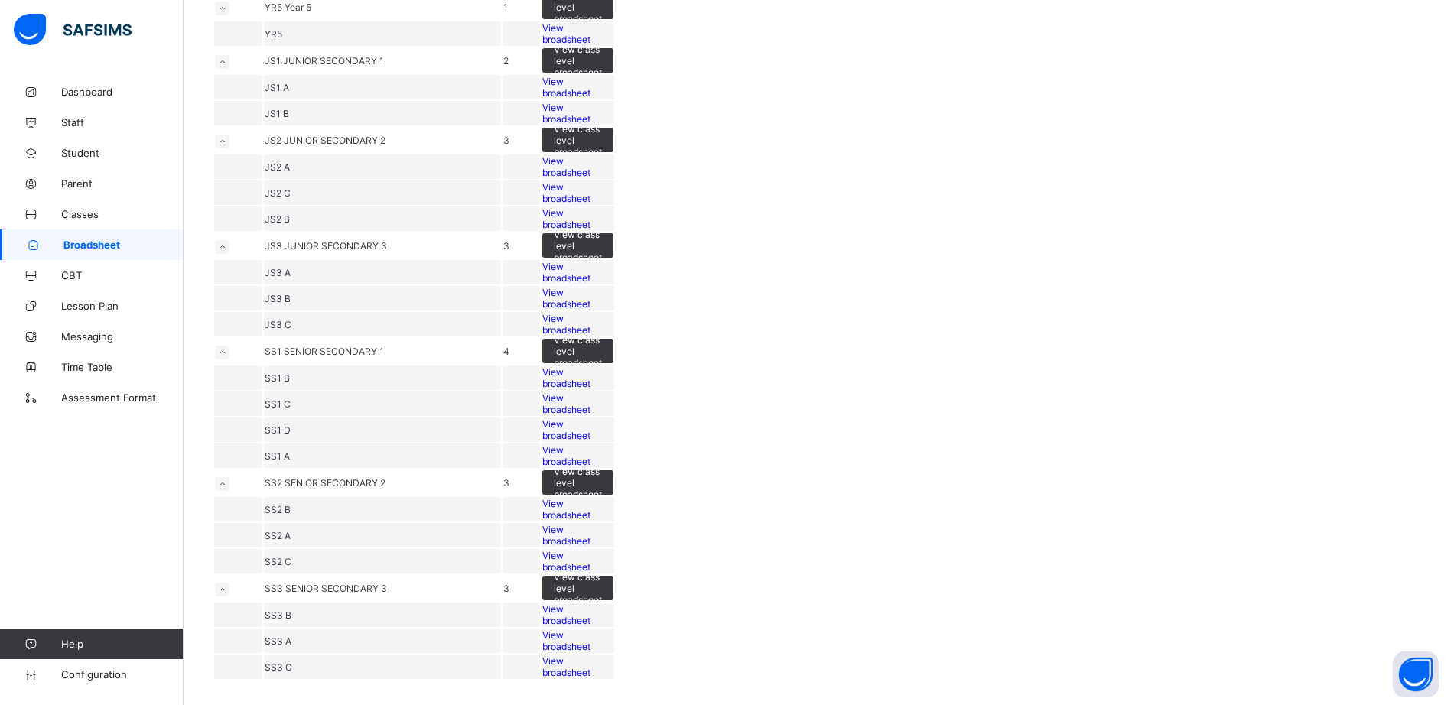
scroll to position [828, 0]
click at [591, 178] on span "View broadsheet" at bounding box center [566, 166] width 48 height 23
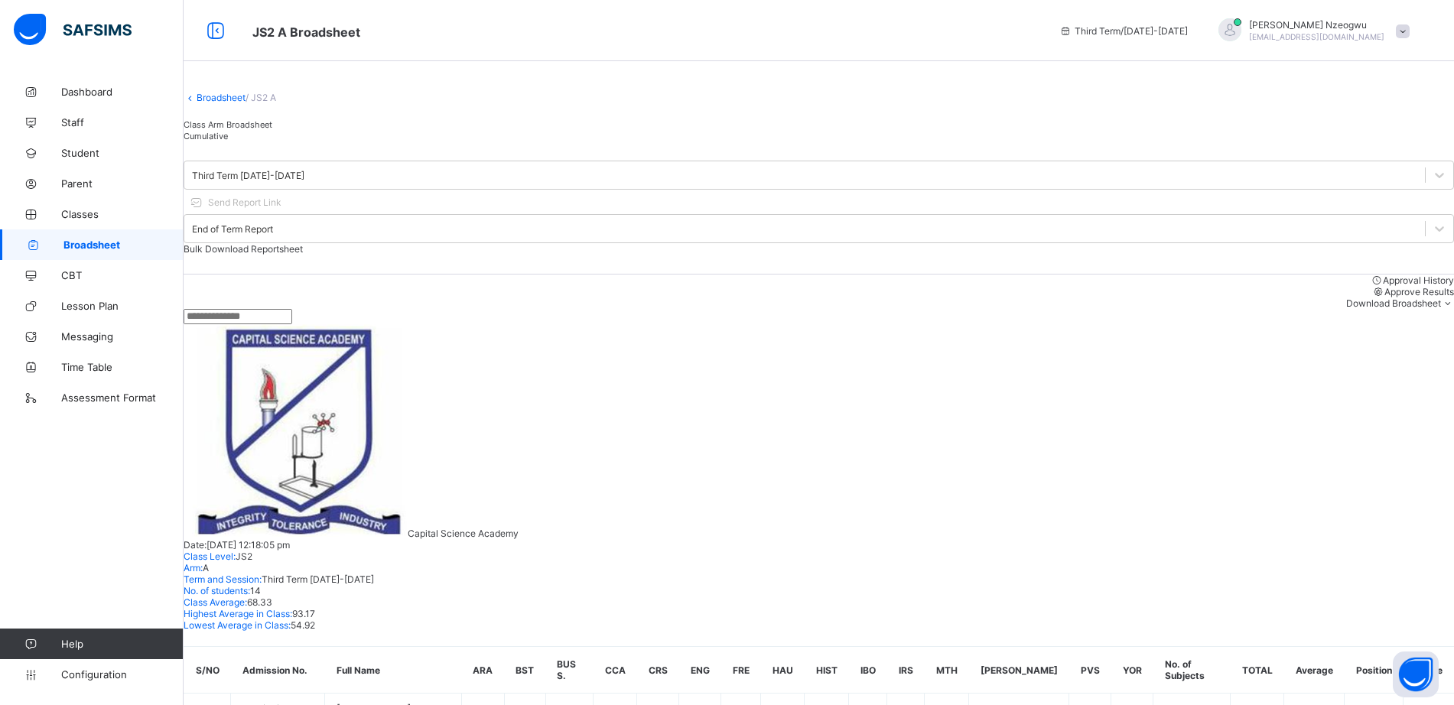
click at [1385, 295] on span "Approve Results" at bounding box center [1420, 291] width 70 height 11
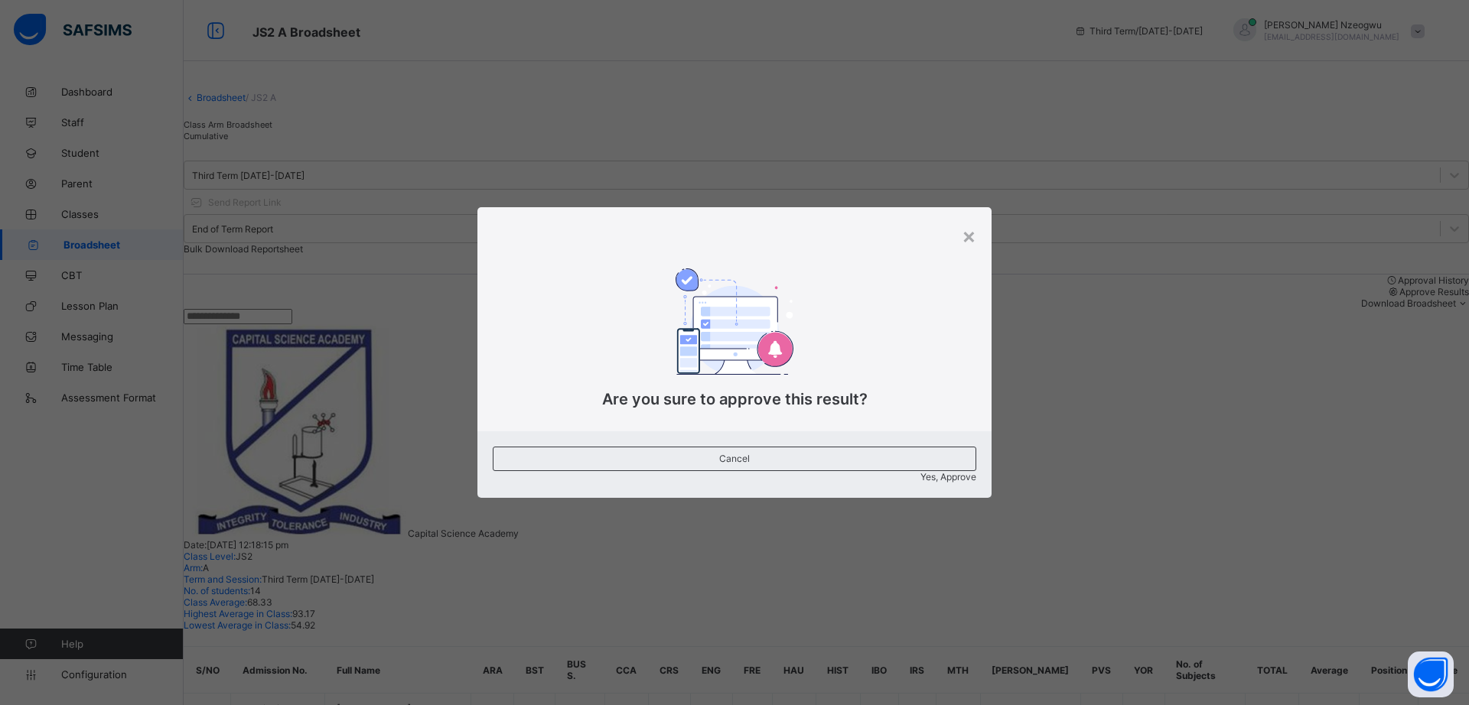
click at [920, 471] on span "Yes, Approve" at bounding box center [948, 476] width 56 height 11
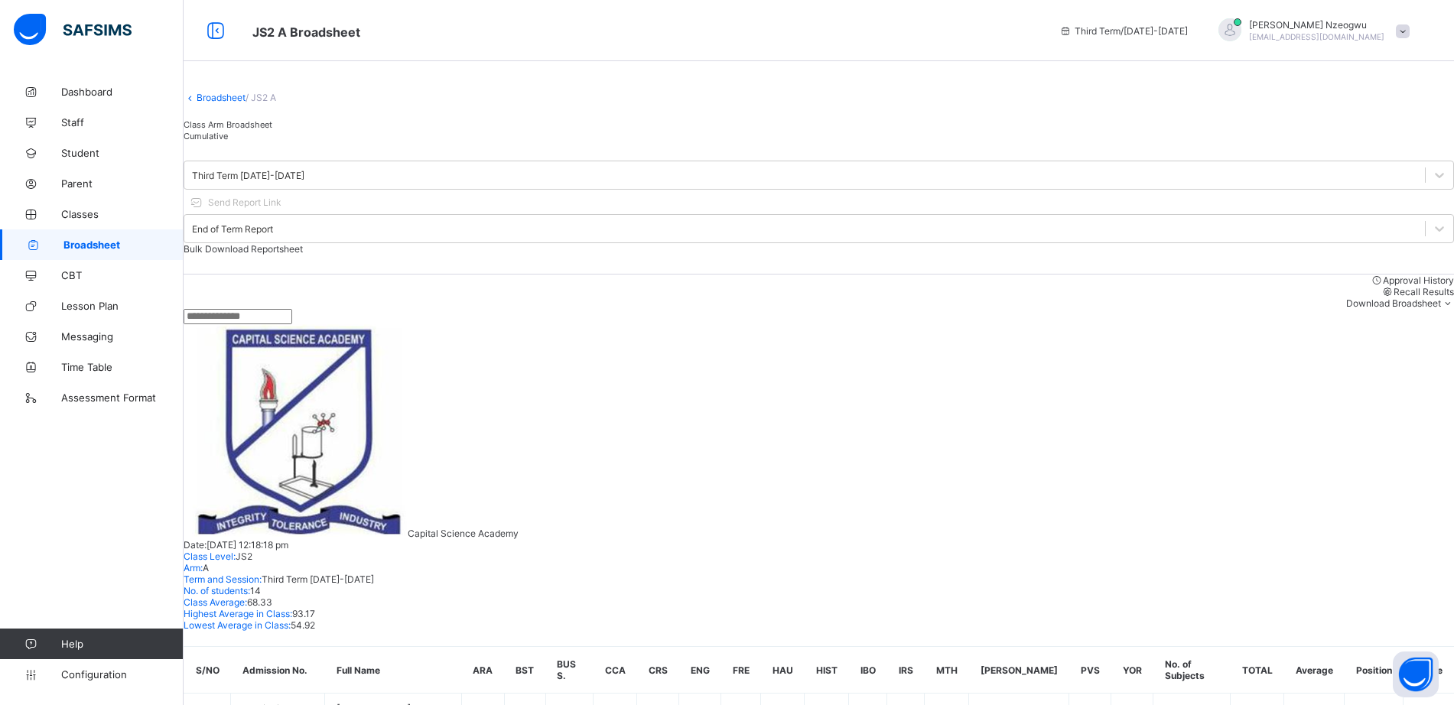
click at [234, 103] on link "Broadsheet" at bounding box center [221, 97] width 49 height 11
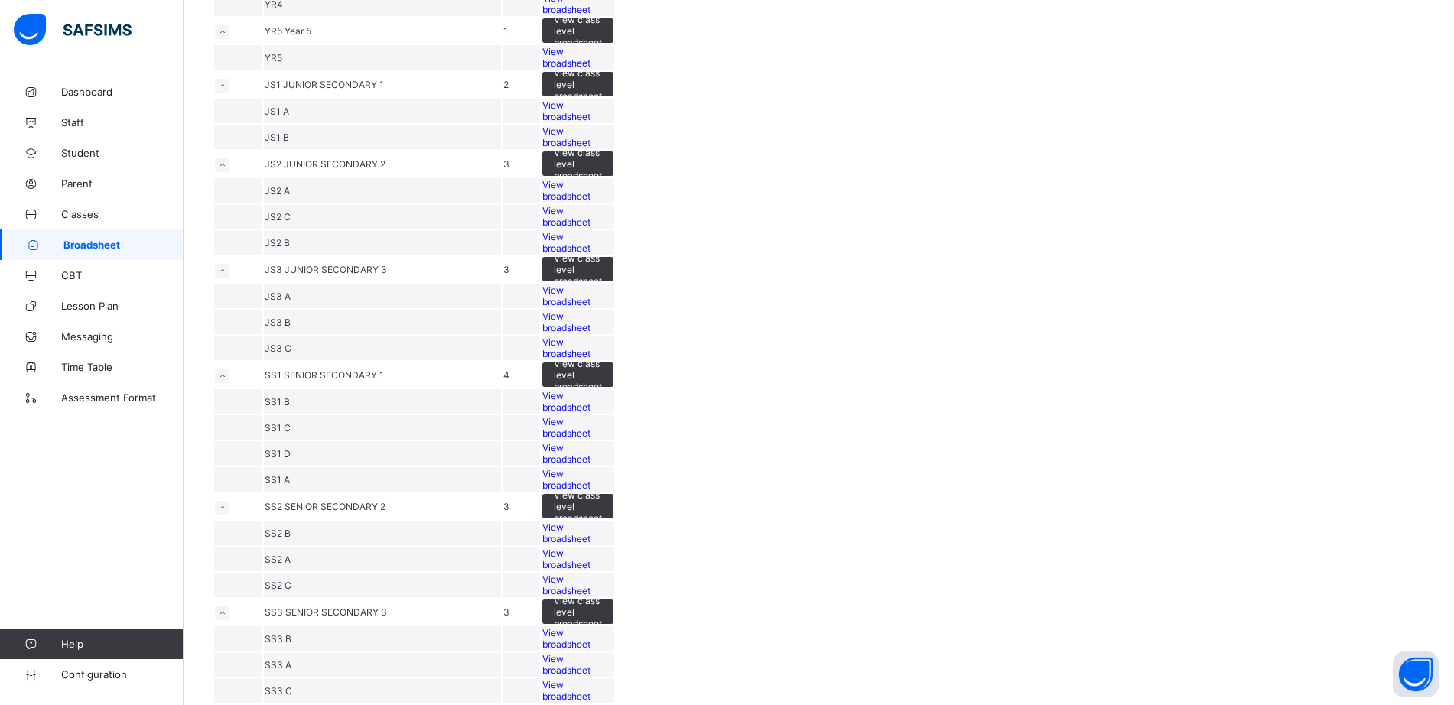
scroll to position [548, 0]
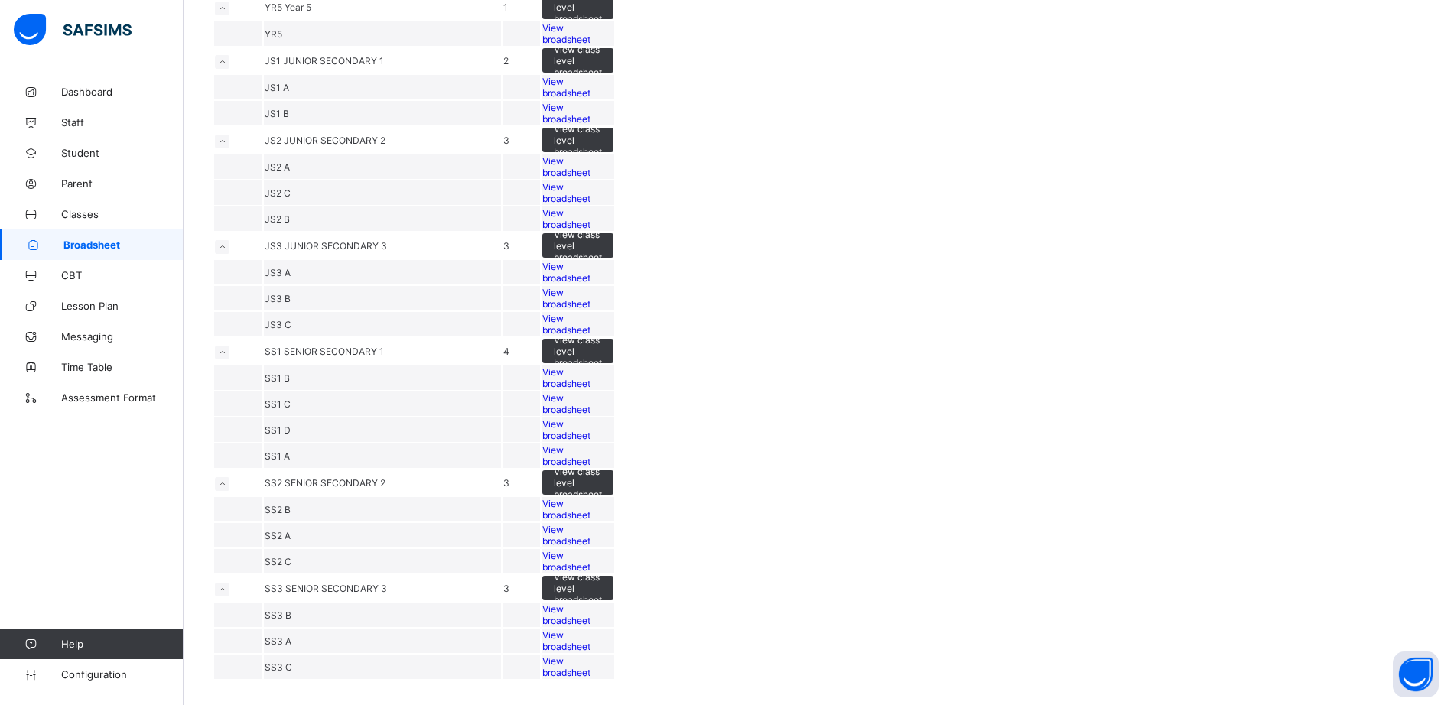
click at [613, 230] on div "View broadsheet" at bounding box center [577, 218] width 71 height 23
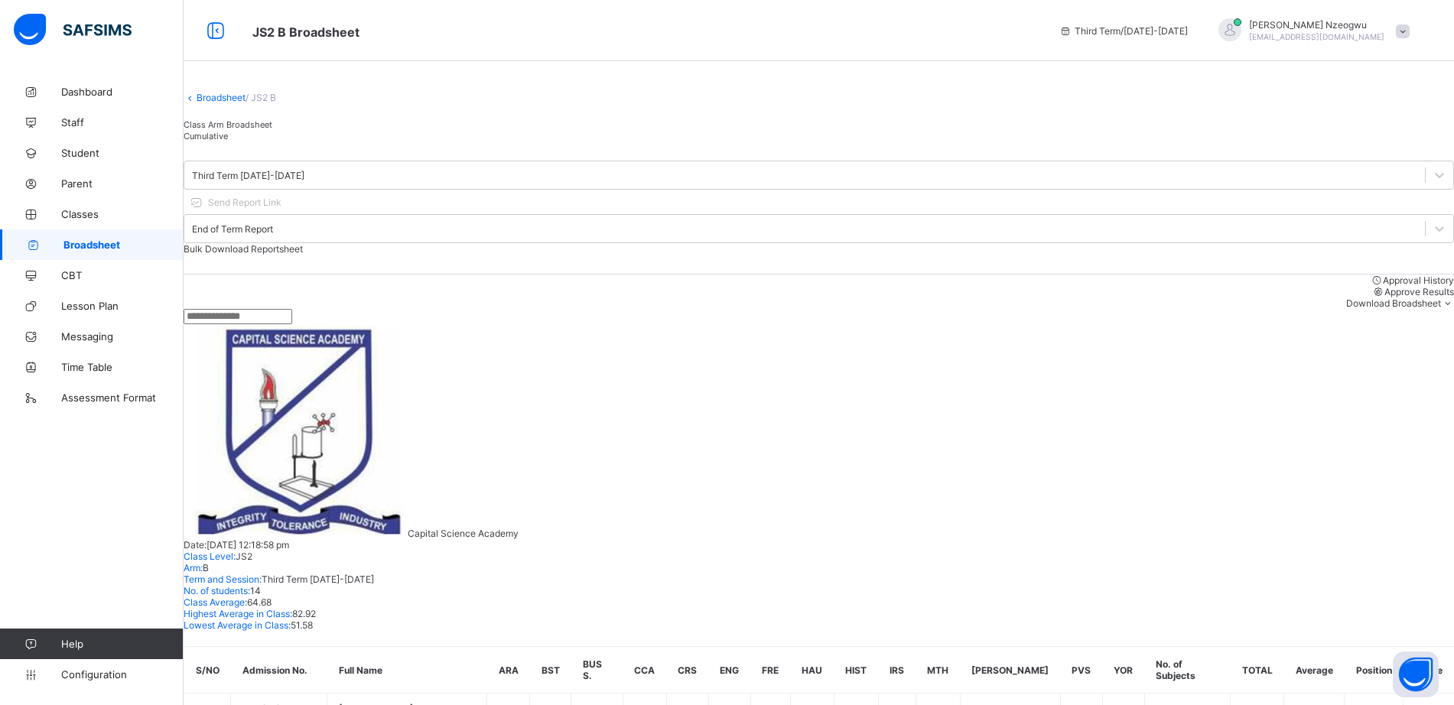
click at [1385, 298] on span "Approve Results" at bounding box center [1420, 291] width 70 height 11
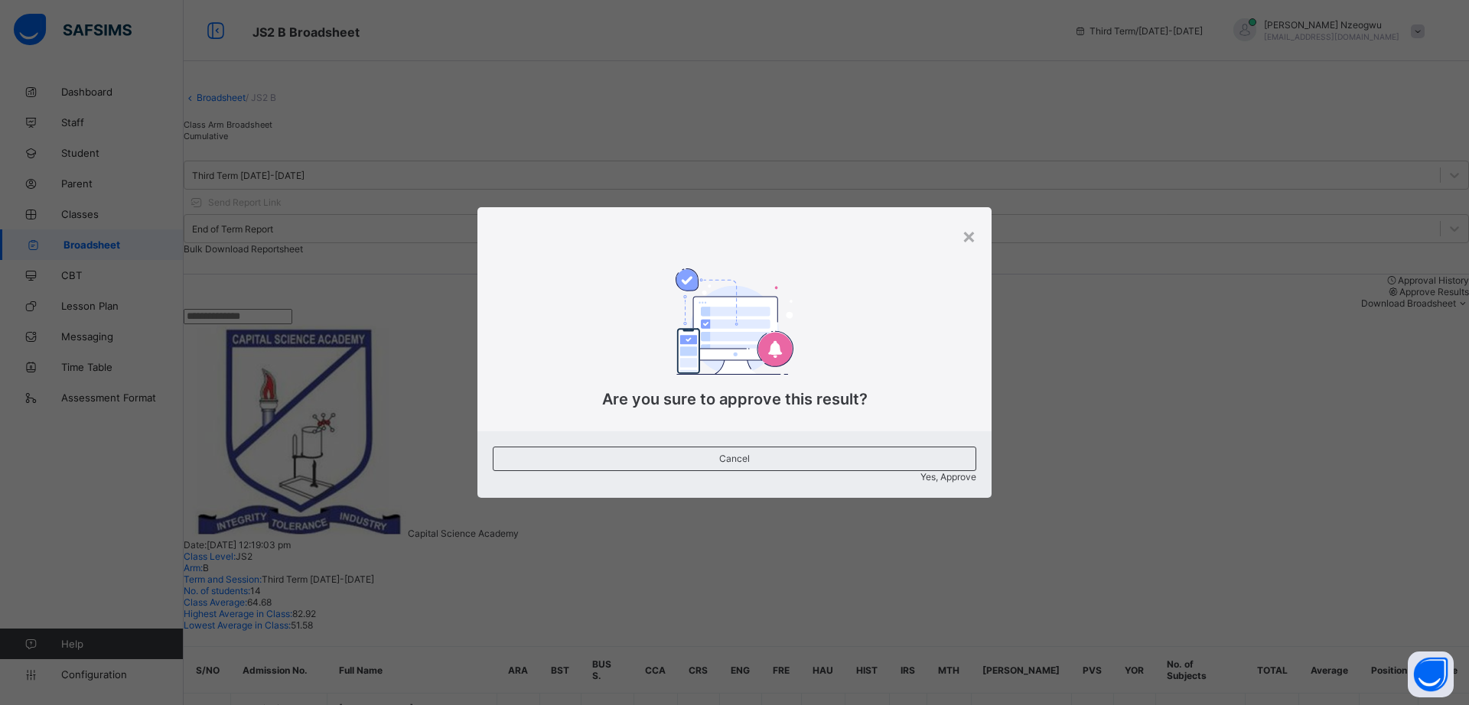
click at [920, 471] on span "Yes, Approve" at bounding box center [948, 476] width 56 height 11
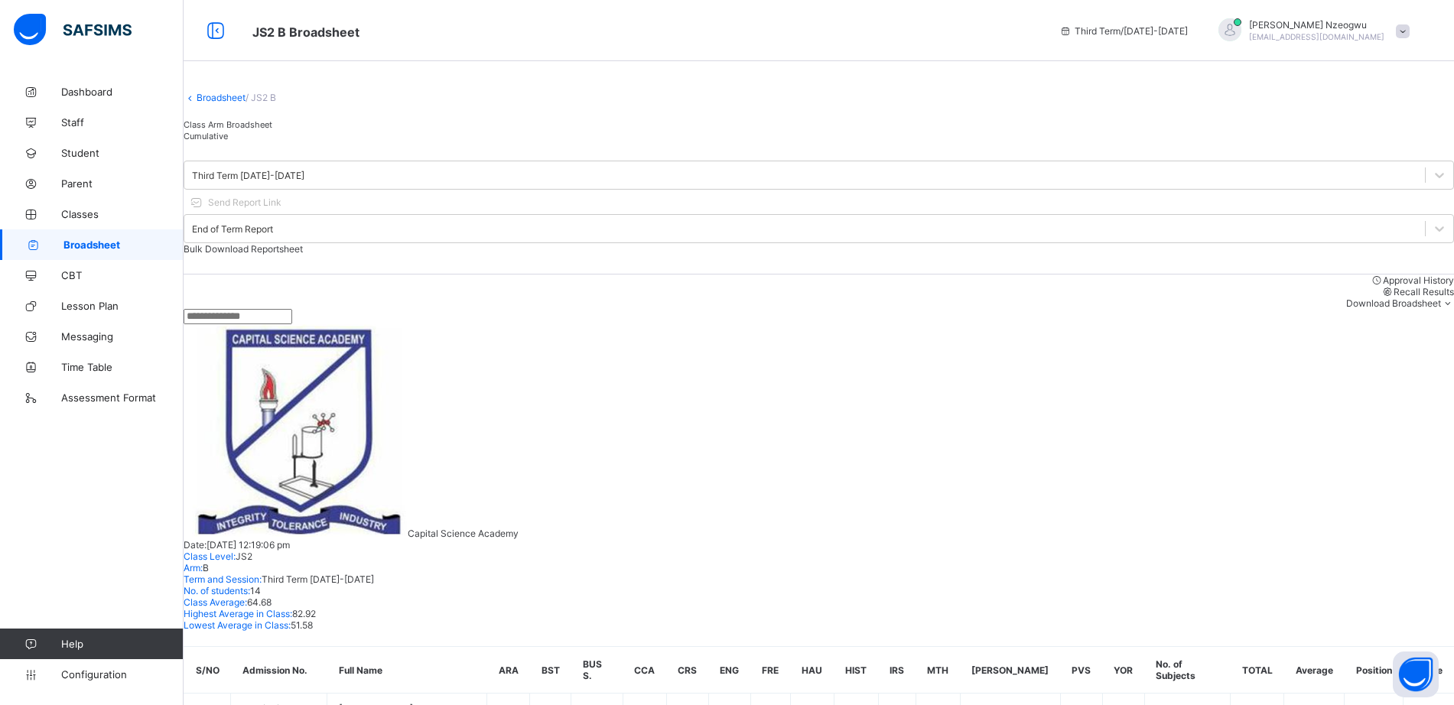
click at [236, 103] on link "Broadsheet" at bounding box center [221, 97] width 49 height 11
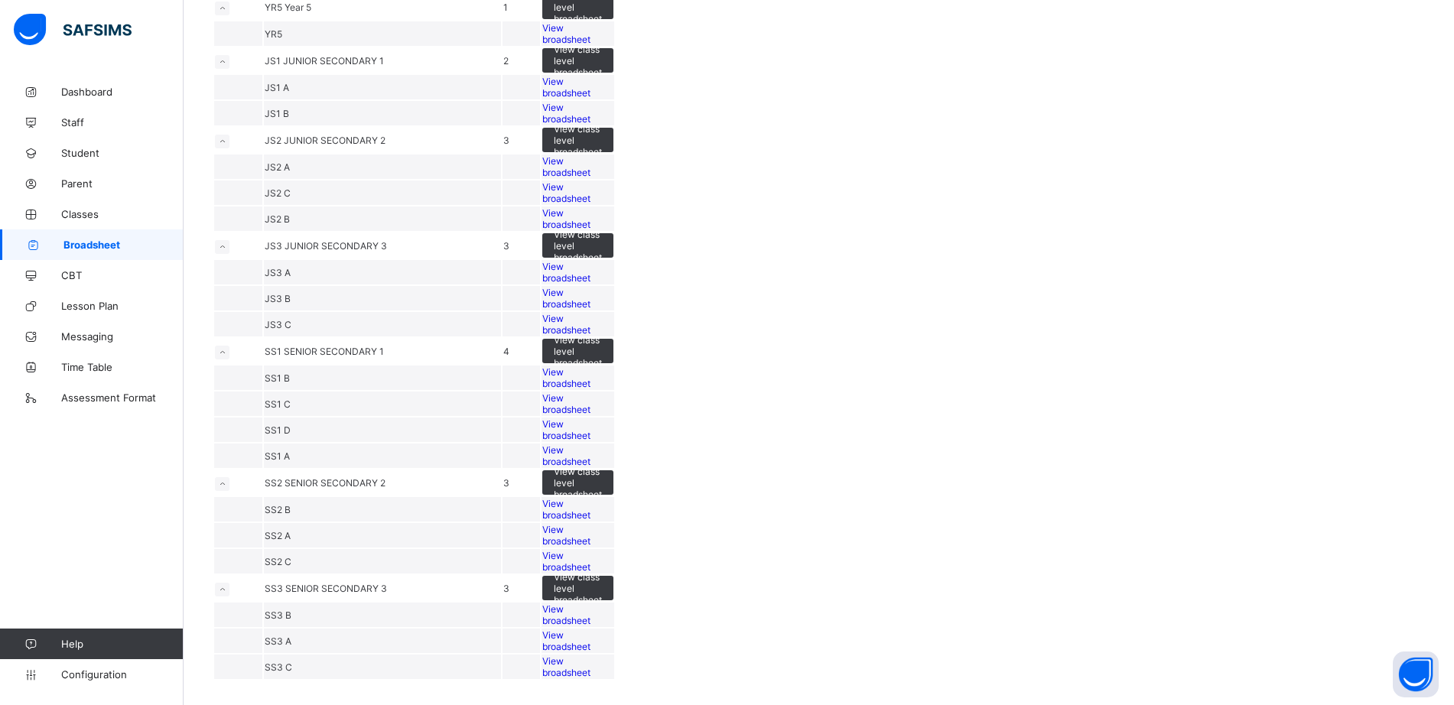
scroll to position [699, 0]
click at [591, 204] on span "View broadsheet" at bounding box center [566, 192] width 48 height 23
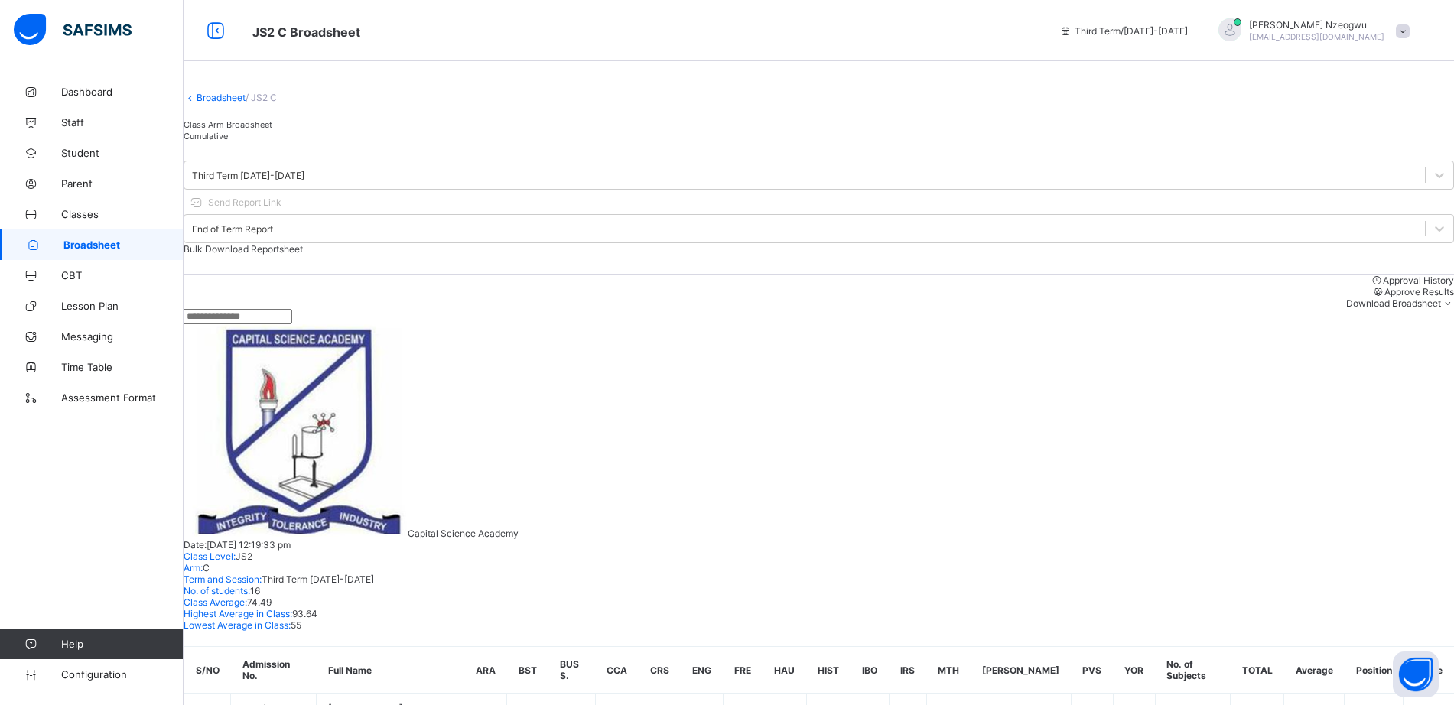
click at [1385, 298] on span "Approve Results" at bounding box center [1420, 291] width 70 height 11
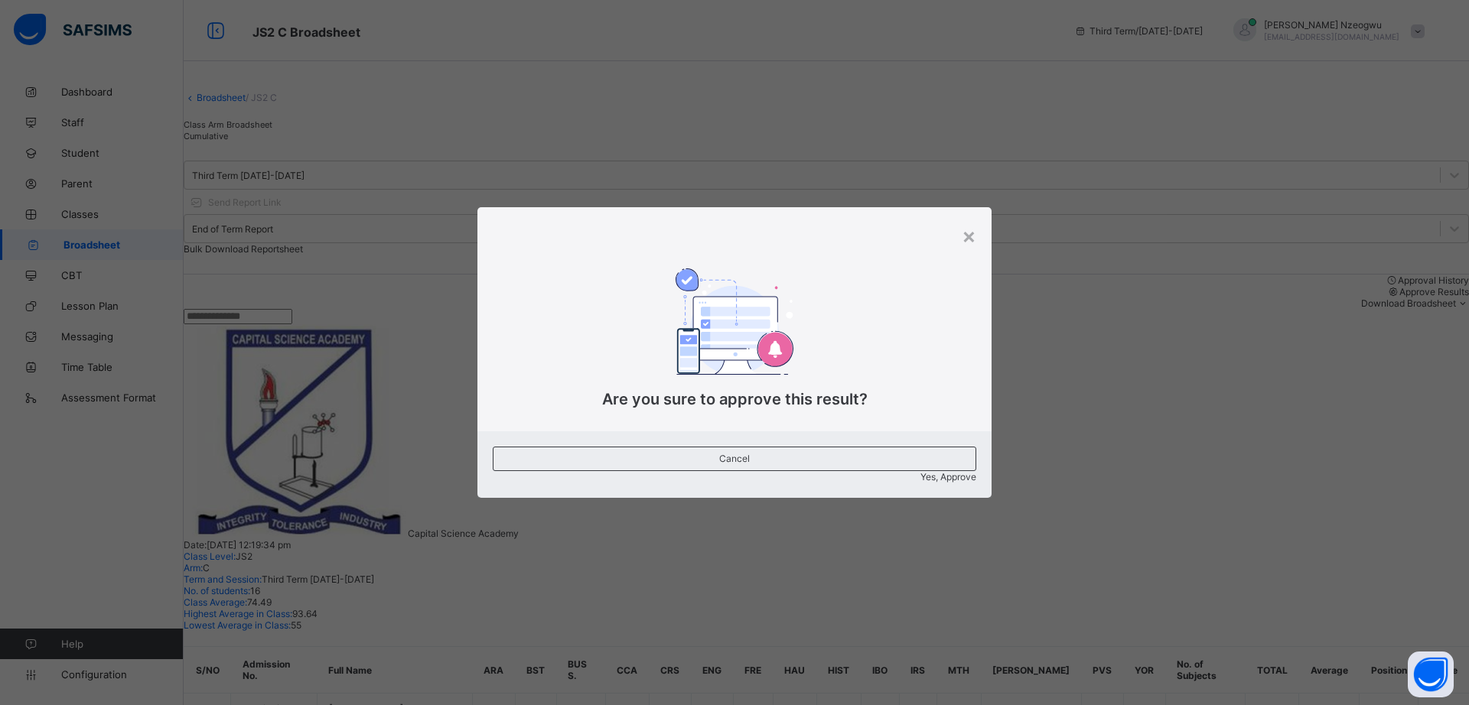
click at [920, 471] on span "Yes, Approve" at bounding box center [948, 476] width 56 height 11
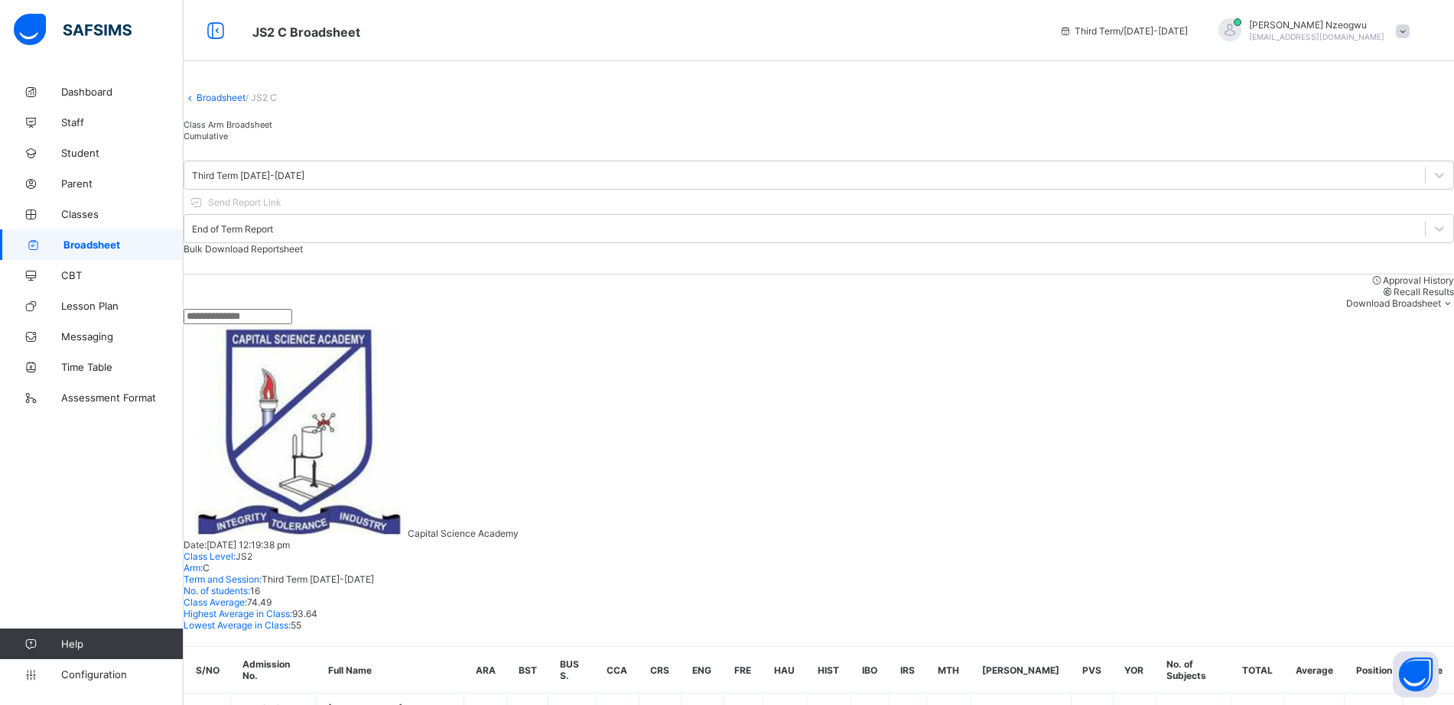
click at [226, 103] on link "Broadsheet" at bounding box center [221, 97] width 49 height 11
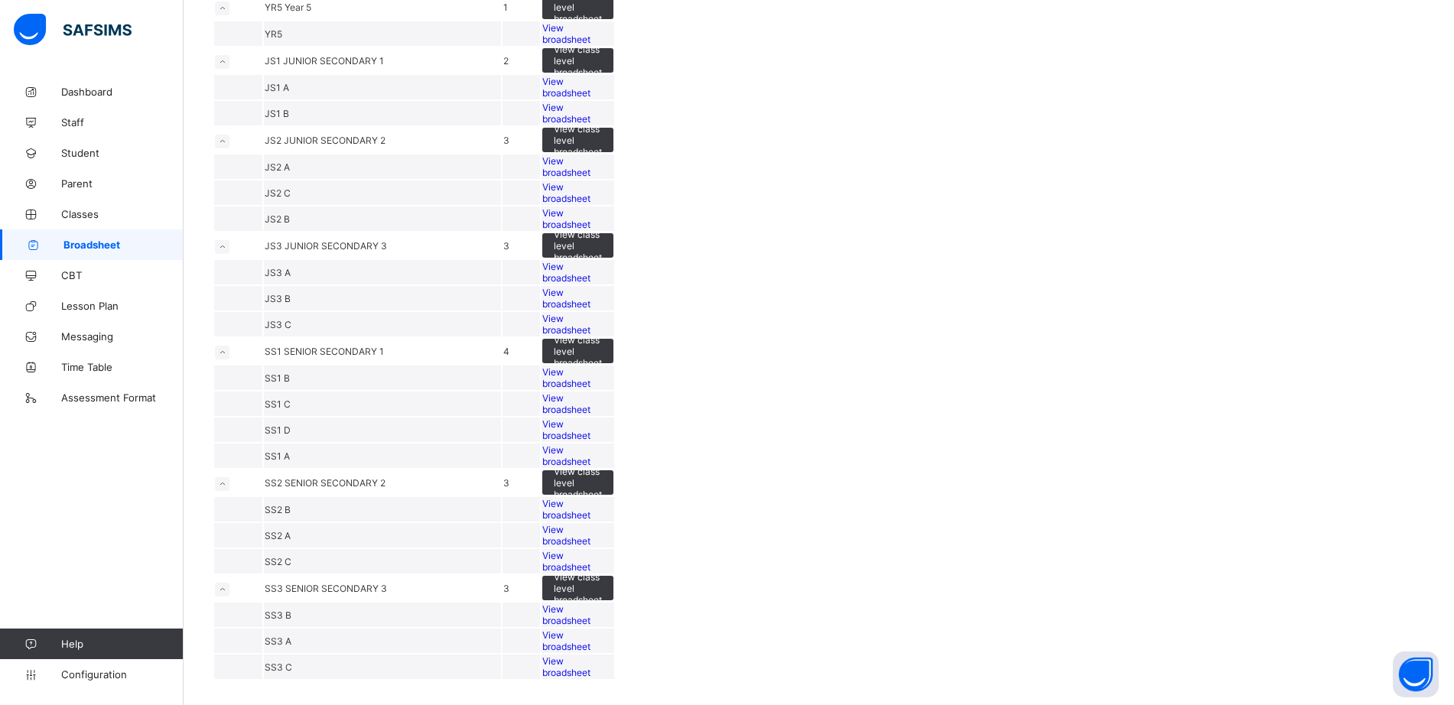
scroll to position [1078, 0]
click at [591, 450] on span "View broadsheet" at bounding box center [566, 455] width 48 height 23
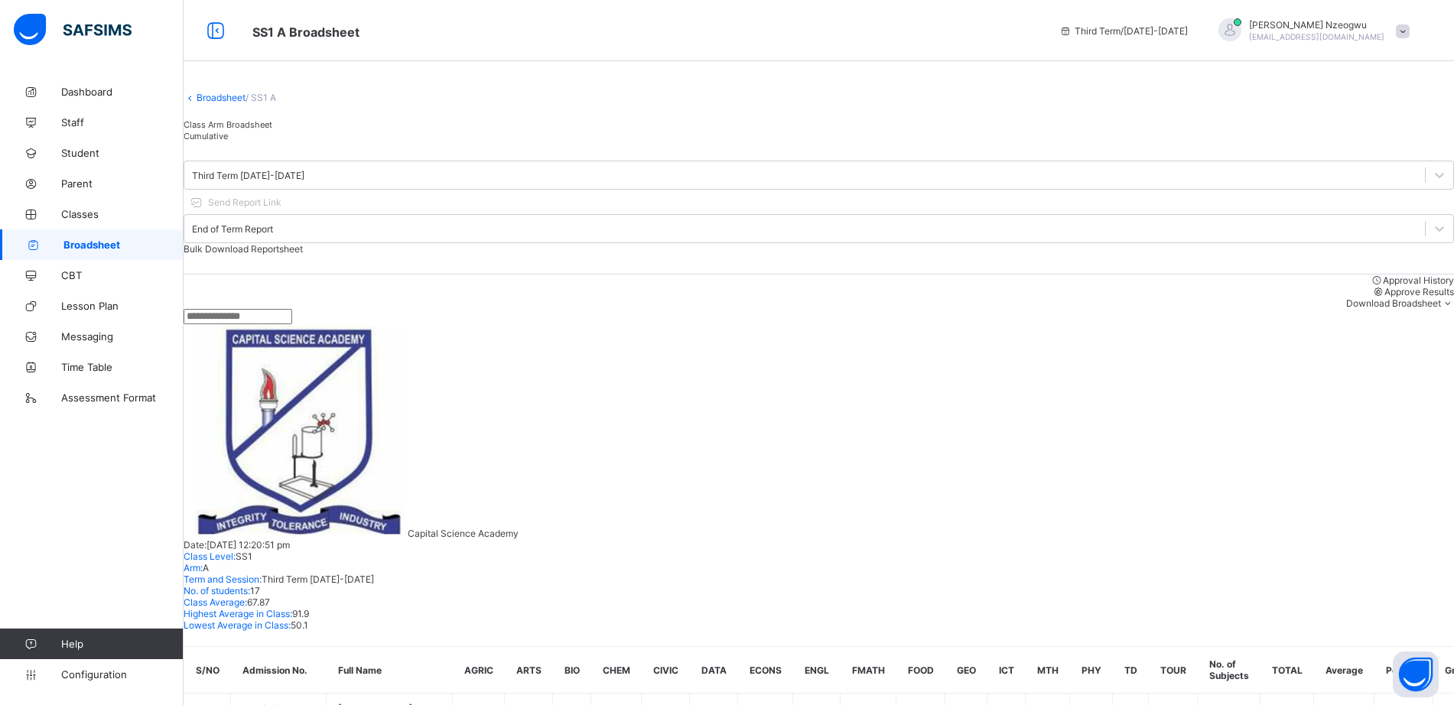
click at [1385, 290] on span "Approve Results" at bounding box center [1420, 291] width 70 height 11
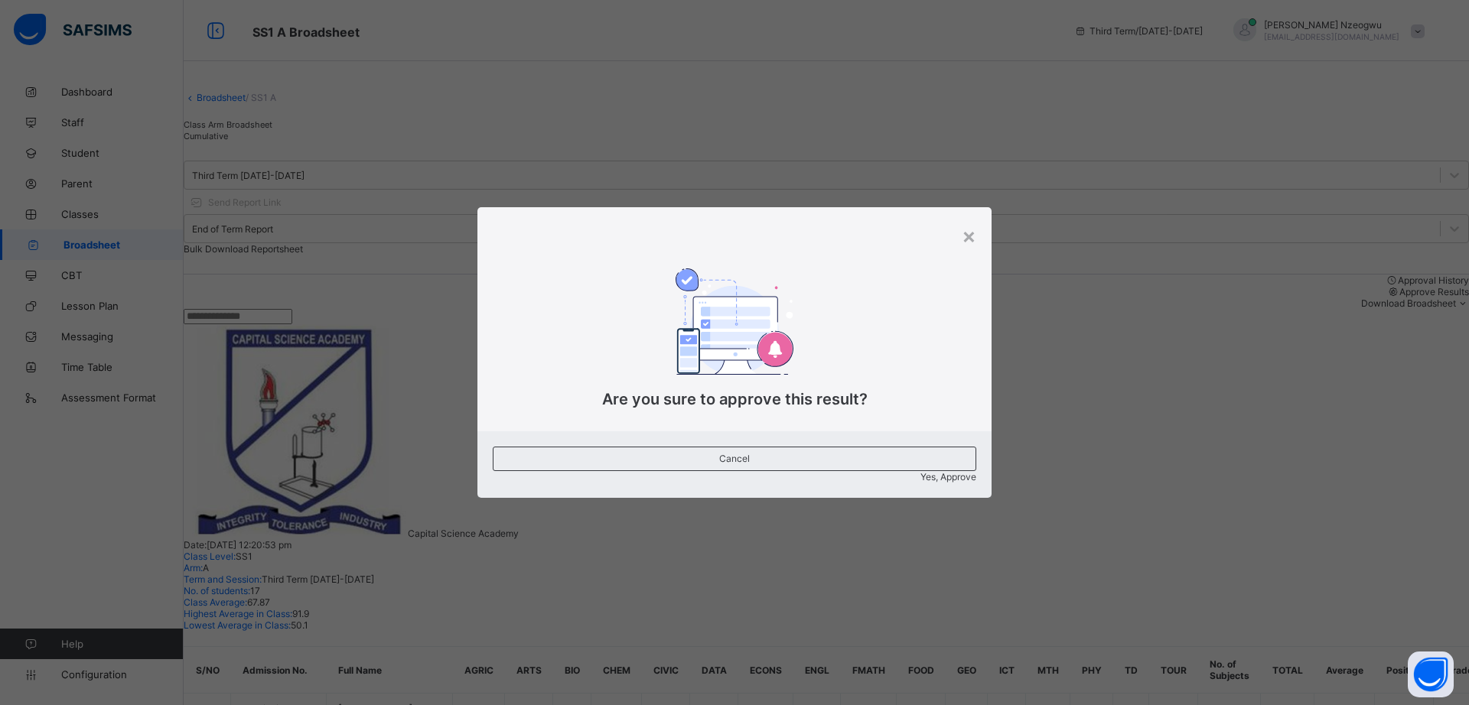
click at [920, 471] on span "Yes, Approve" at bounding box center [948, 476] width 56 height 11
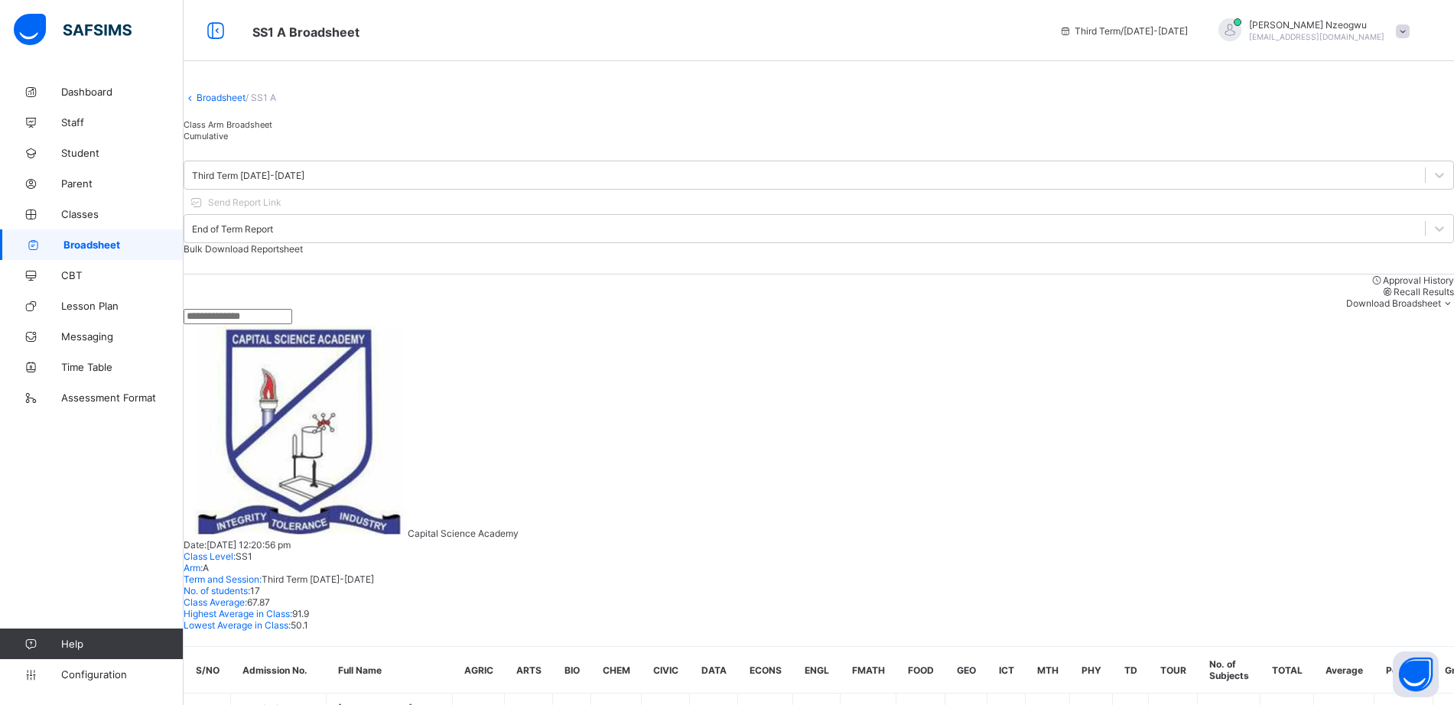
click at [246, 103] on link "Broadsheet" at bounding box center [221, 97] width 49 height 11
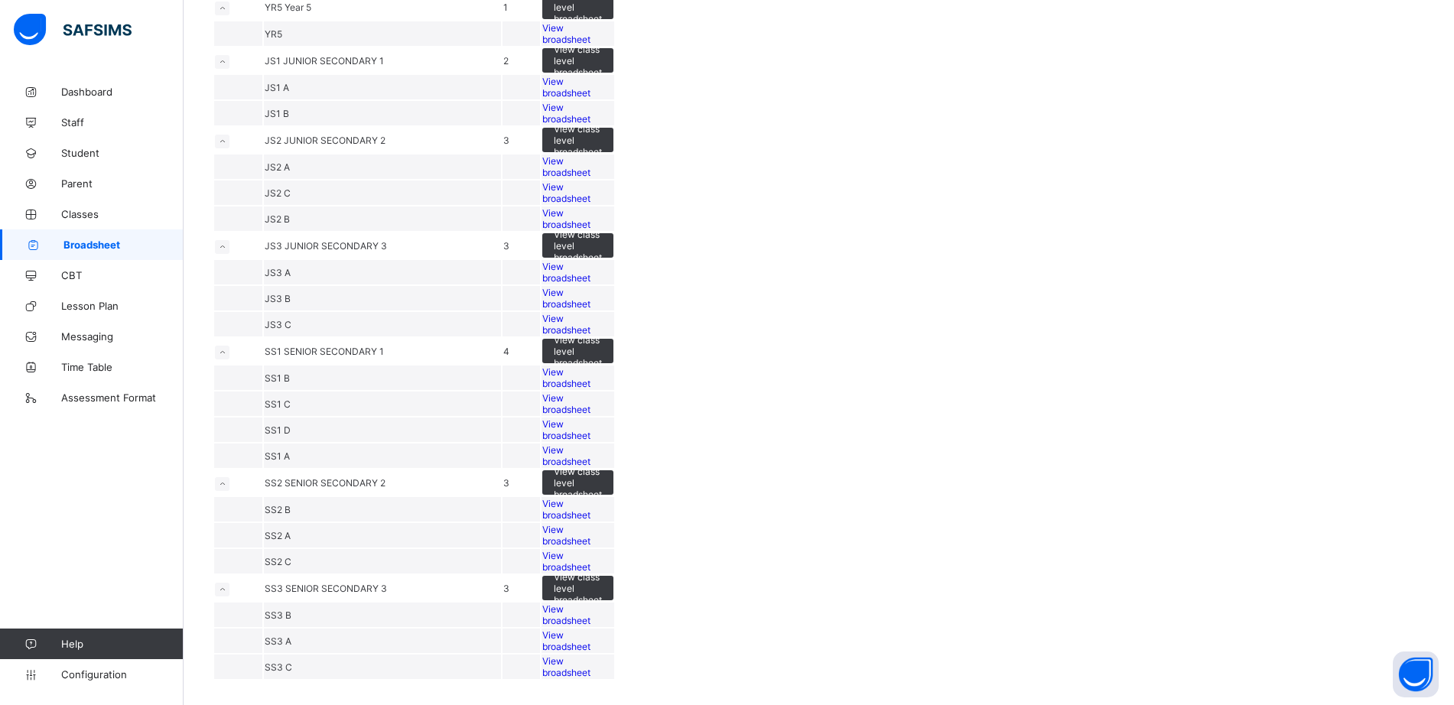
scroll to position [1217, 0]
click at [591, 366] on span "View broadsheet" at bounding box center [566, 377] width 48 height 23
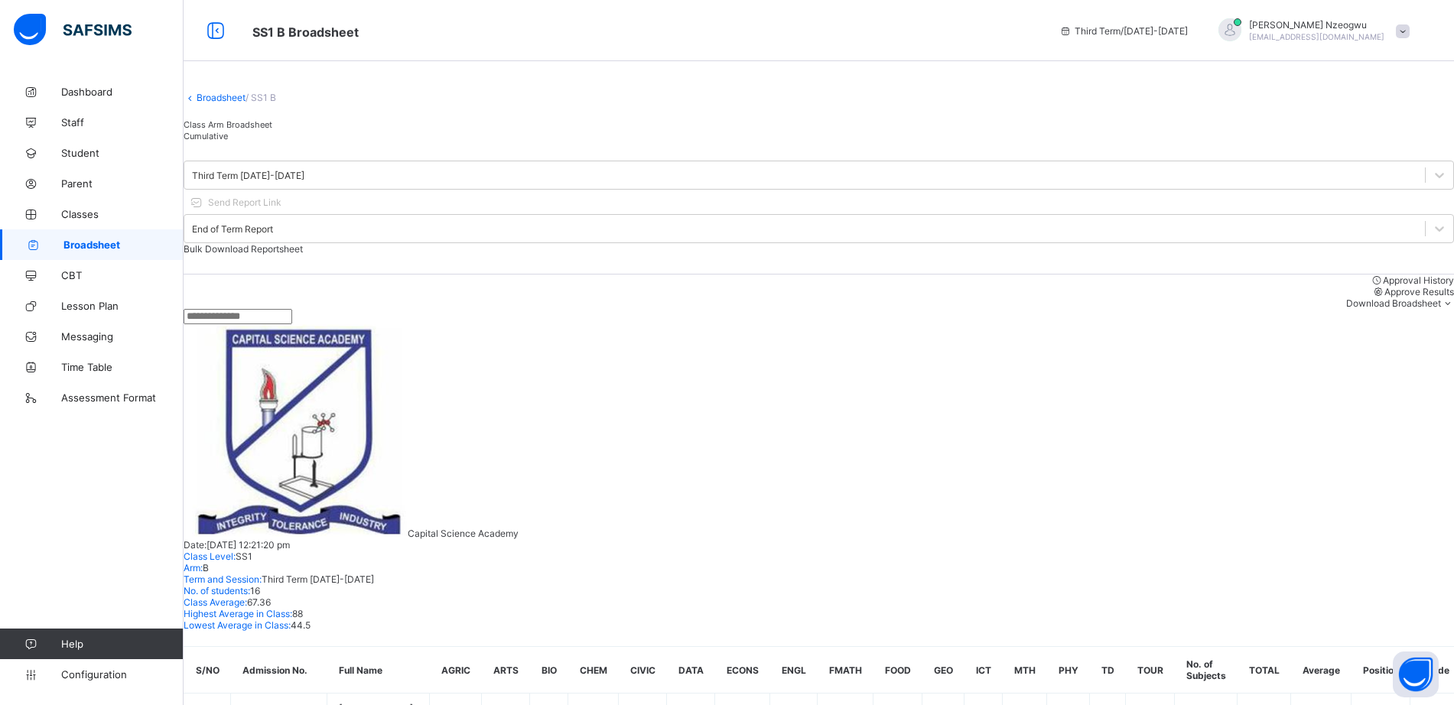
click at [1385, 289] on span "Approve Results" at bounding box center [1420, 291] width 70 height 11
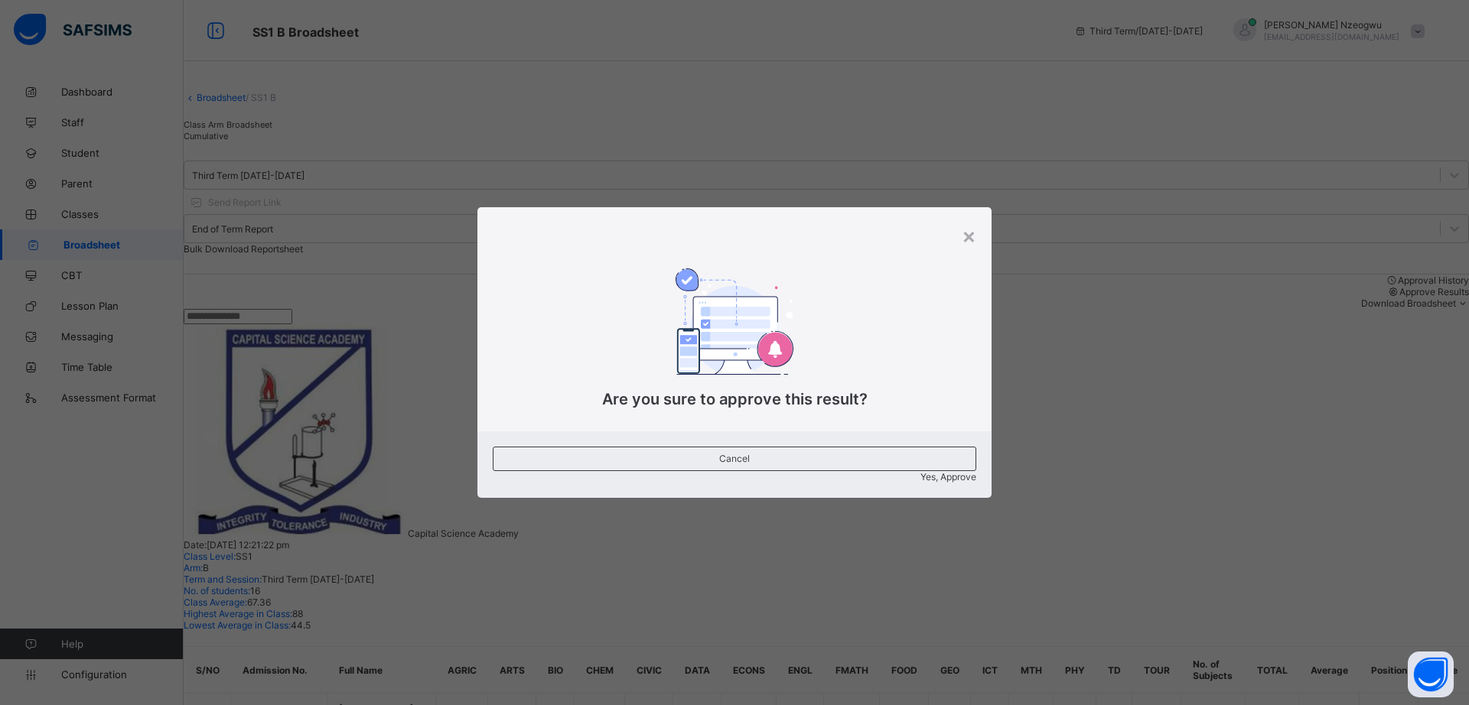
click at [920, 471] on span "Yes, Approve" at bounding box center [948, 476] width 56 height 11
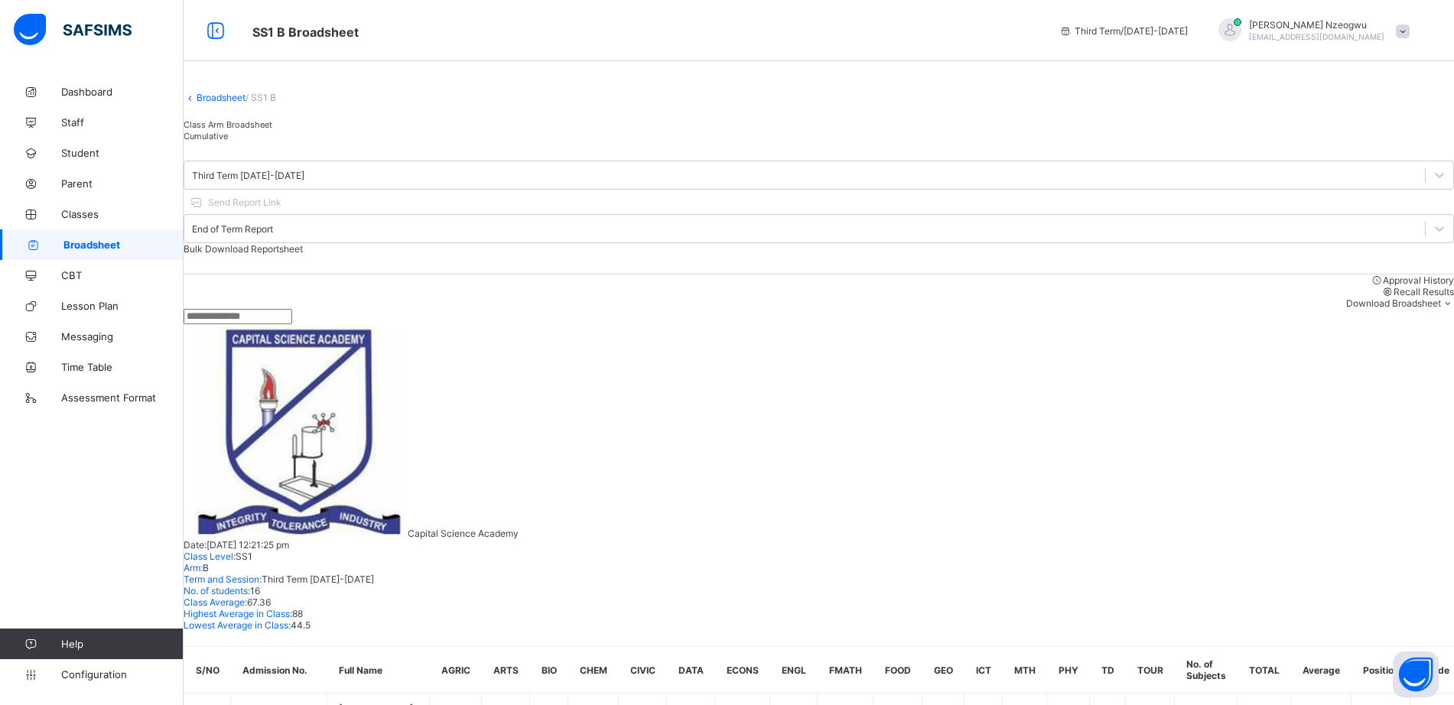
click at [226, 103] on link "Broadsheet" at bounding box center [221, 97] width 49 height 11
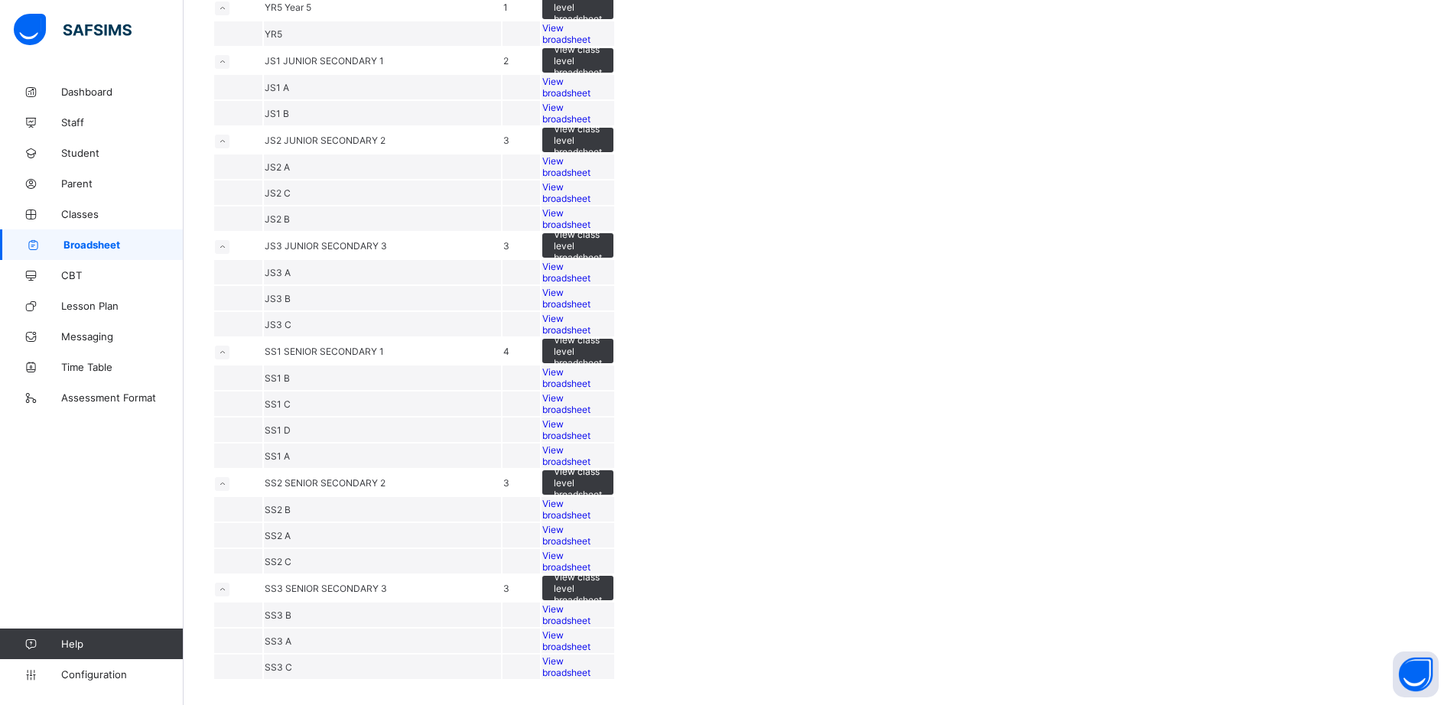
scroll to position [994, 0]
click at [591, 415] on span "View broadsheet" at bounding box center [566, 403] width 48 height 23
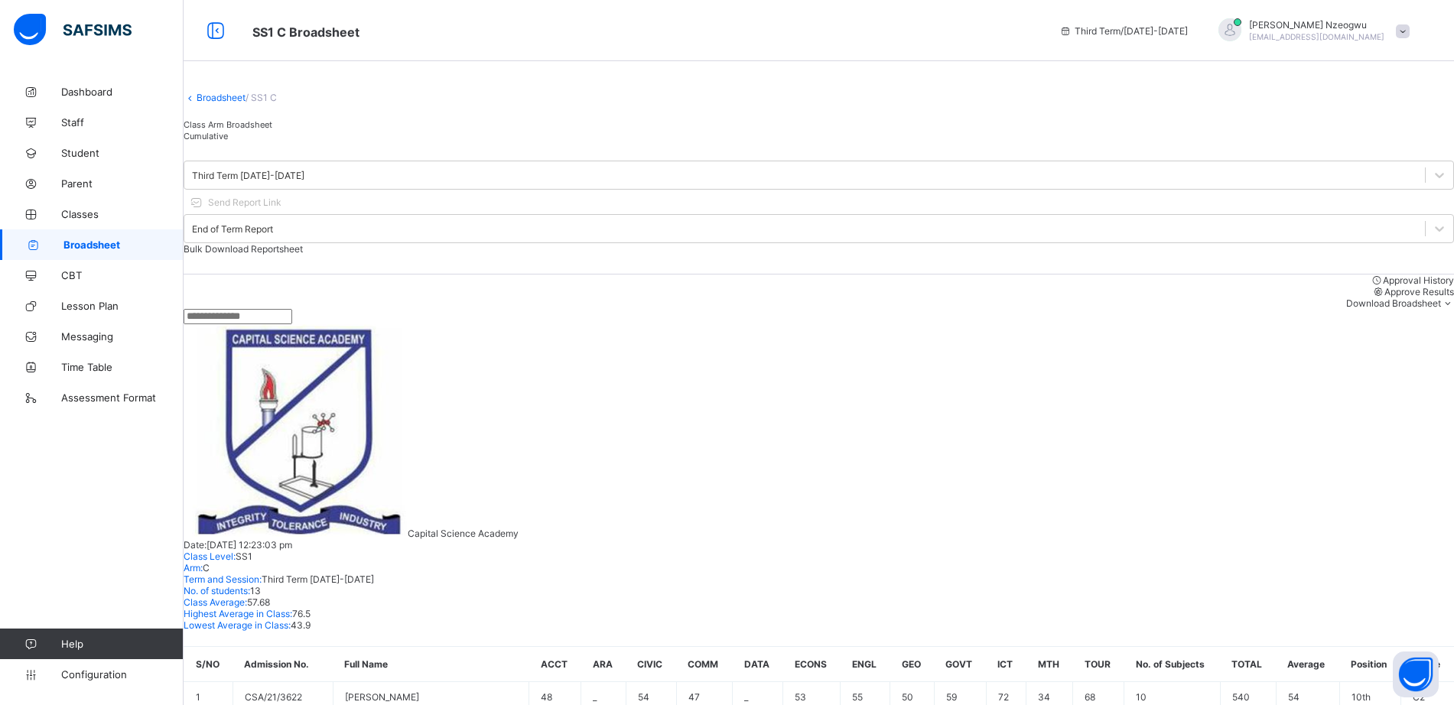
click at [1385, 298] on span "Approve Results" at bounding box center [1420, 291] width 70 height 11
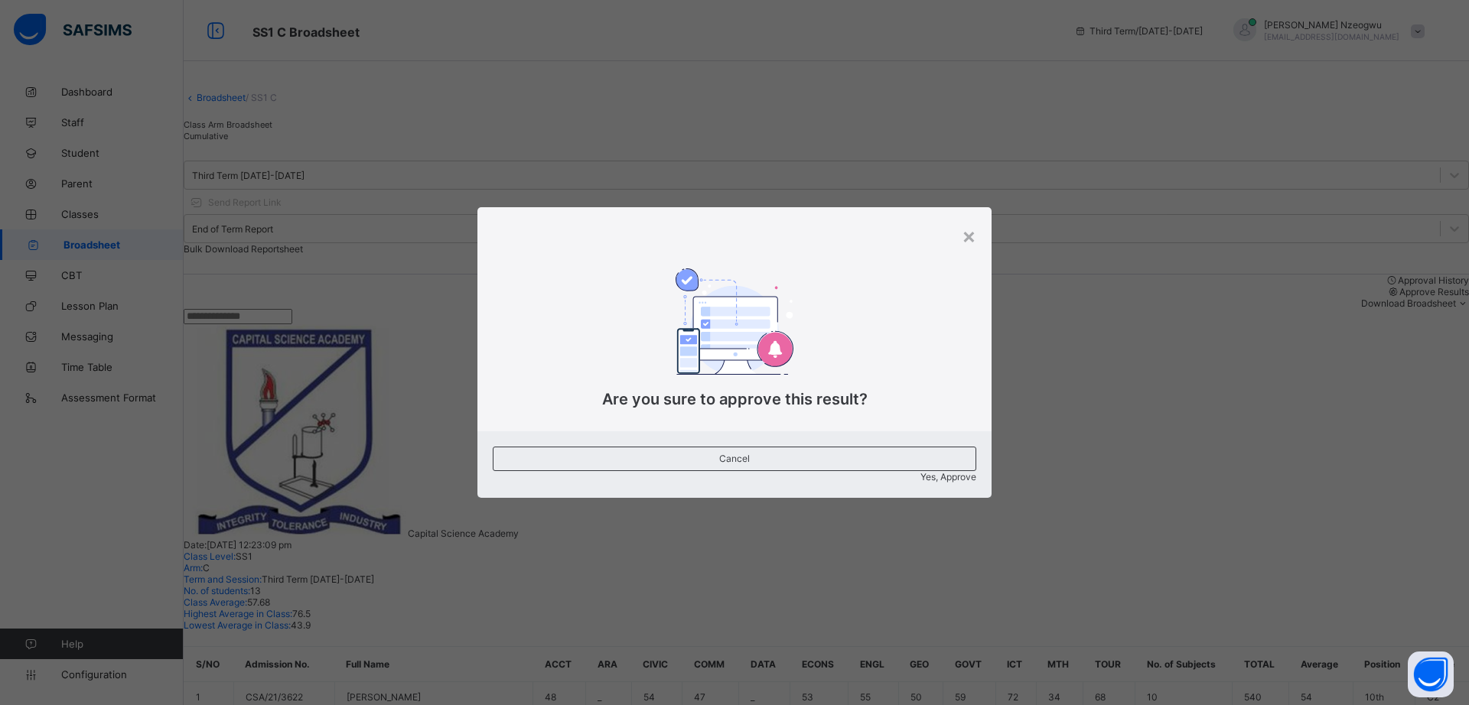
click at [920, 471] on span "Yes, Approve" at bounding box center [948, 476] width 56 height 11
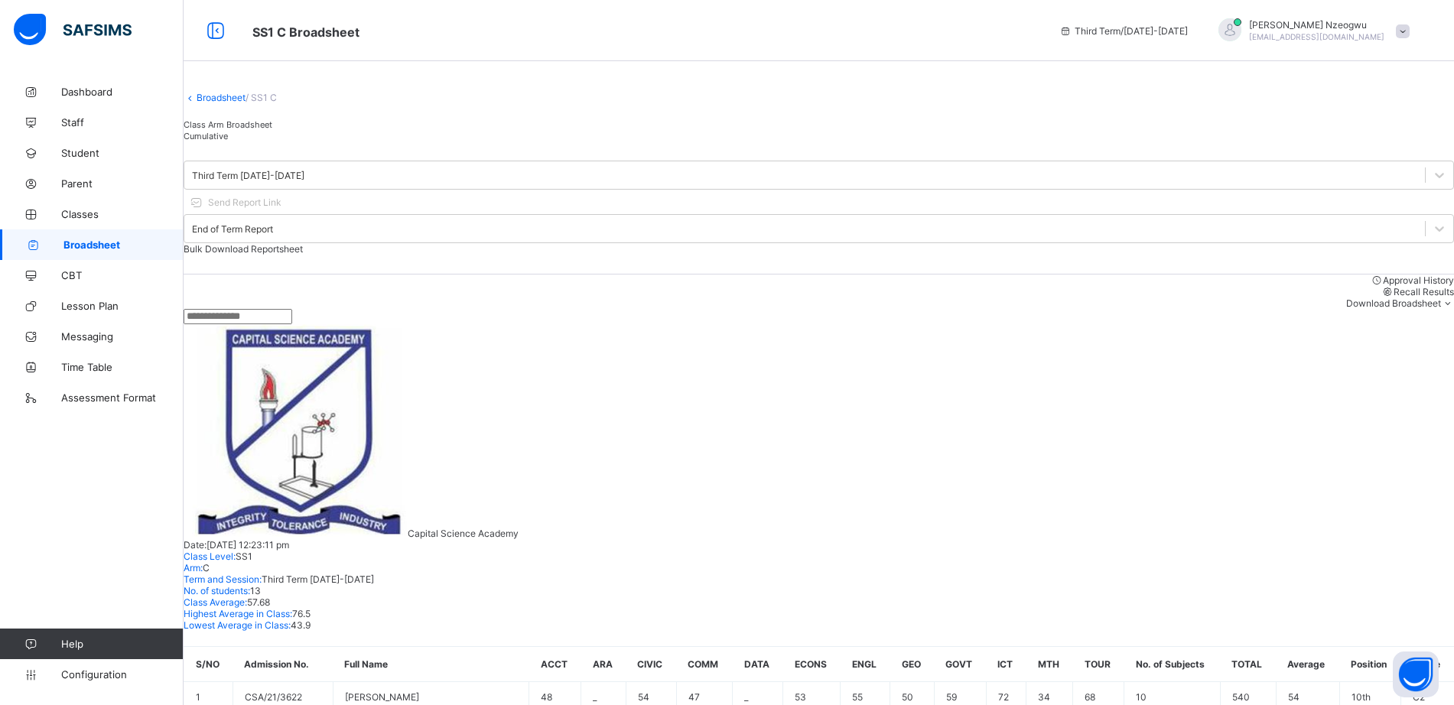
click at [246, 103] on link "Broadsheet" at bounding box center [221, 97] width 49 height 11
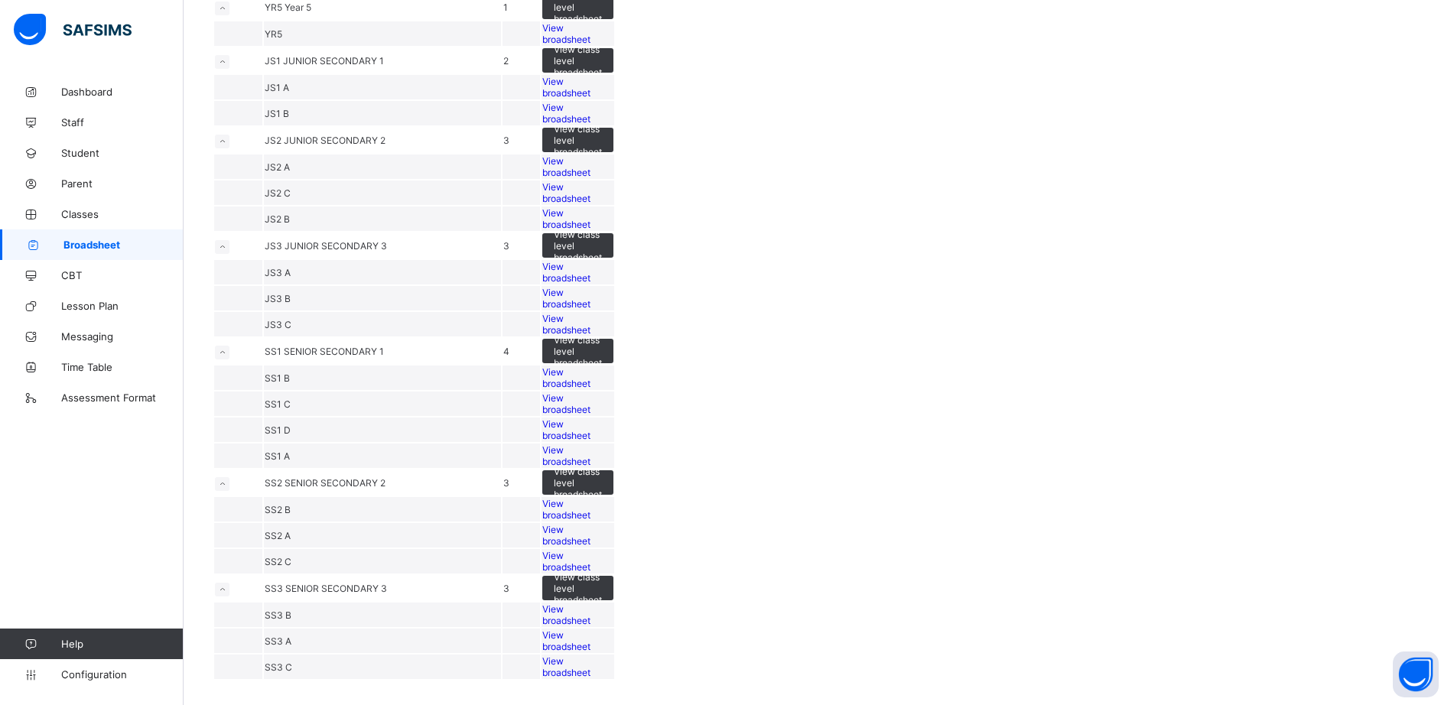
scroll to position [1062, 0]
click at [591, 418] on span "View broadsheet" at bounding box center [566, 429] width 48 height 23
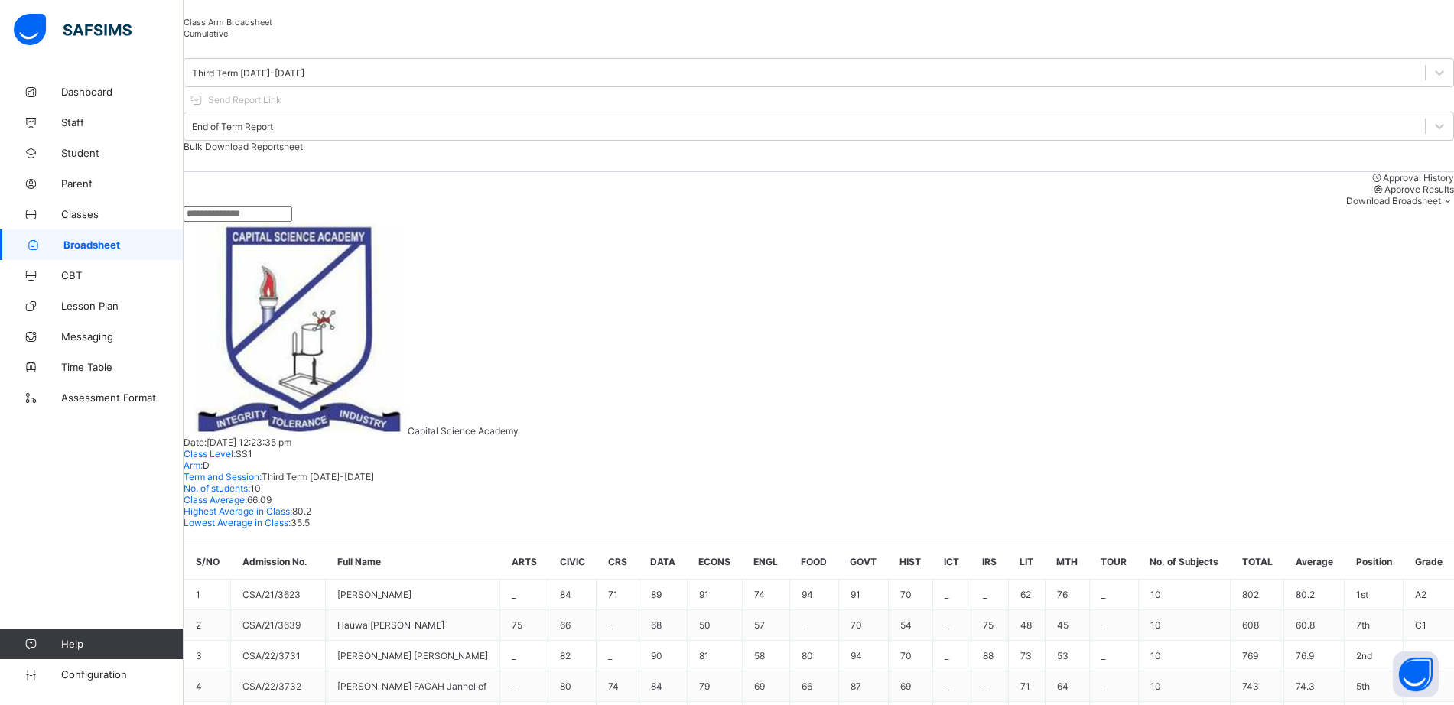
scroll to position [122, 0]
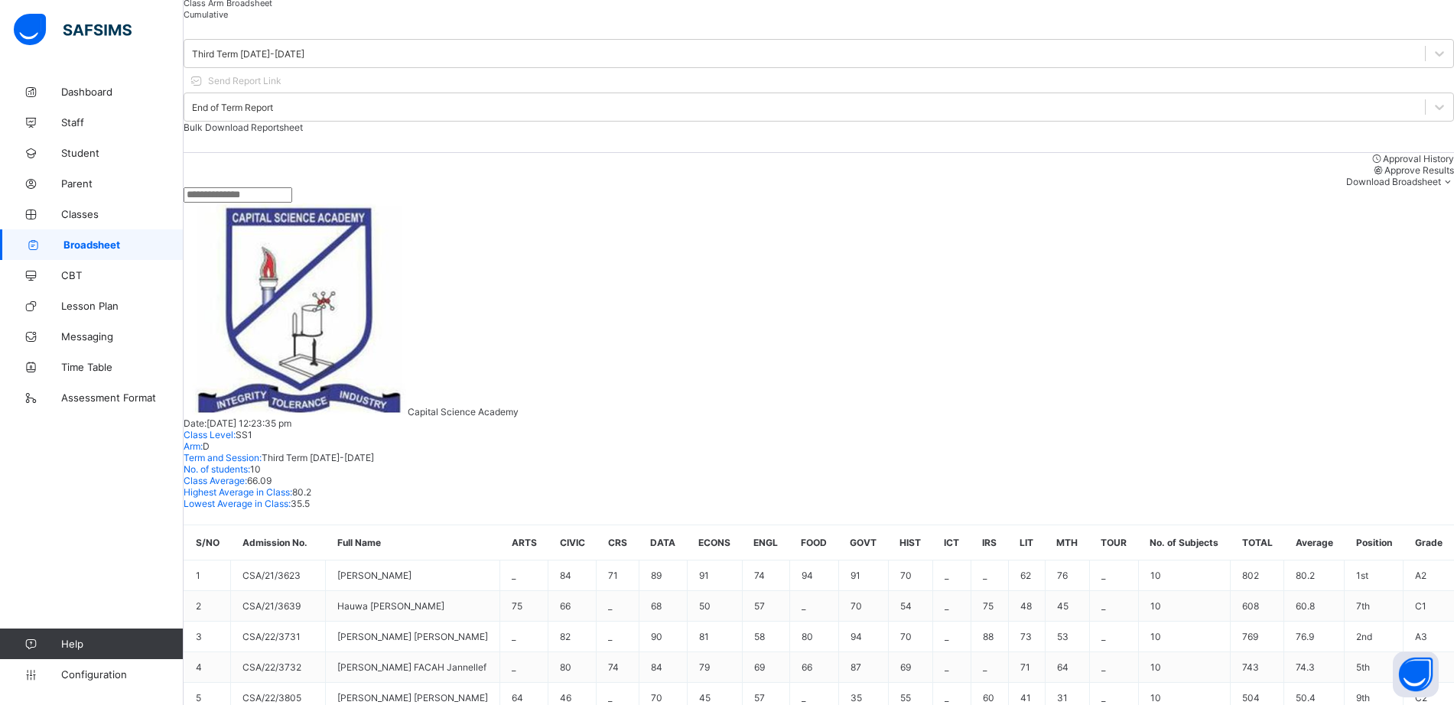
click at [1270, 164] on div "Approve Results" at bounding box center [819, 169] width 1271 height 11
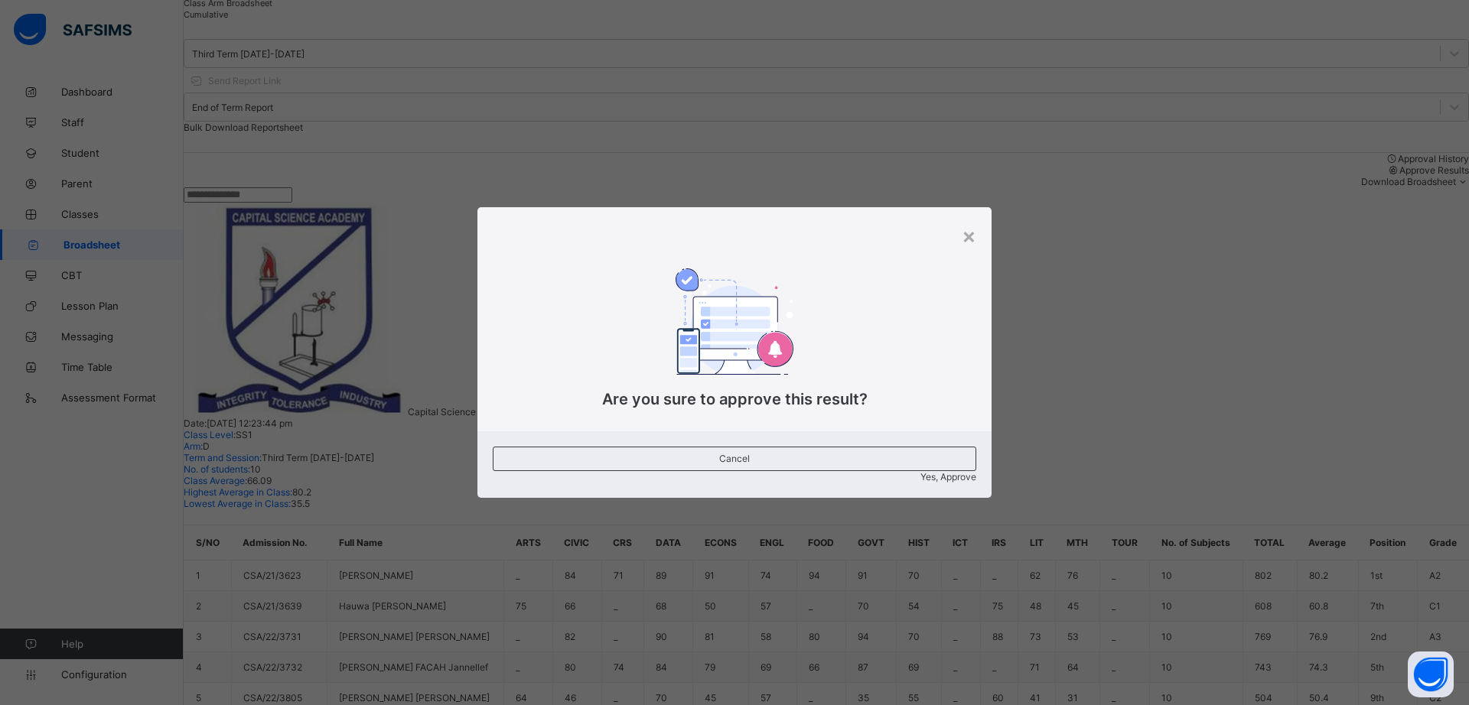
click at [920, 471] on span "Yes, Approve" at bounding box center [948, 476] width 56 height 11
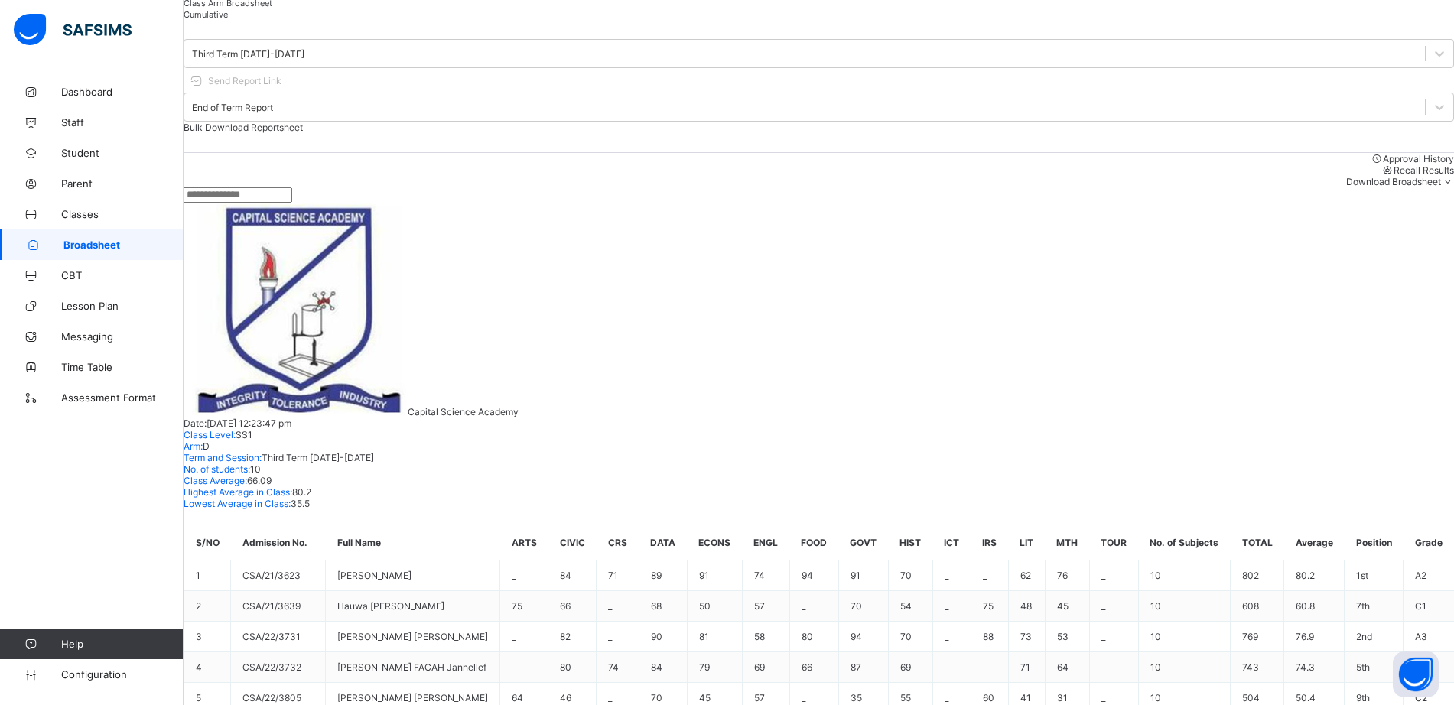
scroll to position [0, 0]
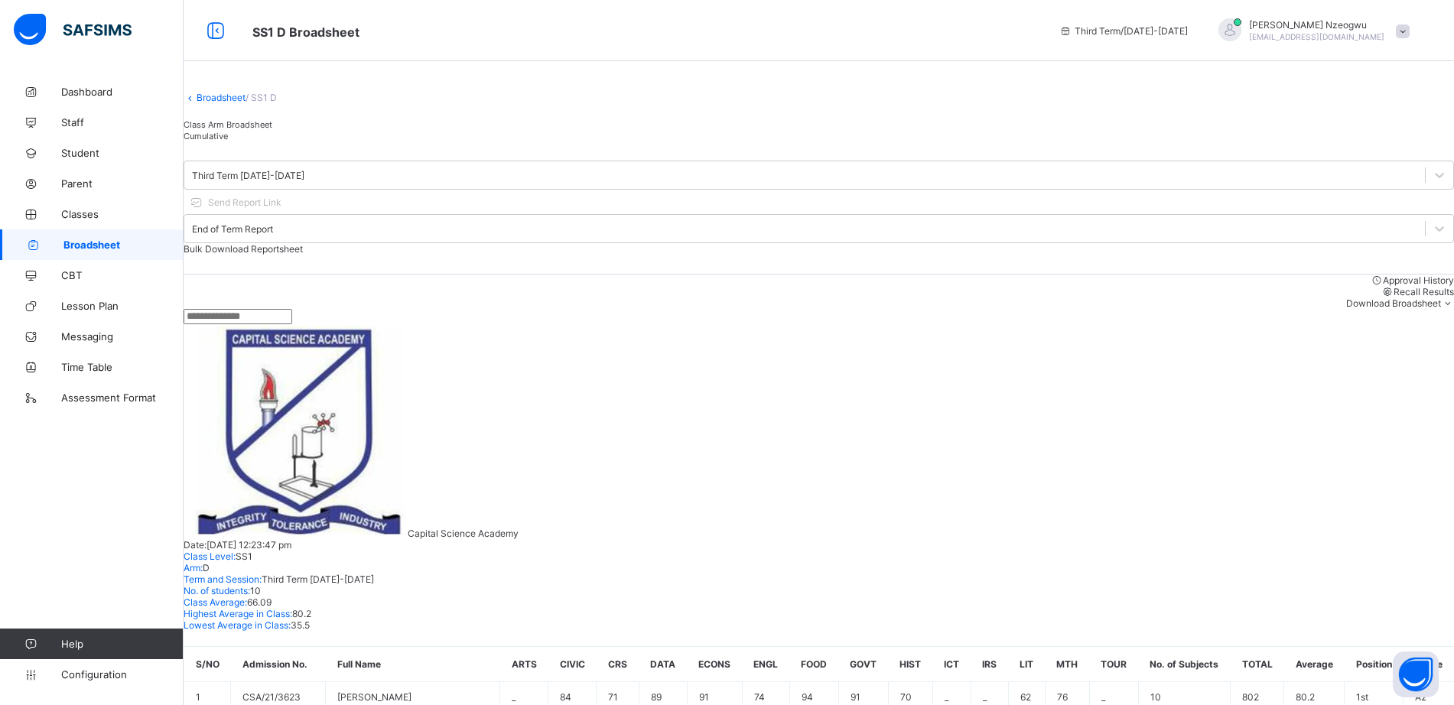
click at [238, 103] on link "Broadsheet" at bounding box center [221, 97] width 49 height 11
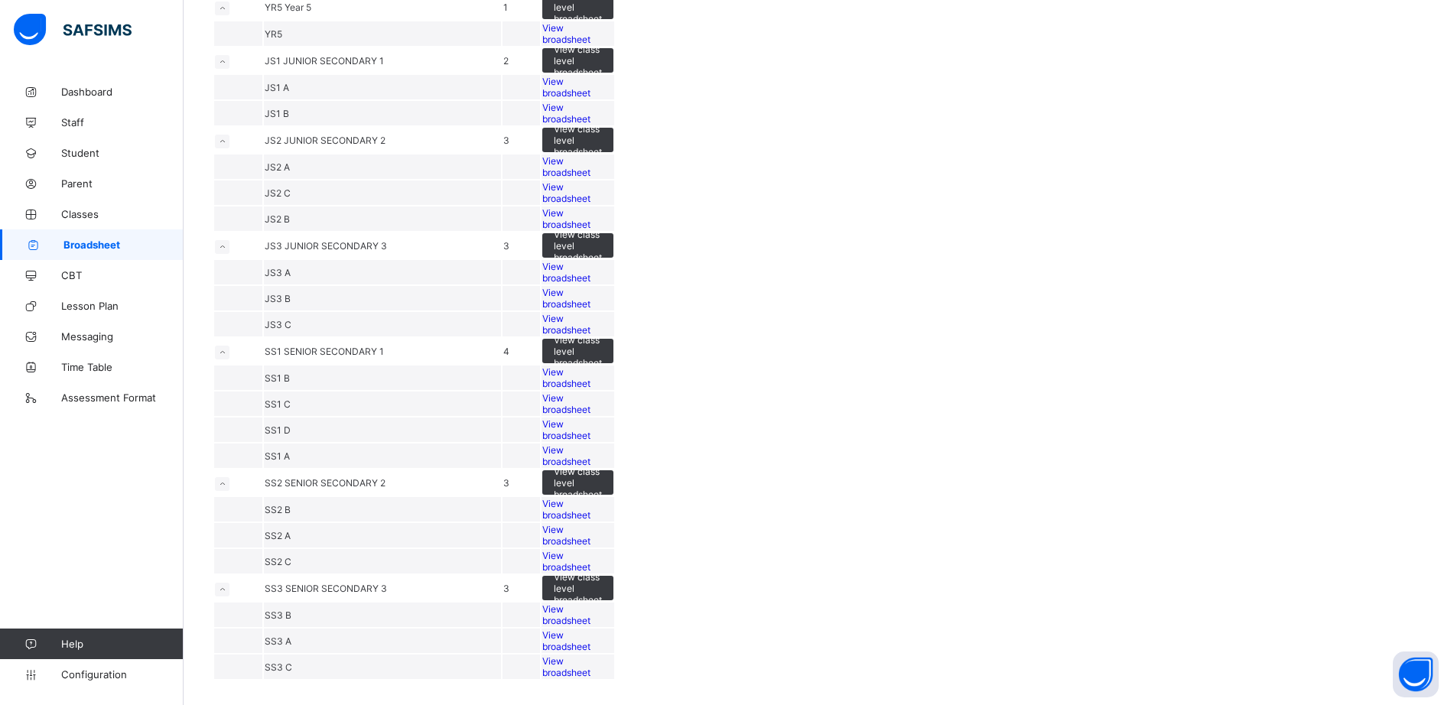
scroll to position [1119, 0]
click at [591, 534] on span "View broadsheet" at bounding box center [566, 535] width 48 height 23
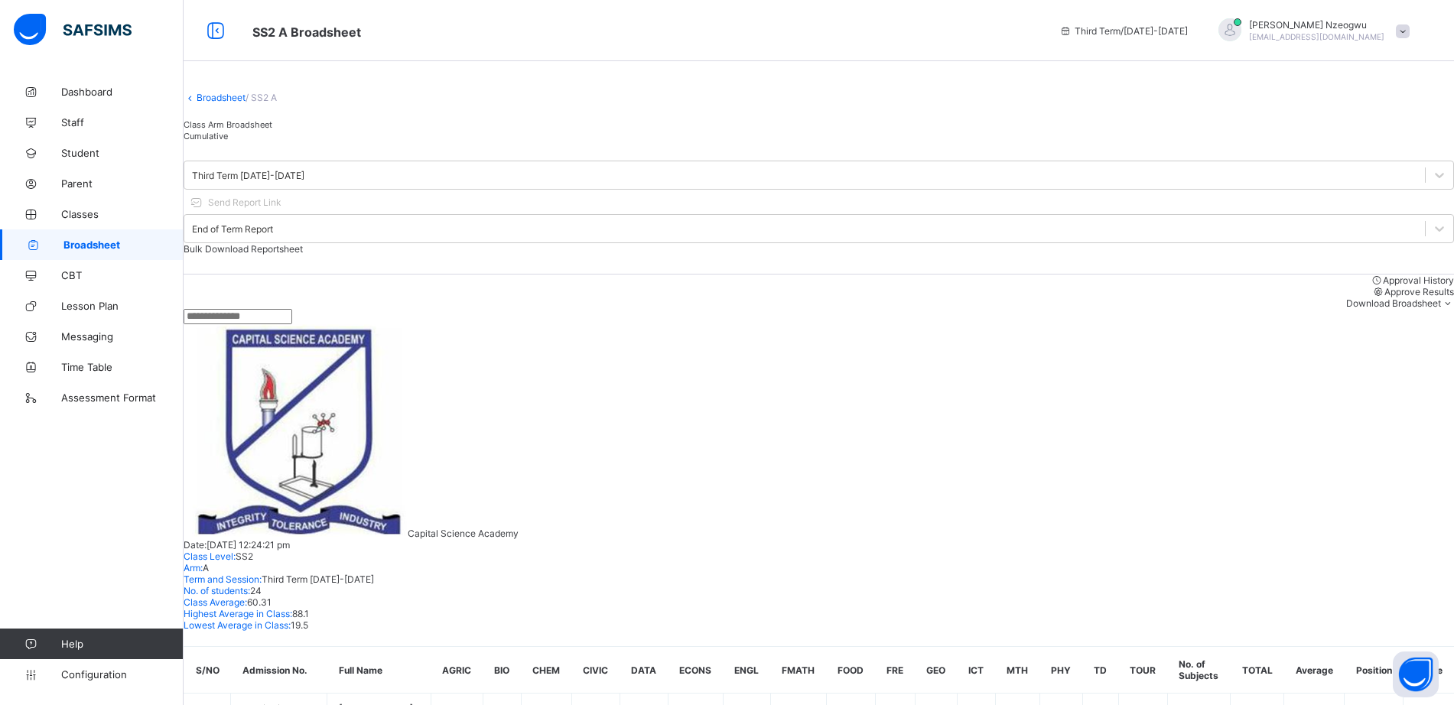
click at [1385, 291] on span "Approve Results" at bounding box center [1420, 291] width 70 height 11
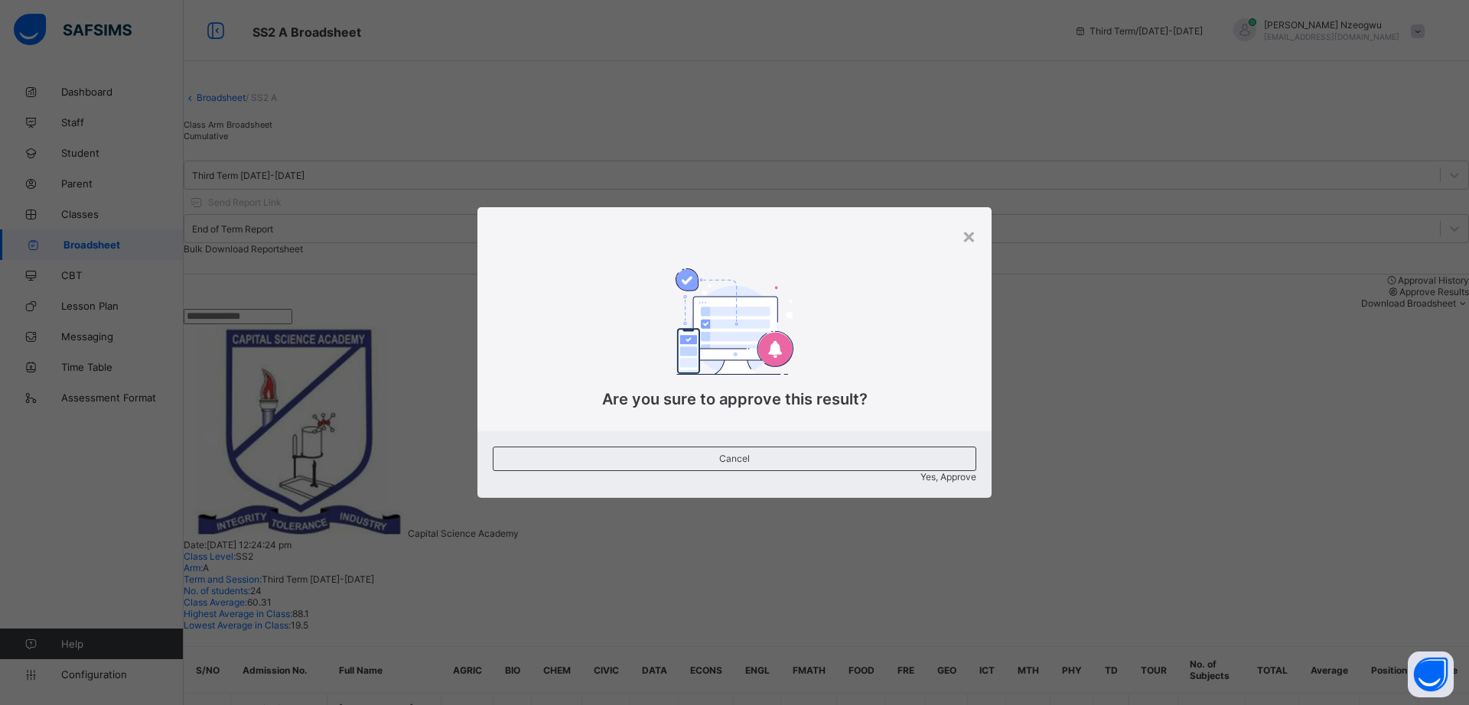
click at [920, 471] on span "Yes, Approve" at bounding box center [948, 476] width 56 height 11
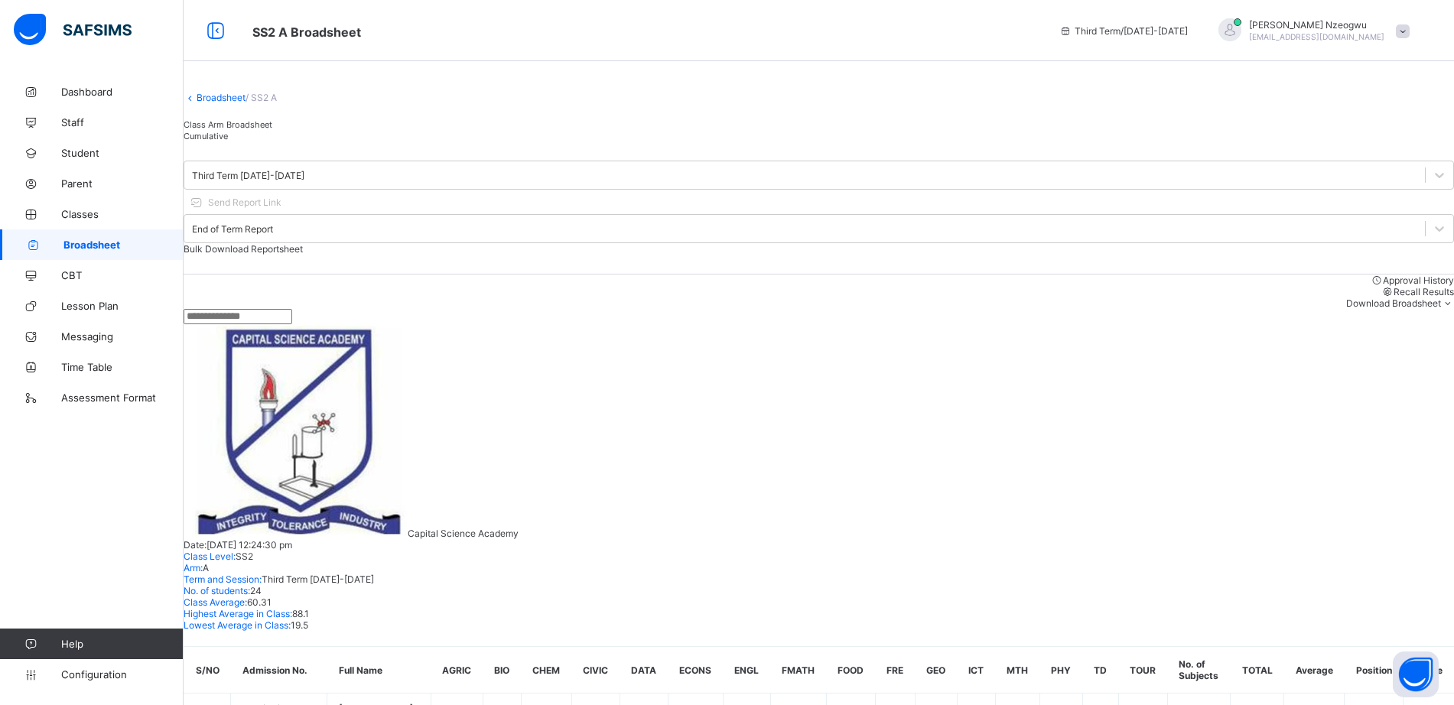
click at [229, 103] on link "Broadsheet" at bounding box center [221, 97] width 49 height 11
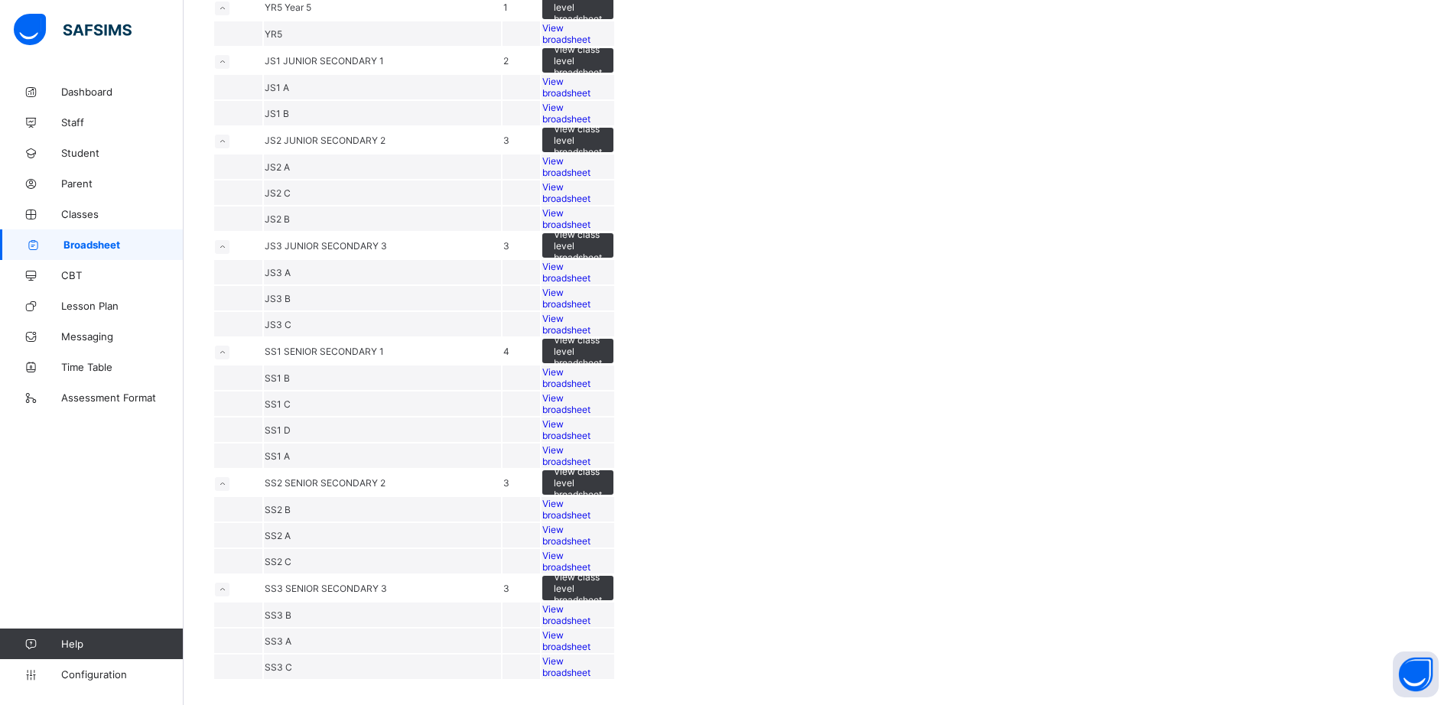
scroll to position [1217, 0]
click at [591, 498] on span "View broadsheet" at bounding box center [566, 509] width 48 height 23
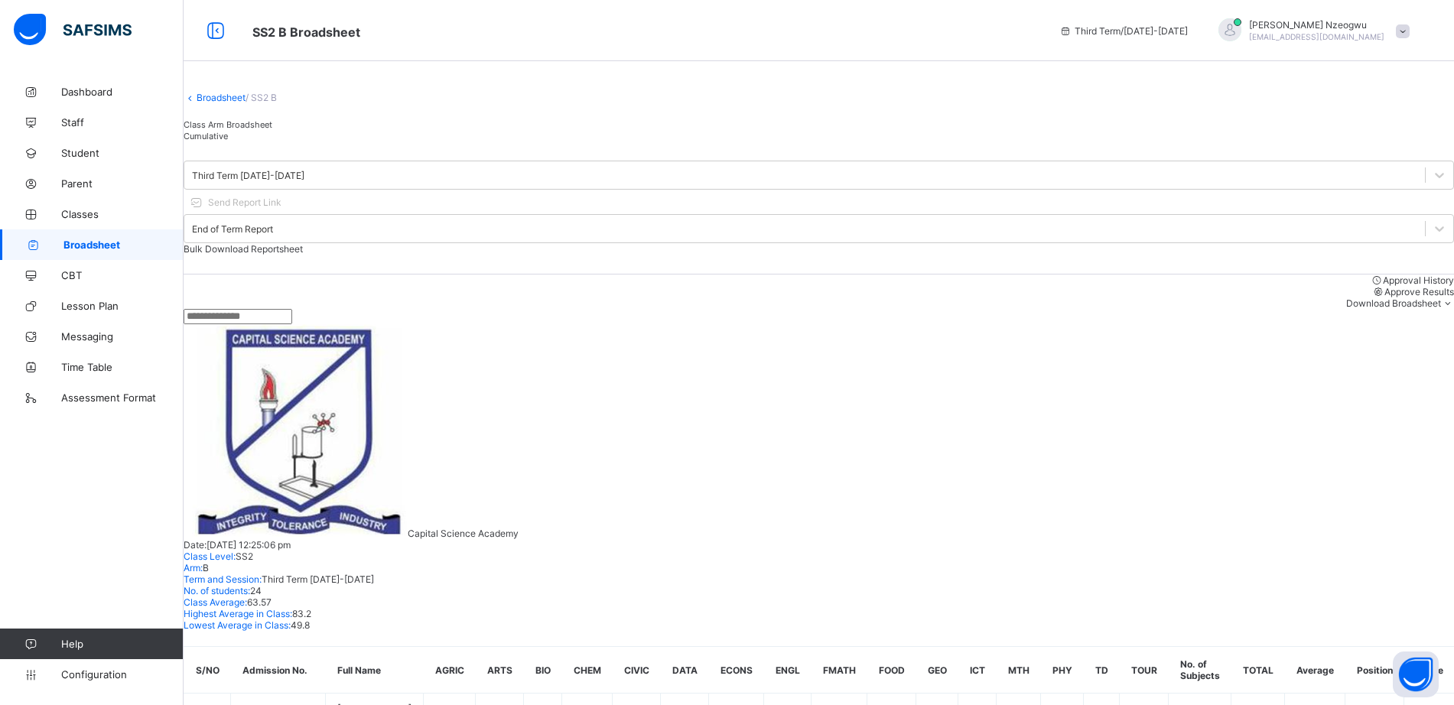
click at [1247, 298] on div "Approve Results" at bounding box center [819, 291] width 1271 height 11
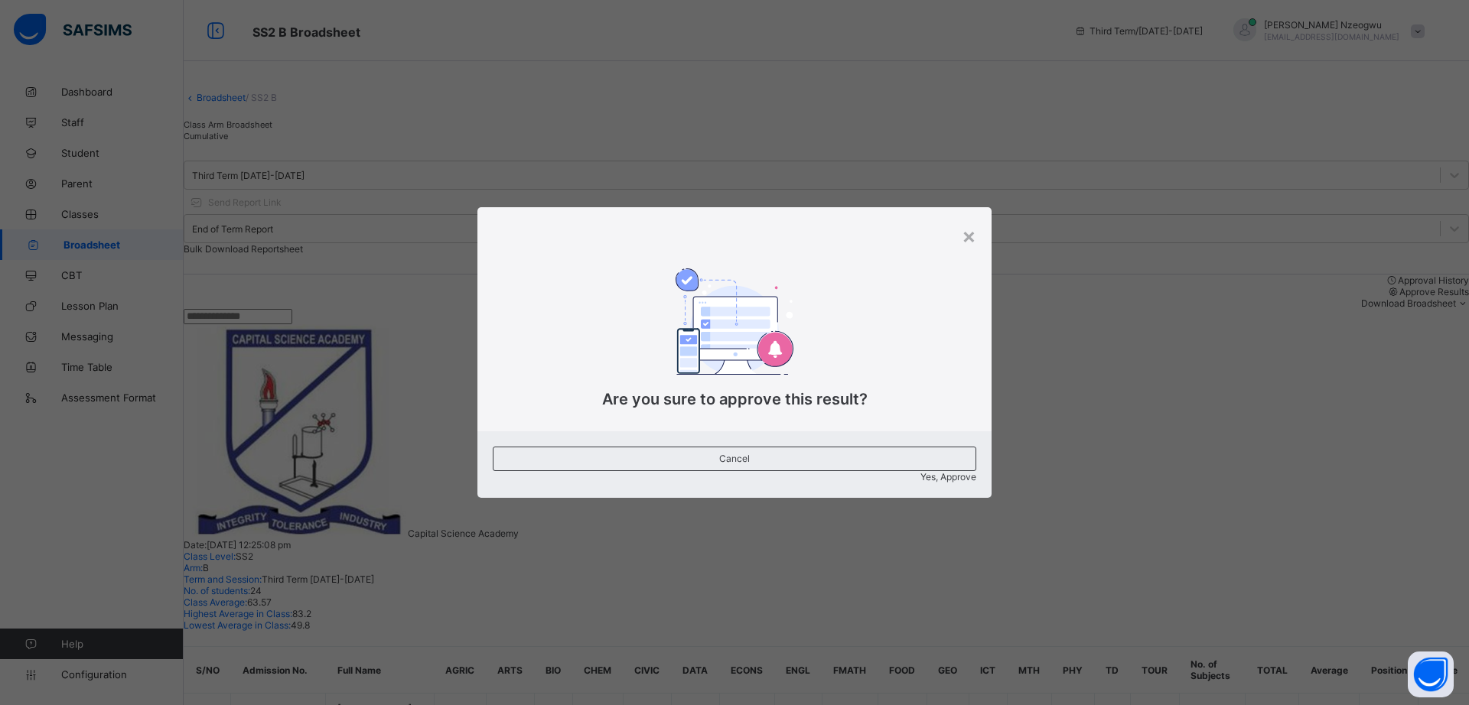
click at [920, 471] on span "Yes, Approve" at bounding box center [948, 476] width 56 height 11
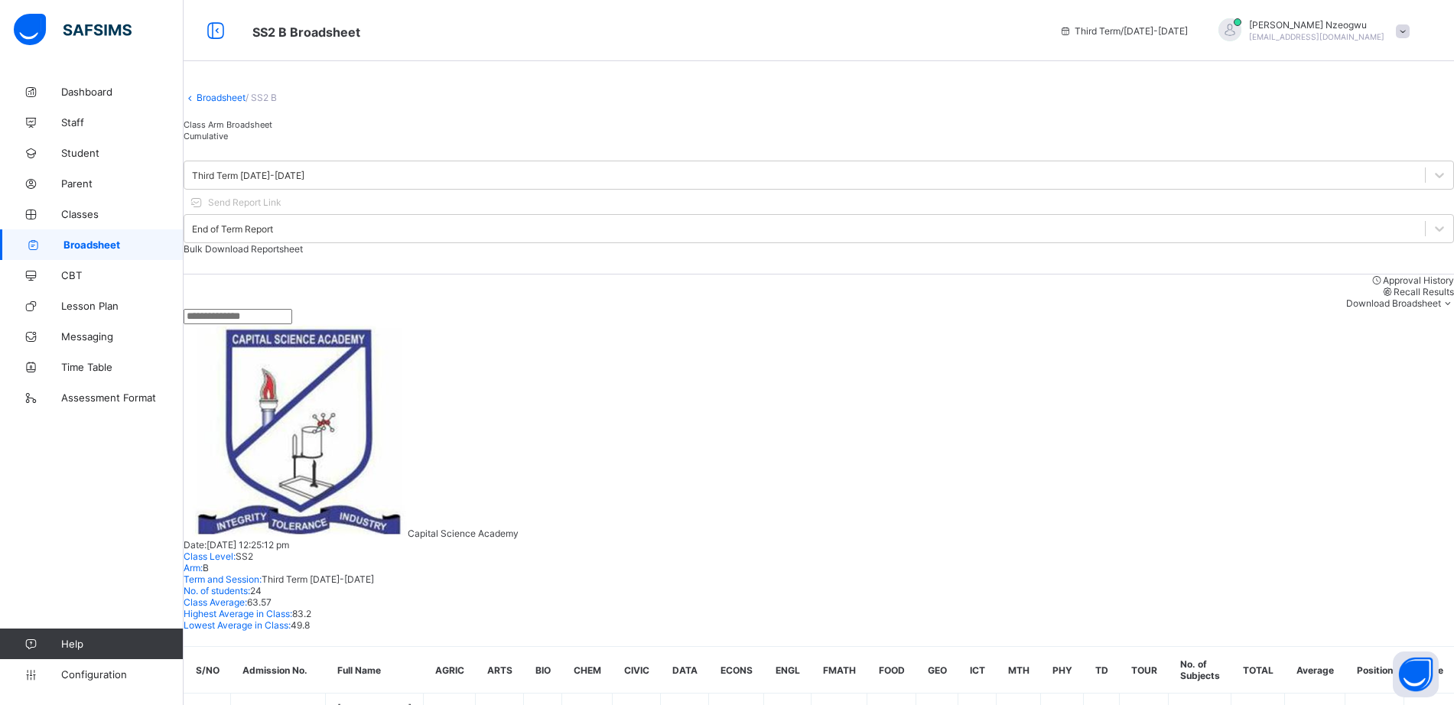
click at [239, 103] on link "Broadsheet" at bounding box center [221, 97] width 49 height 11
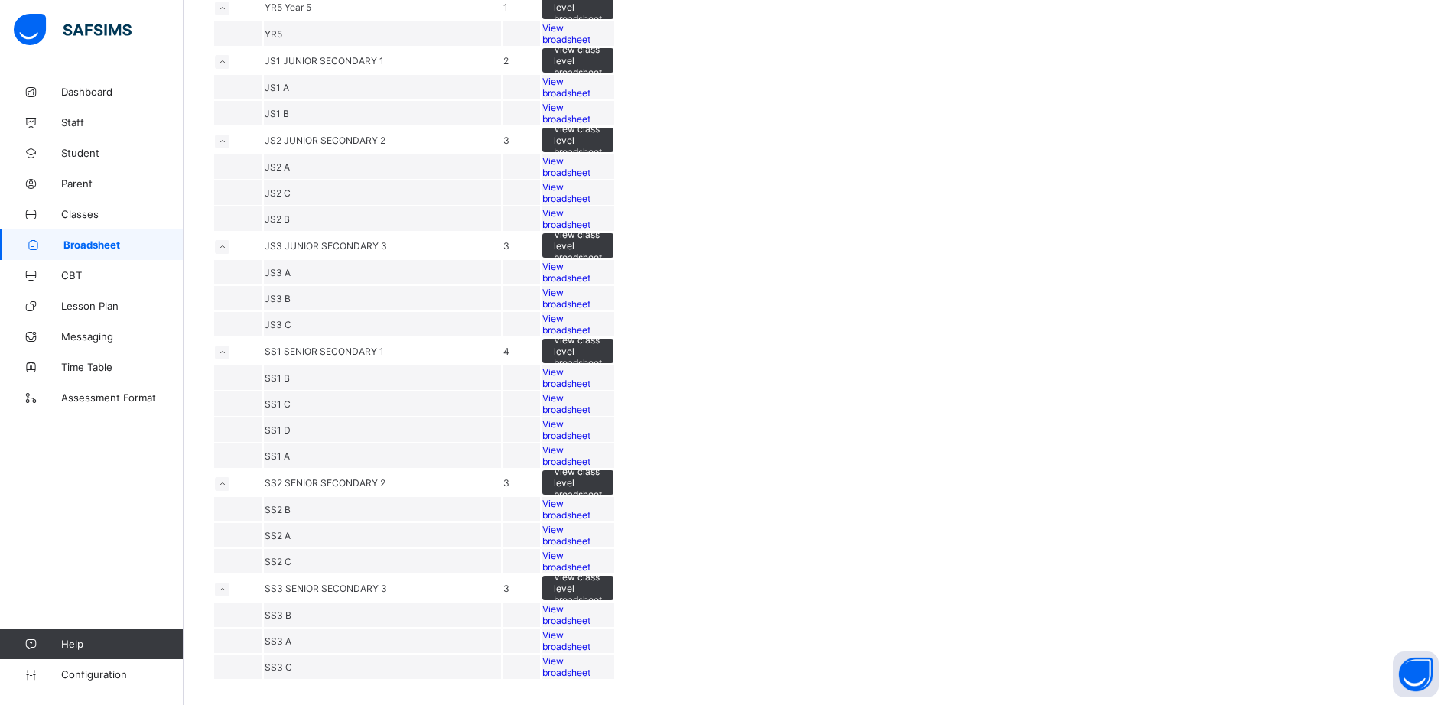
scroll to position [1217, 0]
click at [591, 524] on span "View broadsheet" at bounding box center [566, 535] width 48 height 23
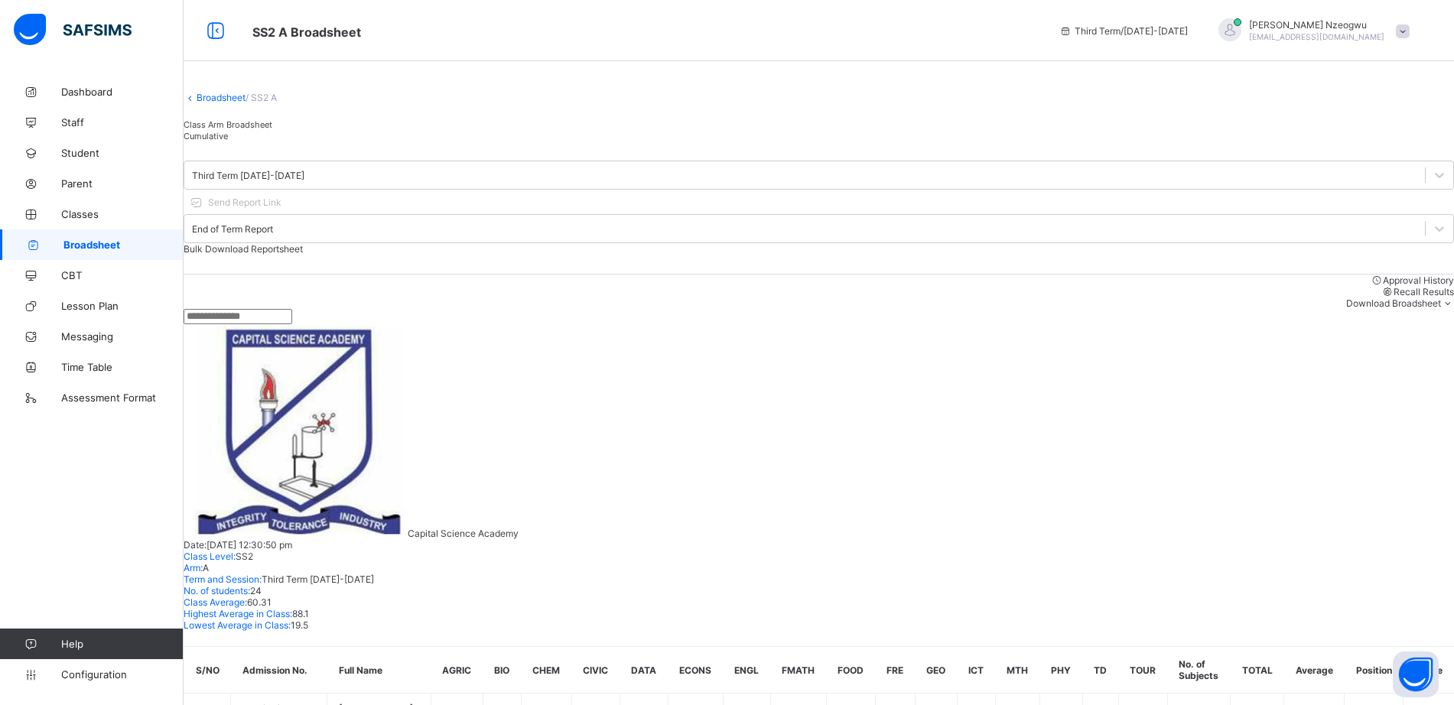
click at [228, 103] on link "Broadsheet" at bounding box center [221, 97] width 49 height 11
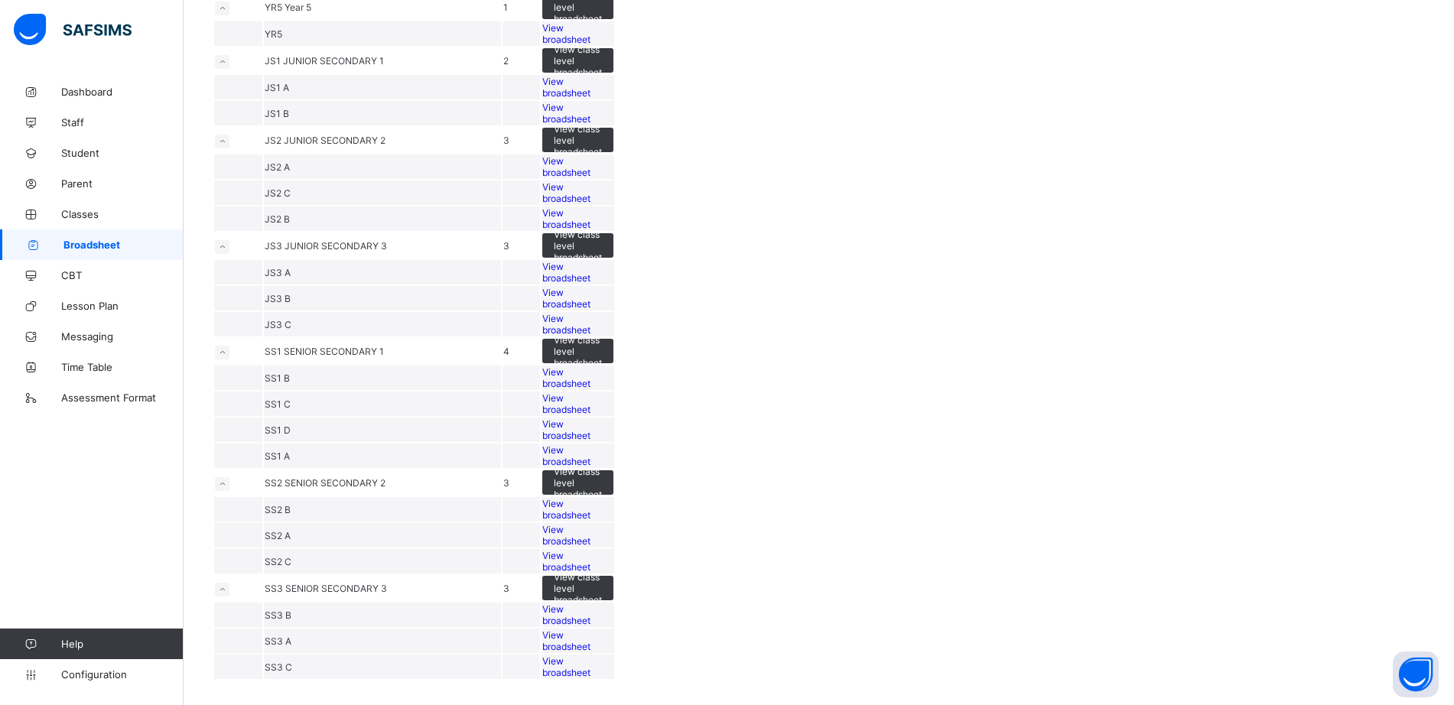
scroll to position [1163, 0]
click at [591, 498] on span "View broadsheet" at bounding box center [566, 509] width 48 height 23
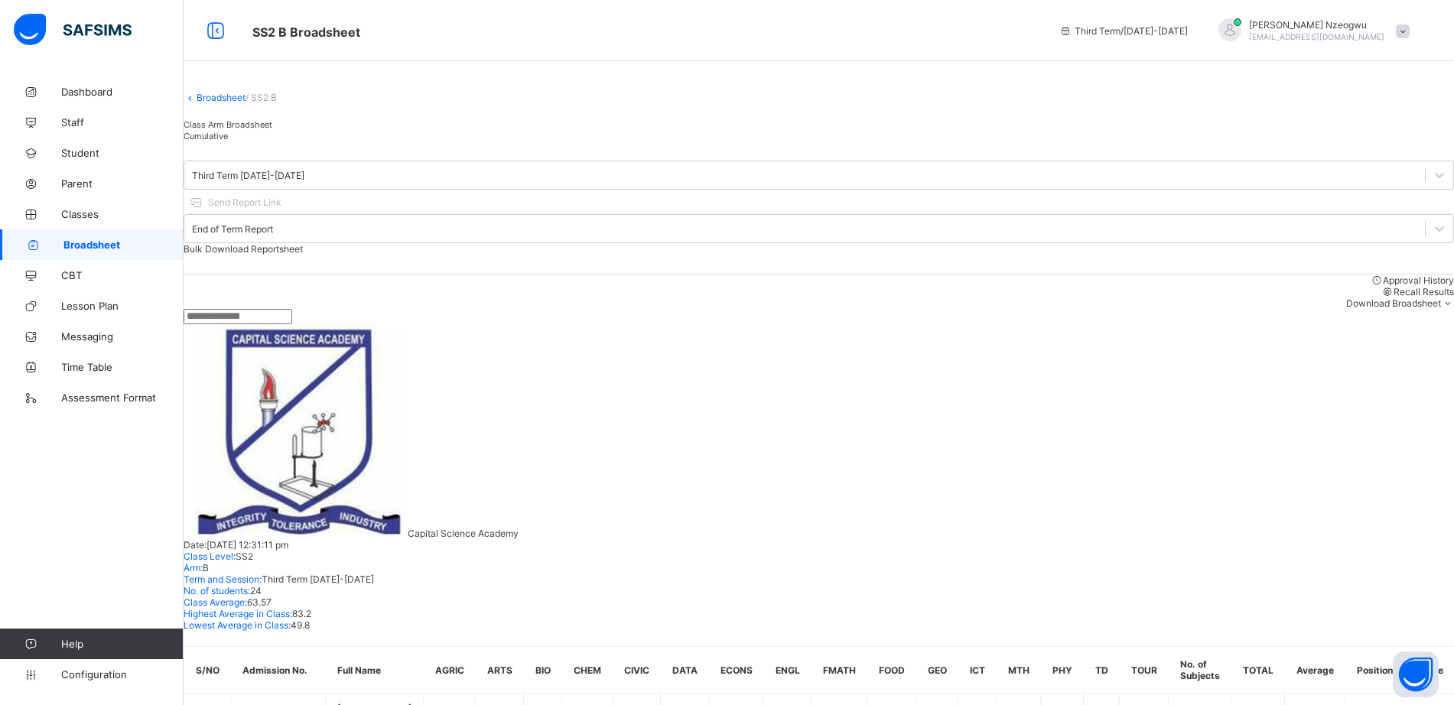
click at [243, 103] on link "Broadsheet" at bounding box center [221, 97] width 49 height 11
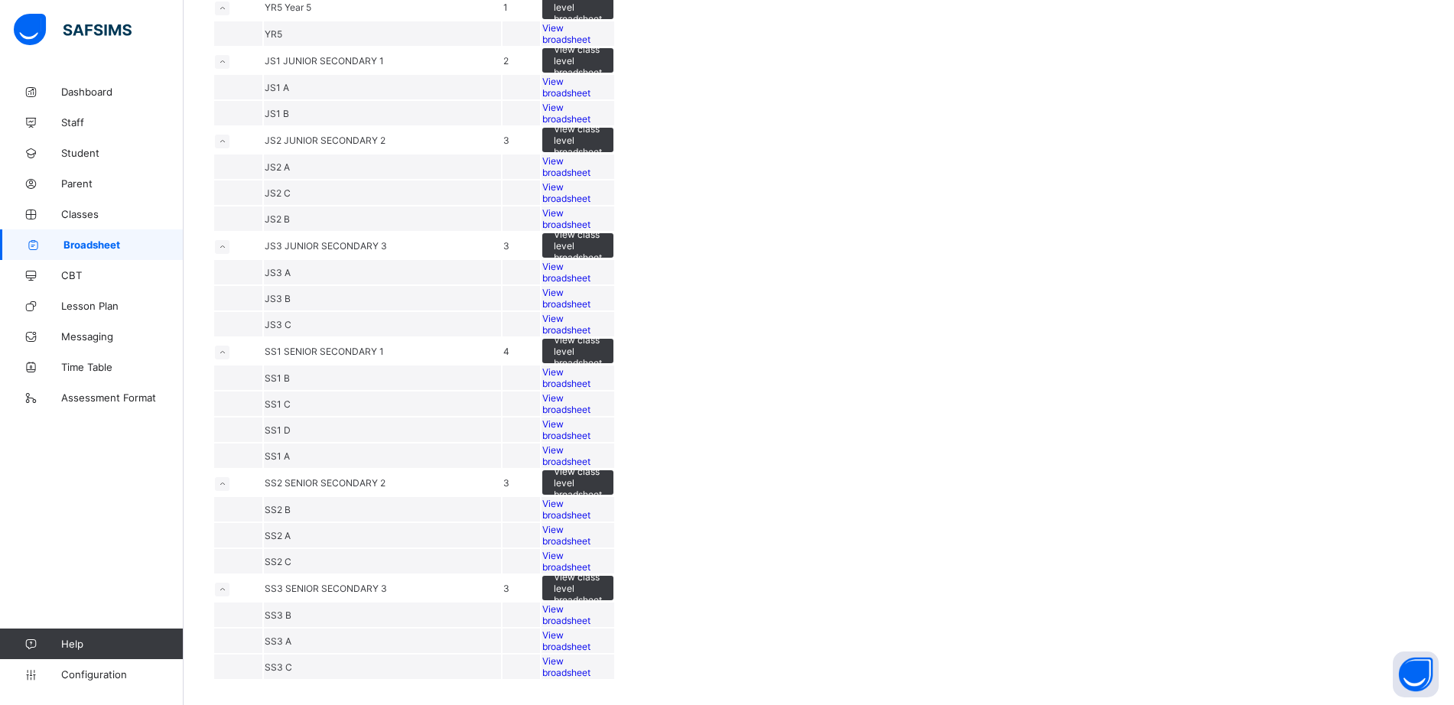
scroll to position [1217, 0]
click at [591, 550] on span "View broadsheet" at bounding box center [566, 561] width 48 height 23
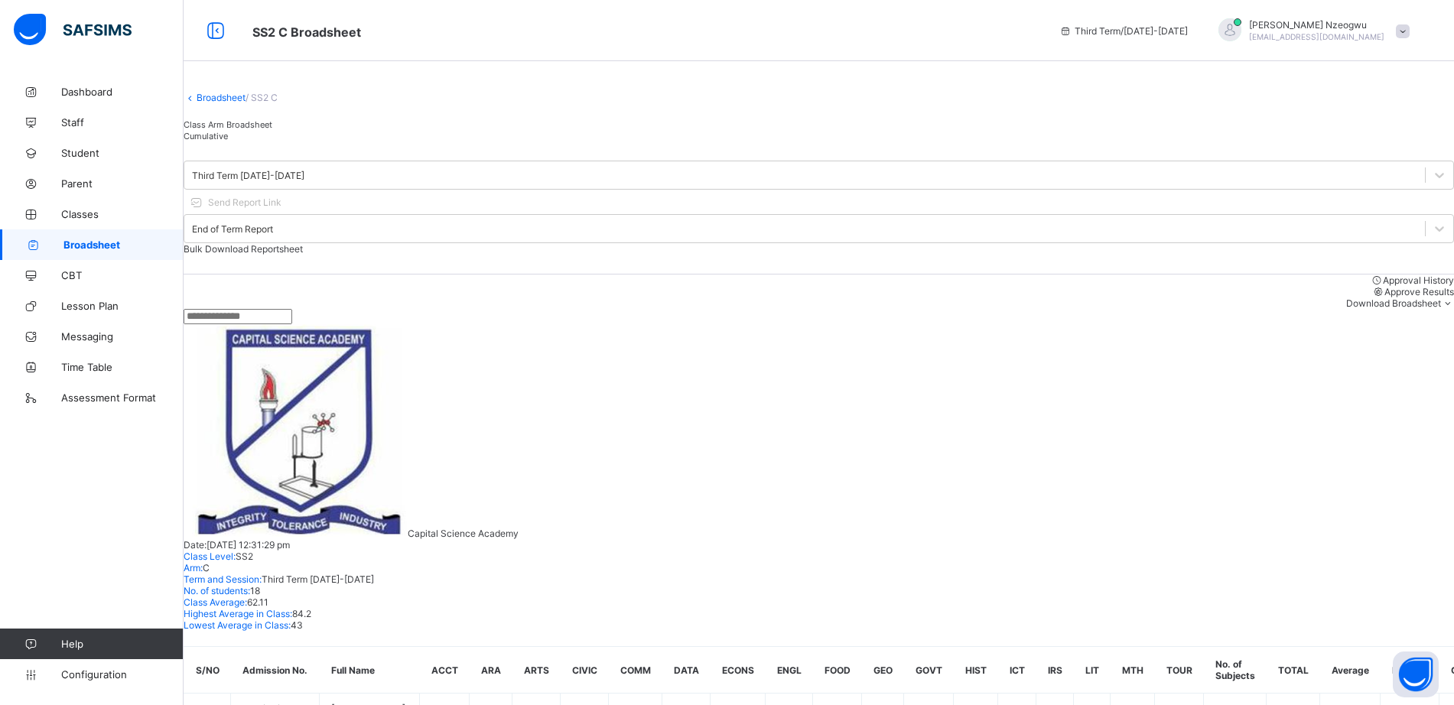
click at [1385, 288] on span "Approve Results" at bounding box center [1420, 291] width 70 height 11
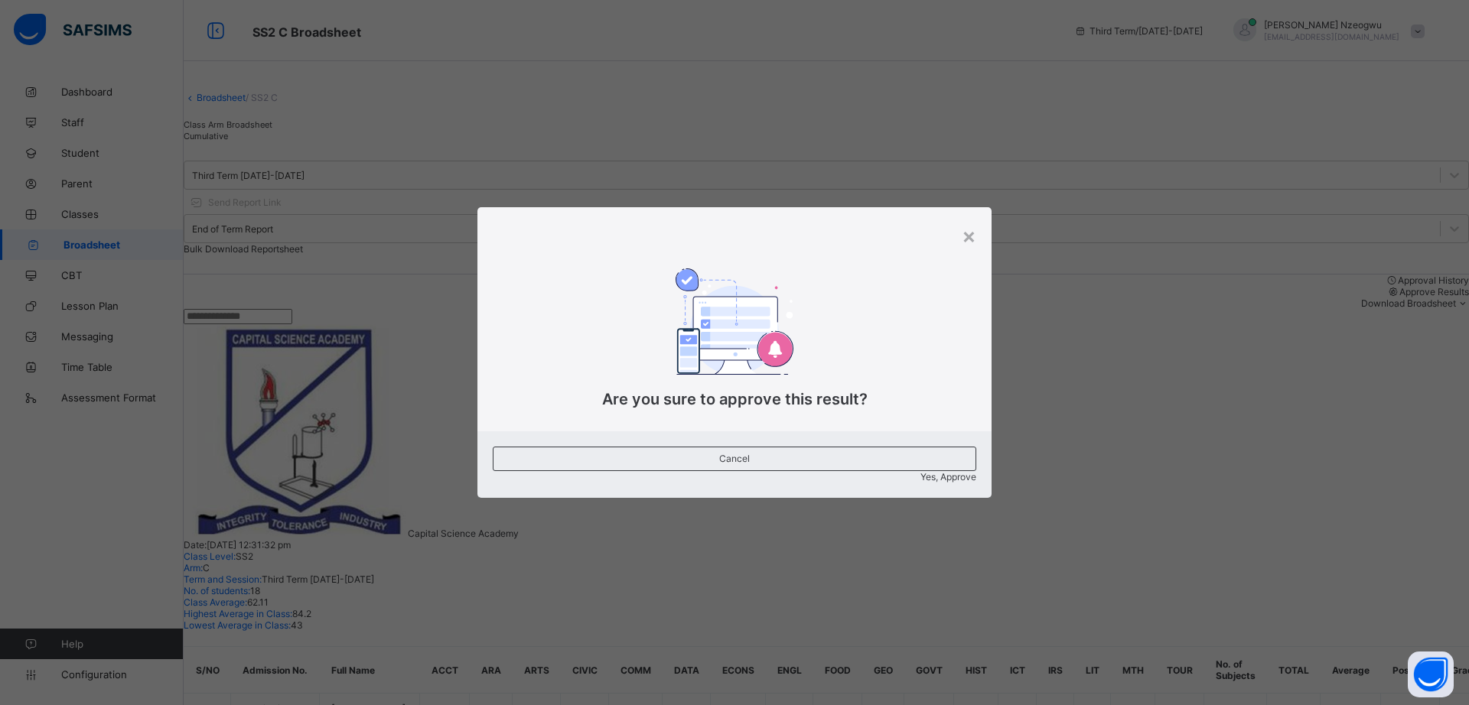
click at [920, 471] on span "Yes, Approve" at bounding box center [948, 476] width 56 height 11
